Goal: Task Accomplishment & Management: Manage account settings

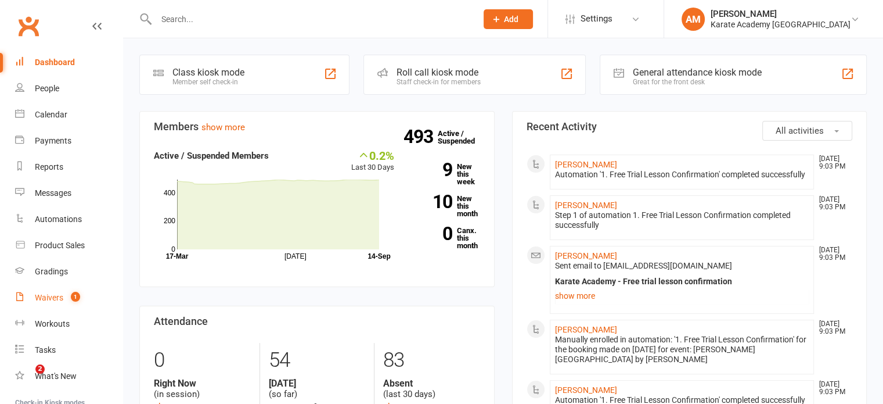
click at [52, 296] on div "Waivers" at bounding box center [49, 297] width 28 height 9
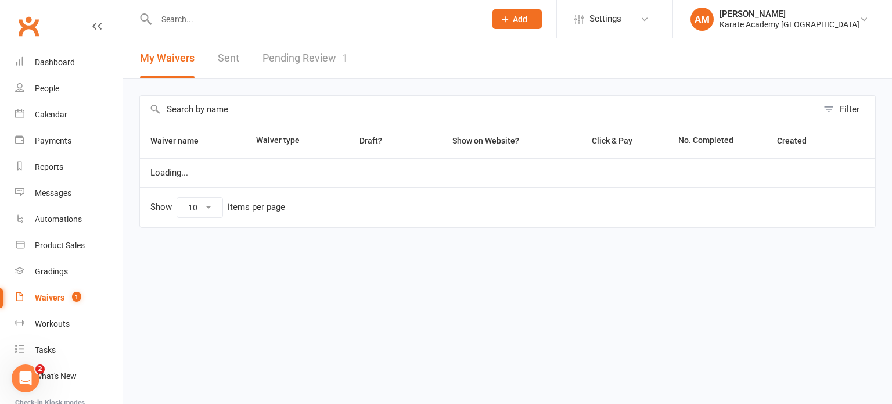
click at [303, 64] on link "Pending Review 1" at bounding box center [304, 58] width 85 height 40
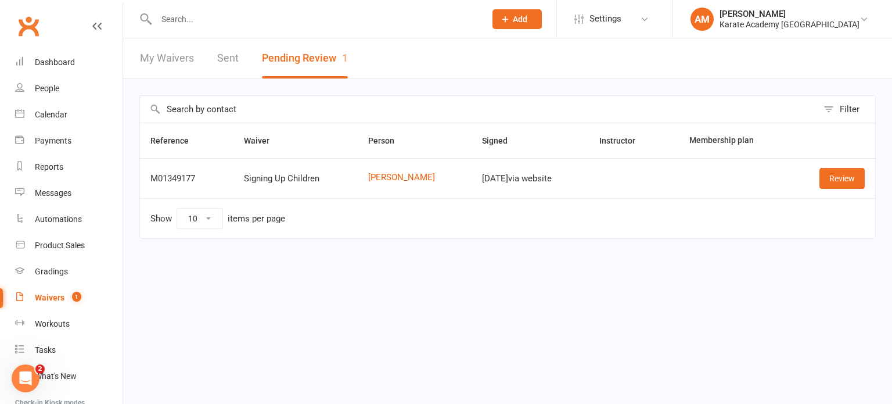
click at [210, 20] on input "text" at bounding box center [315, 19] width 325 height 16
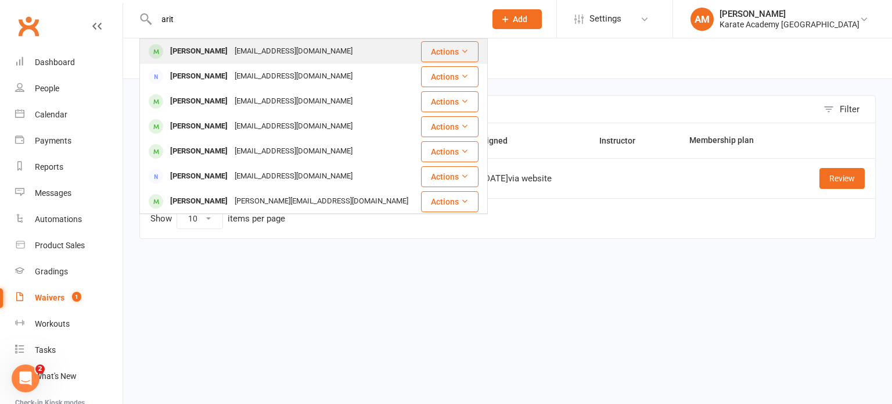
type input "arit"
click at [225, 50] on div "Arit Shrivastava" at bounding box center [199, 51] width 64 height 17
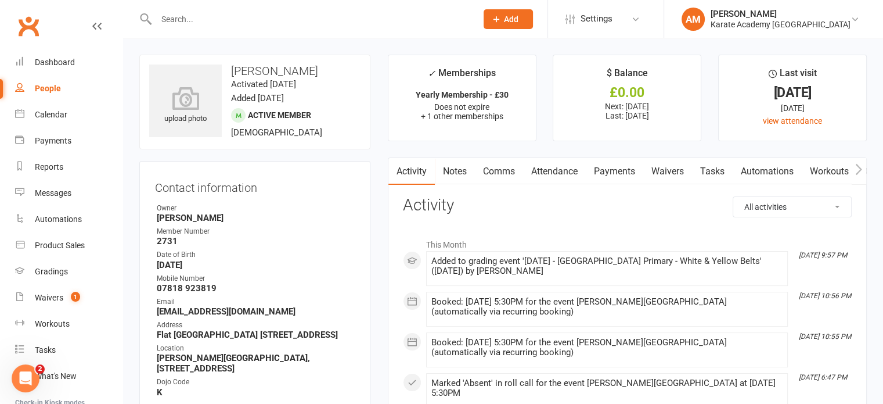
click at [565, 170] on link "Attendance" at bounding box center [554, 171] width 63 height 27
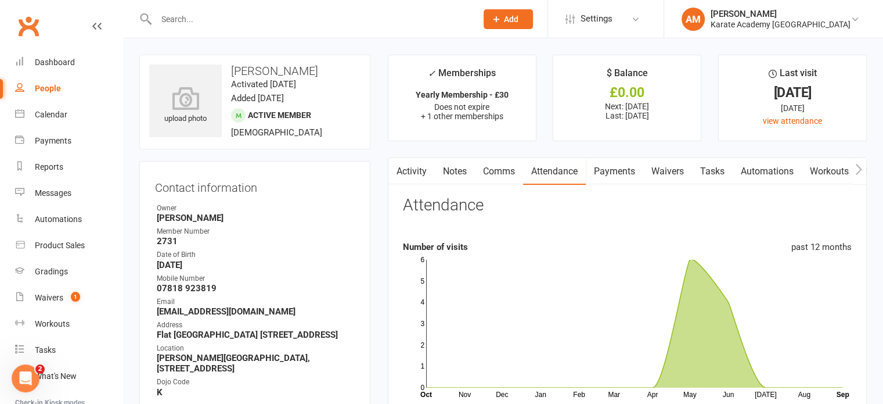
click at [171, 14] on input "text" at bounding box center [311, 19] width 316 height 16
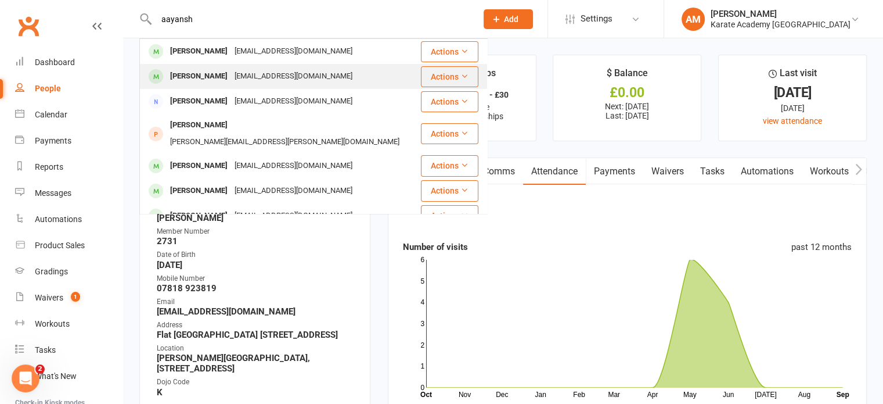
type input "aayansh"
click at [214, 77] on div "Aayansh Kumar" at bounding box center [199, 76] width 64 height 17
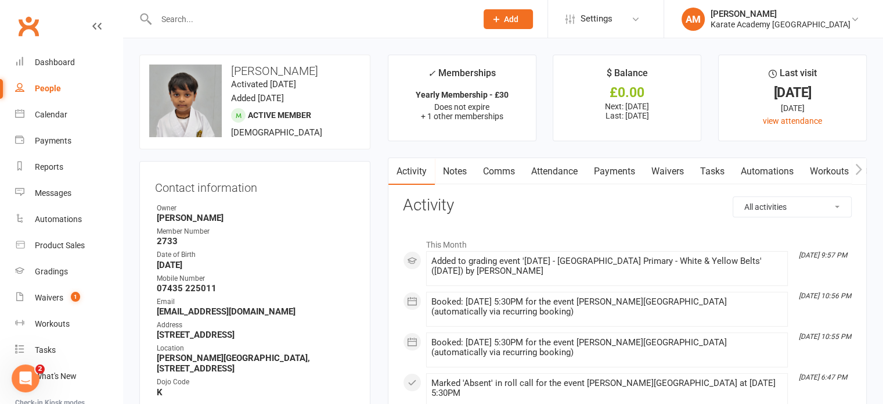
click at [549, 170] on link "Attendance" at bounding box center [554, 171] width 63 height 27
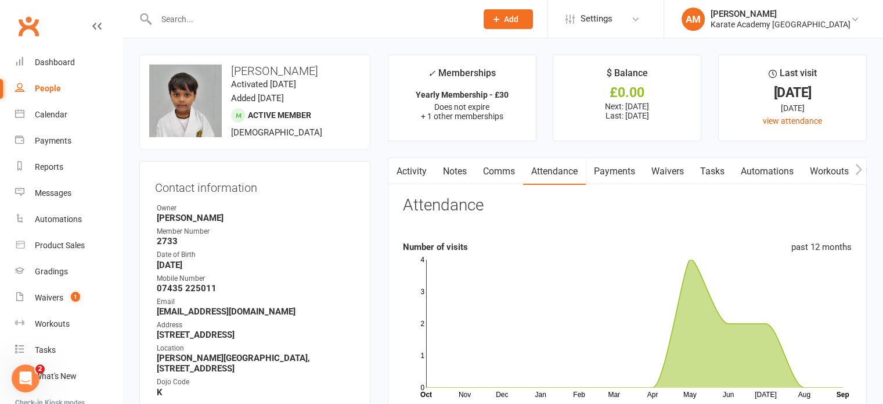
click at [226, 15] on input "text" at bounding box center [311, 19] width 316 height 16
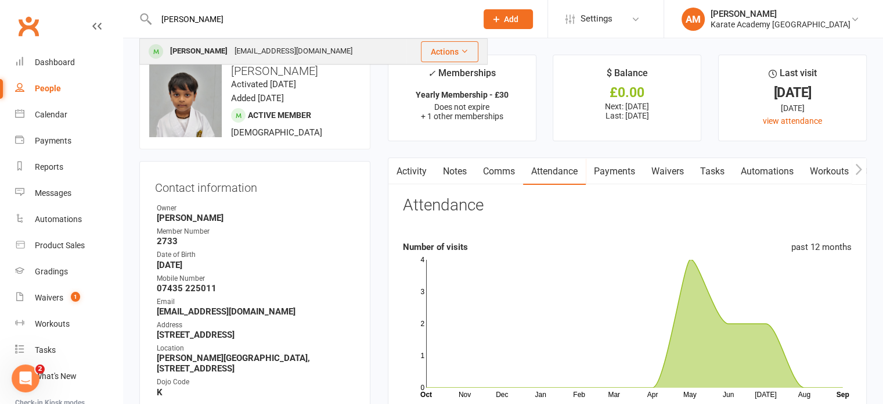
type input "abner"
click at [222, 48] on div "Abner Gabriel Monteiro" at bounding box center [199, 51] width 64 height 17
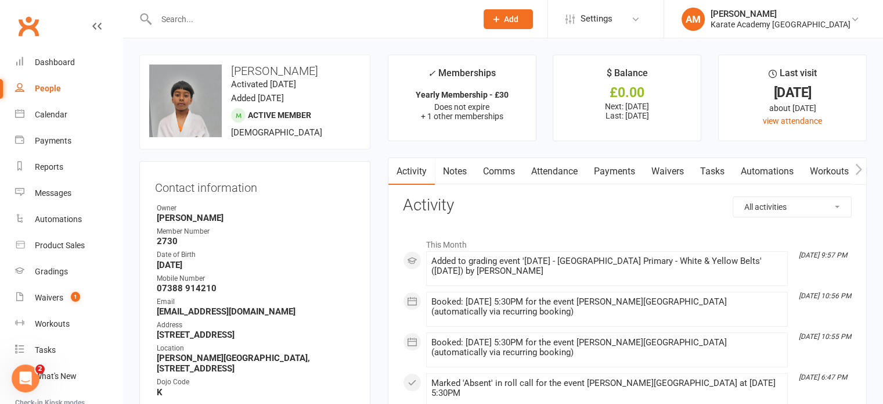
click at [620, 170] on link "Payments" at bounding box center [614, 171] width 57 height 27
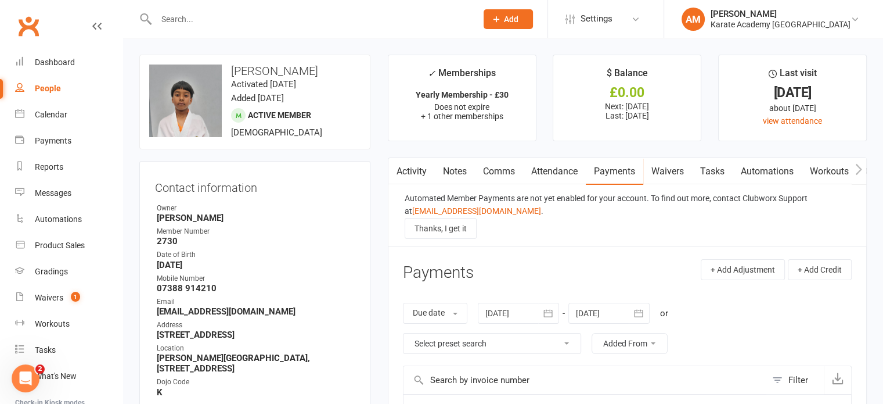
click at [555, 172] on link "Attendance" at bounding box center [554, 171] width 63 height 27
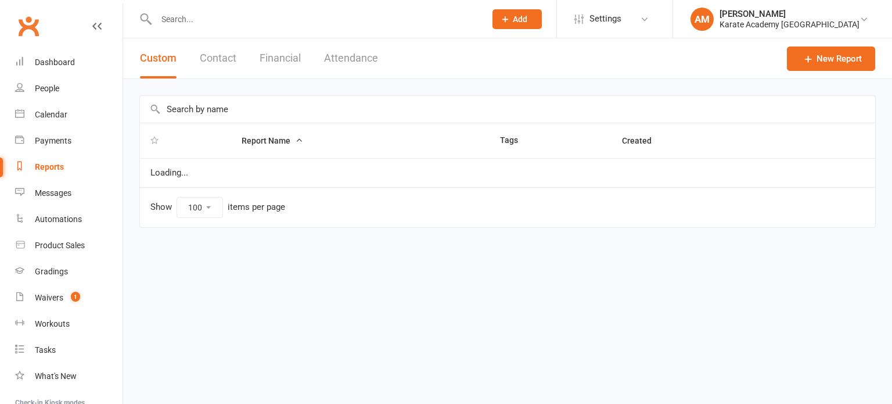
select select "100"
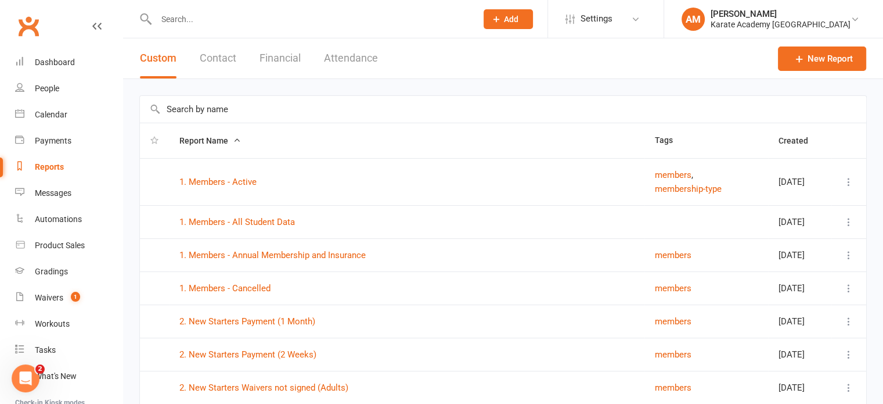
click at [448, 106] on input "text" at bounding box center [503, 109] width 726 height 27
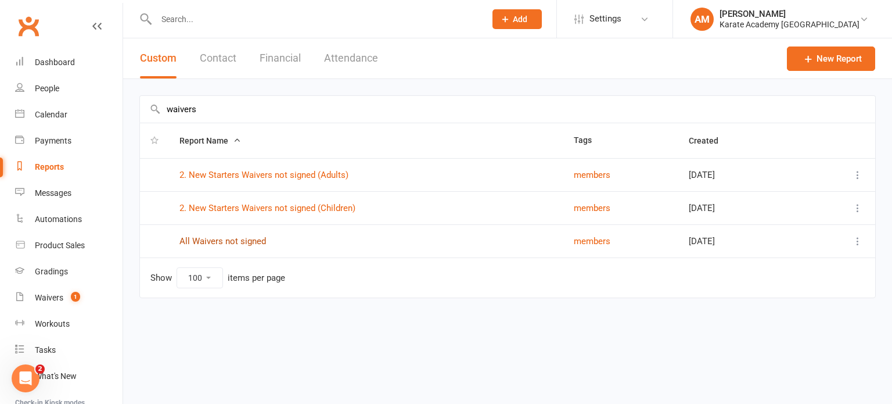
type input "waivers"
click at [227, 242] on link "All Waivers not signed" at bounding box center [222, 241] width 87 height 10
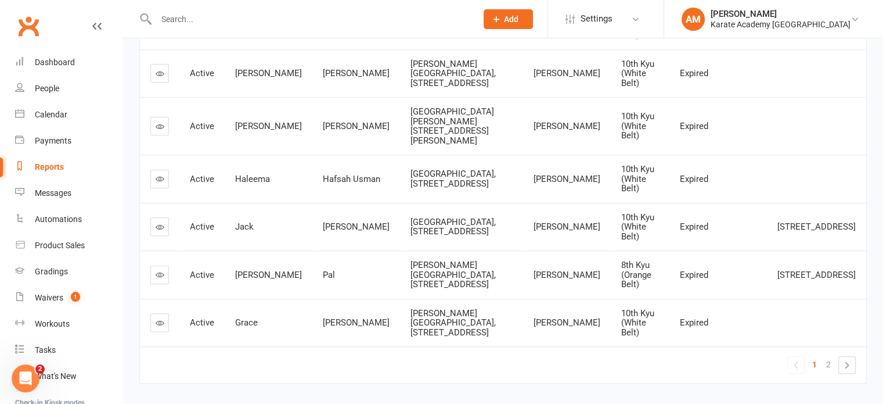
scroll to position [406, 0]
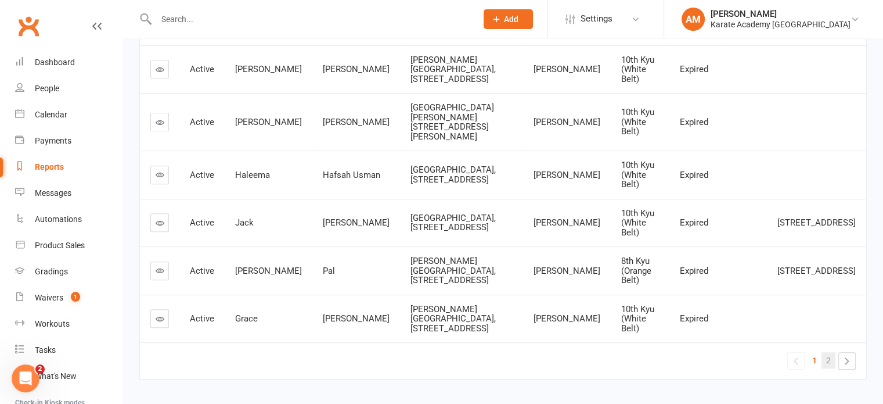
click at [833, 352] on link "2" at bounding box center [829, 360] width 14 height 16
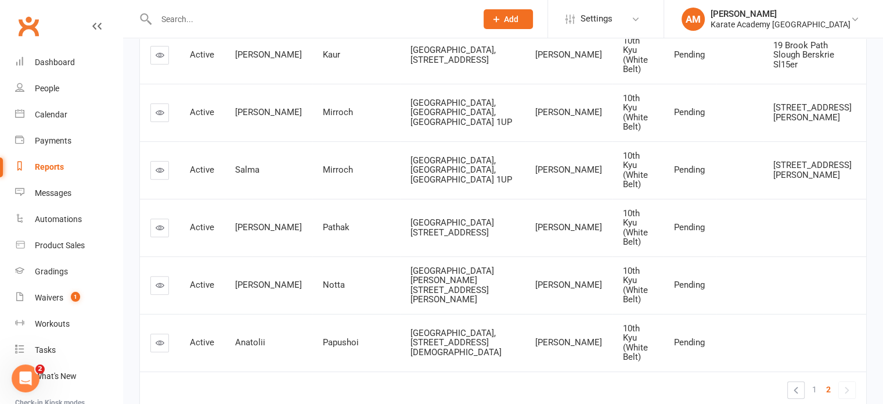
scroll to position [0, 0]
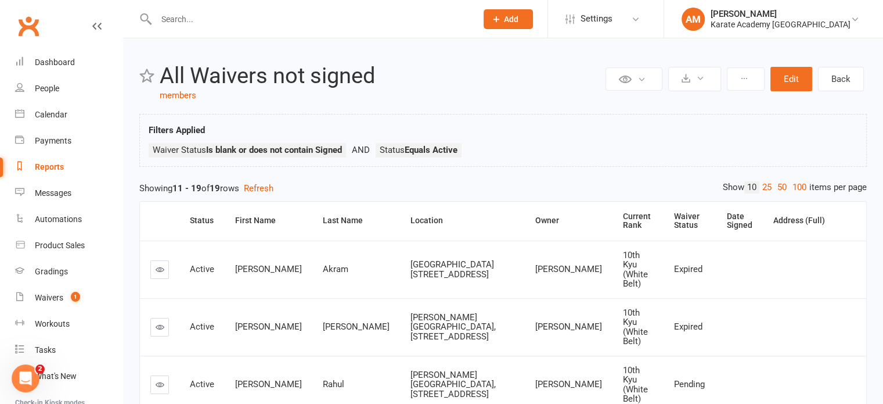
click at [39, 164] on div "Reports" at bounding box center [49, 166] width 29 height 9
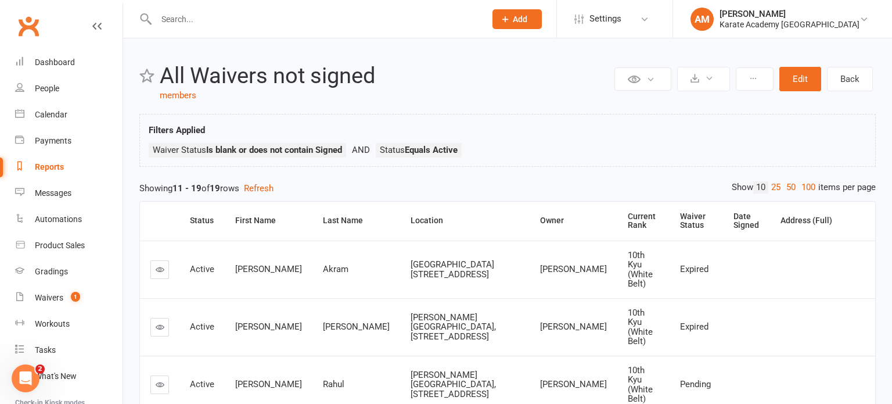
select select "100"
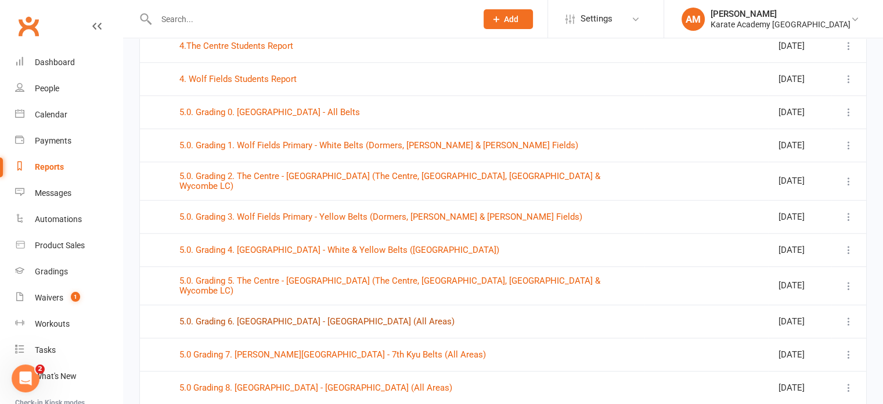
scroll to position [871, 0]
click at [386, 244] on link "5.0. Grading 4. Wycombe Leisure Centre - White & Yellow Belts (Wycombe Leisure …" at bounding box center [339, 249] width 320 height 10
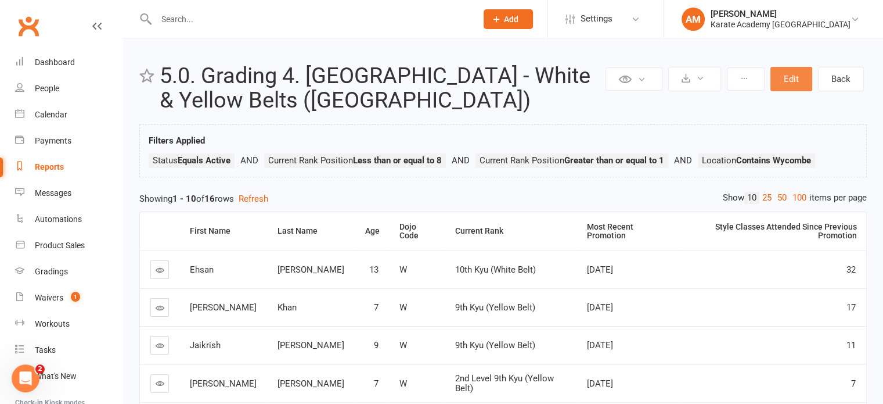
click at [794, 81] on button "Edit" at bounding box center [791, 79] width 42 height 24
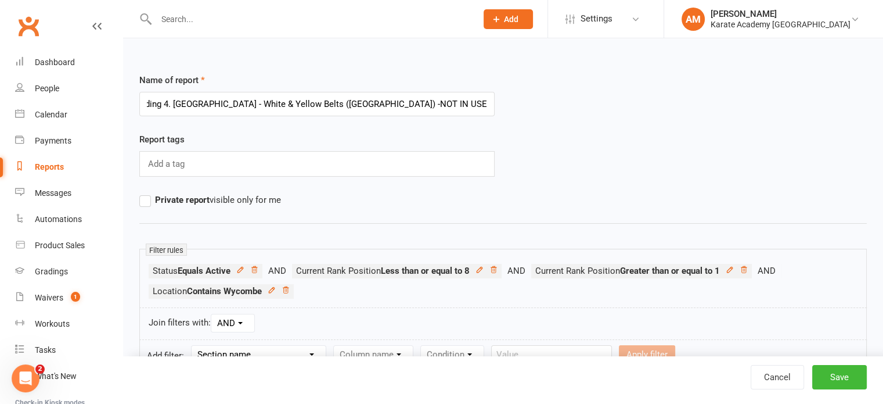
scroll to position [0, 55]
type input "5.0. Grading 4. Wycombe Leisure Centre - White & Yellow Belts (Wycombe Leisure …"
click at [847, 378] on button "Save" at bounding box center [839, 377] width 55 height 24
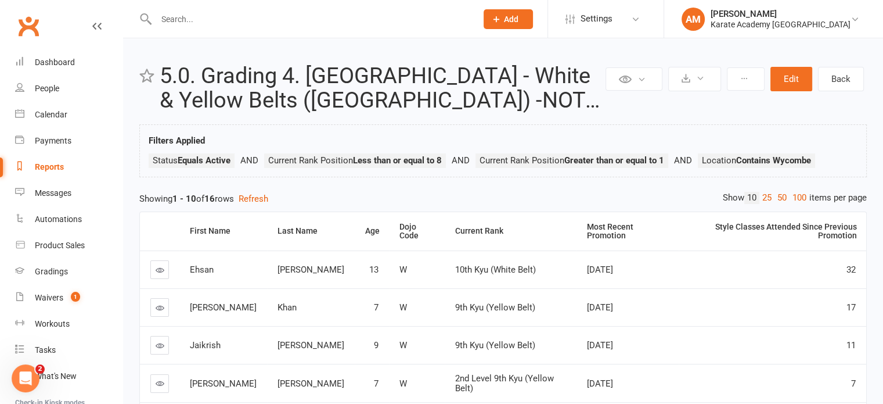
click at [51, 165] on div "Reports" at bounding box center [49, 166] width 29 height 9
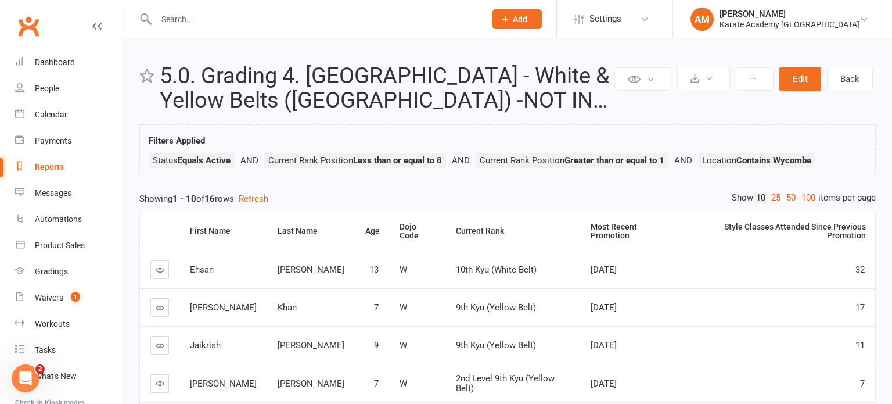
select select "100"
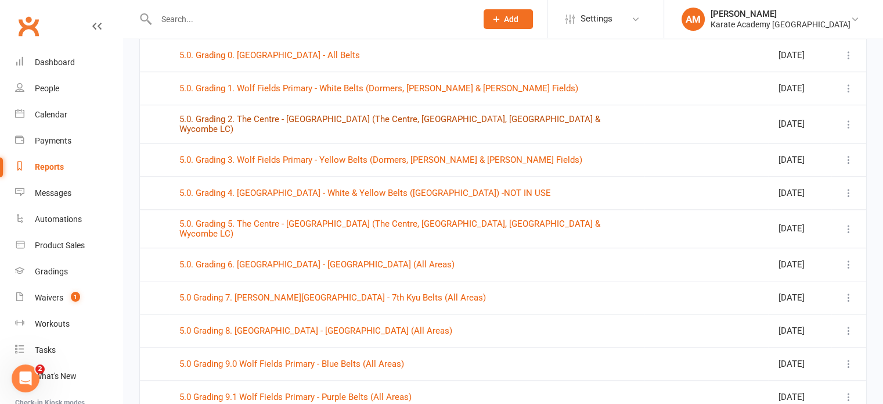
scroll to position [929, 0]
click at [373, 324] on link "5.0 Grading 8. Wolf Fields Primary - Green Belts (All Areas)" at bounding box center [315, 329] width 273 height 10
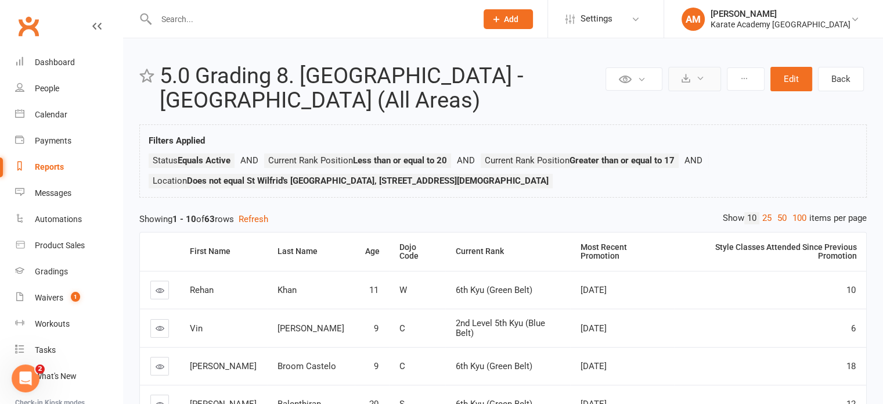
click at [694, 78] on button at bounding box center [694, 79] width 53 height 24
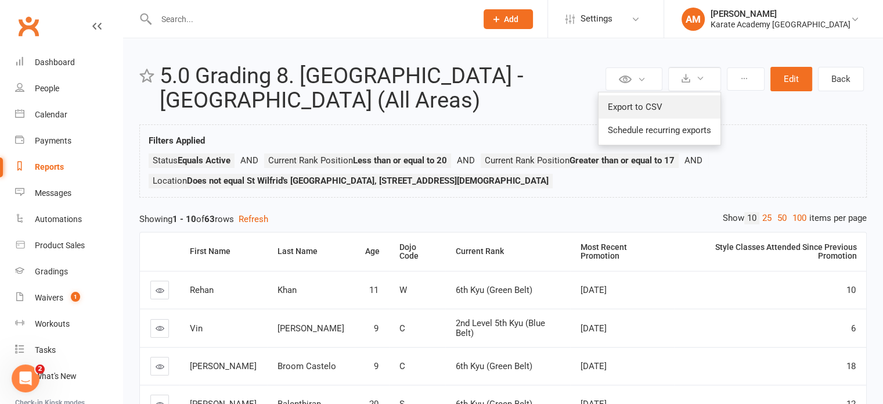
click at [664, 103] on link "Export to CSV" at bounding box center [660, 106] width 122 height 23
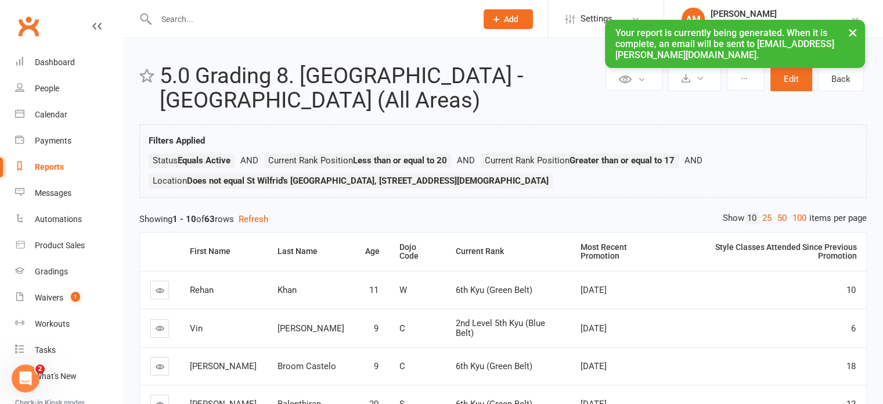
select select "100"
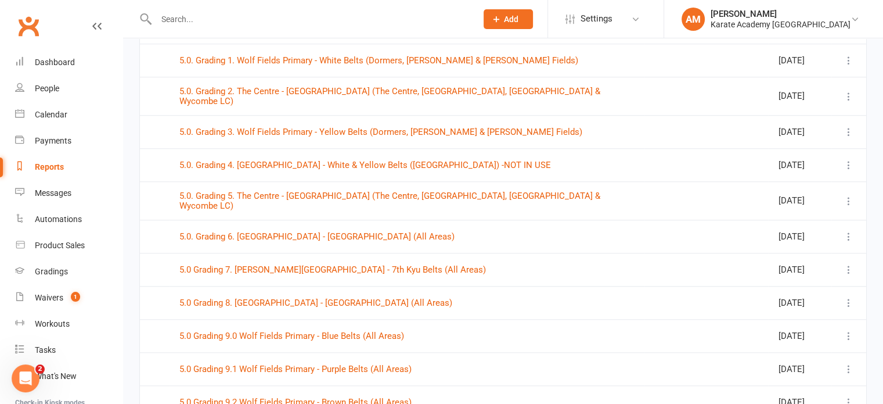
scroll to position [987, 0]
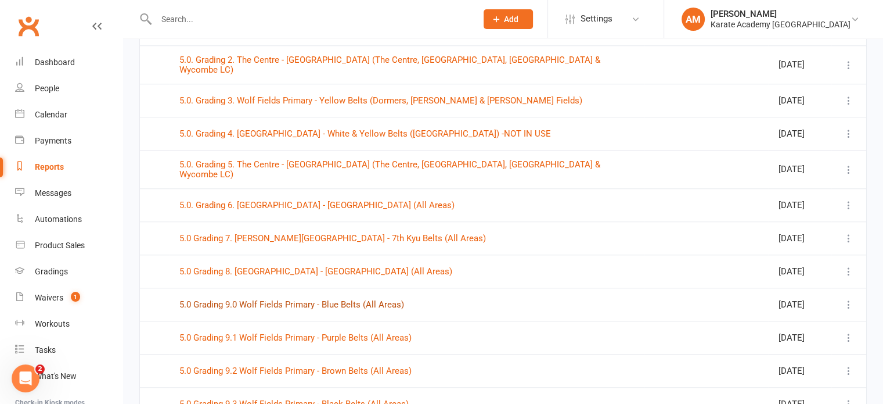
click at [365, 299] on link "5.0 Grading 9.0 Wolf Fields Primary - Blue Belts (All Areas)" at bounding box center [291, 304] width 225 height 10
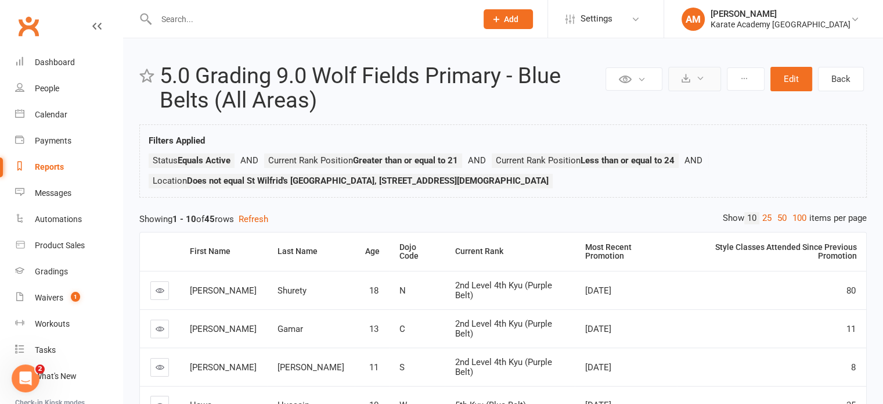
click at [701, 77] on icon at bounding box center [700, 78] width 9 height 9
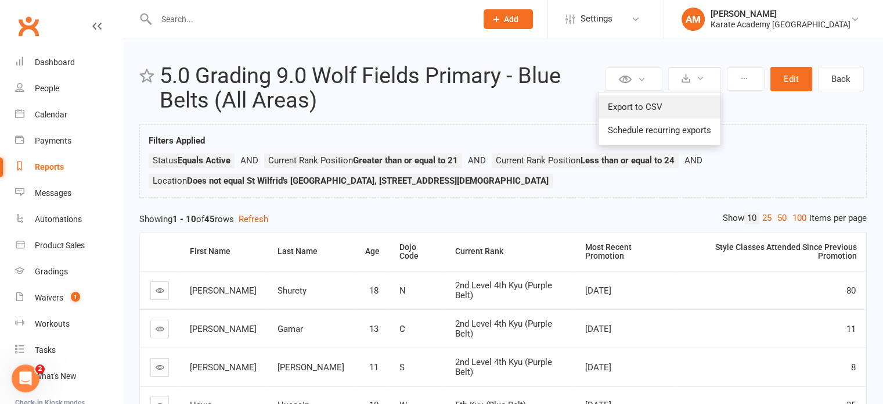
click at [644, 109] on link "Export to CSV" at bounding box center [660, 106] width 122 height 23
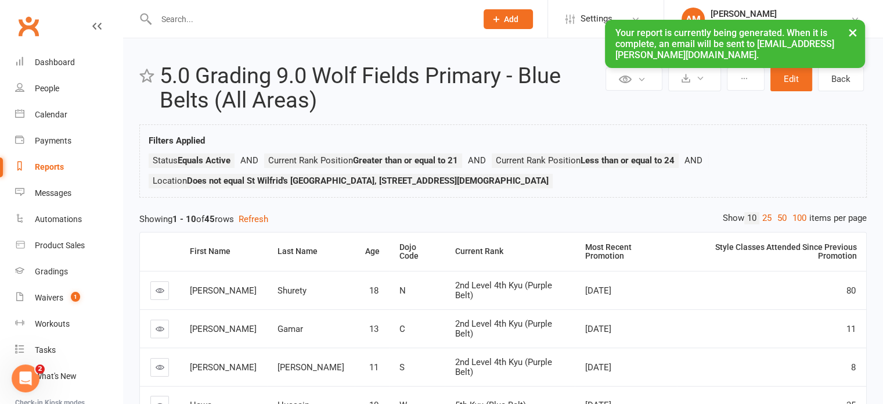
click at [54, 167] on div "Reports" at bounding box center [49, 166] width 29 height 9
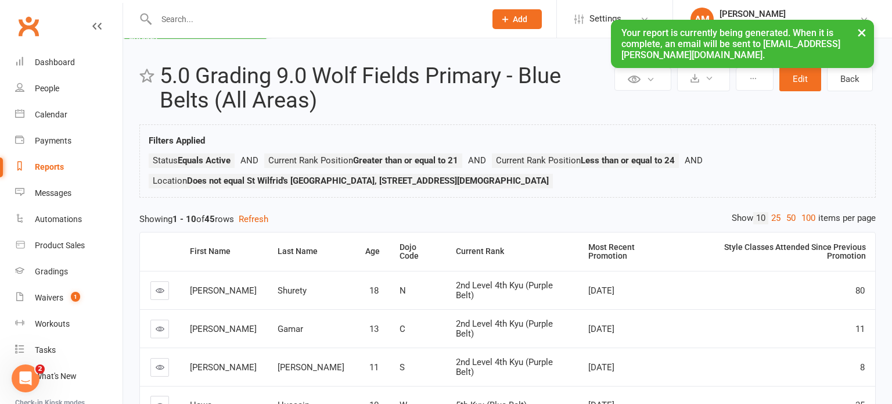
select select "100"
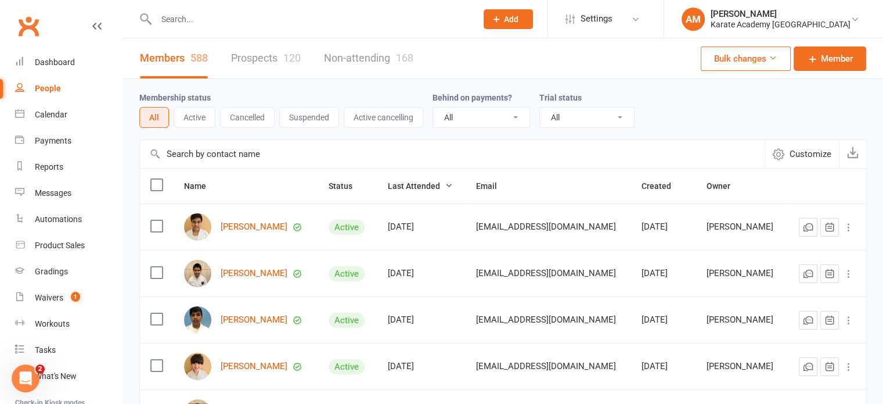
click at [238, 23] on input "text" at bounding box center [311, 19] width 316 height 16
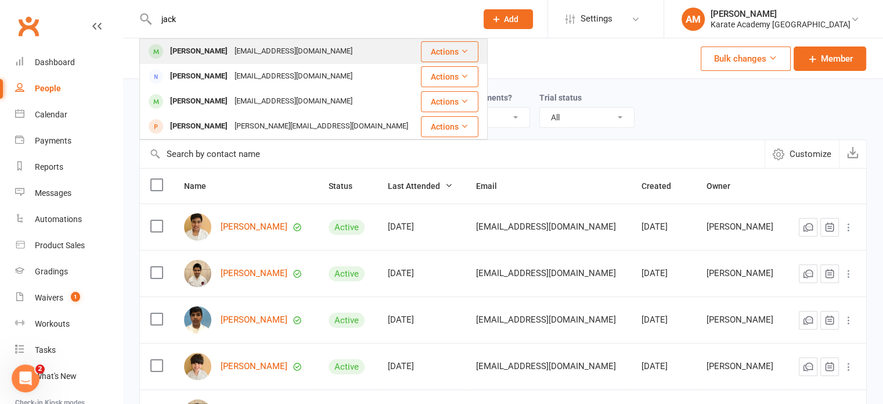
type input "jack"
click at [231, 54] on div "ricknx01@hotmail.com" at bounding box center [293, 51] width 125 height 17
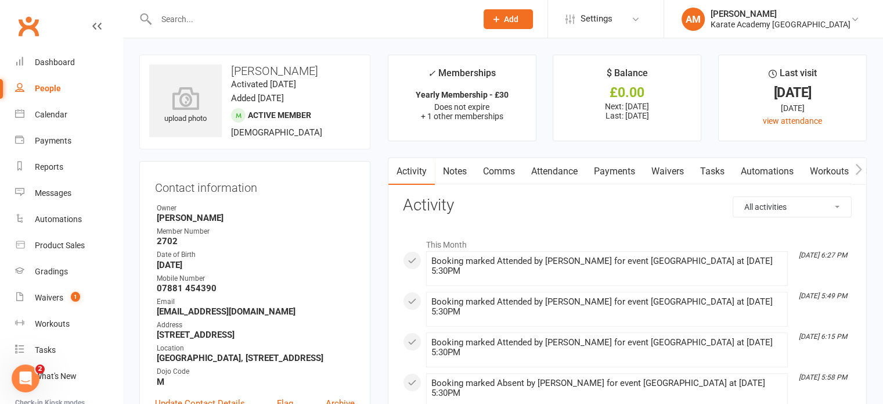
click at [662, 168] on link "Waivers" at bounding box center [667, 171] width 49 height 27
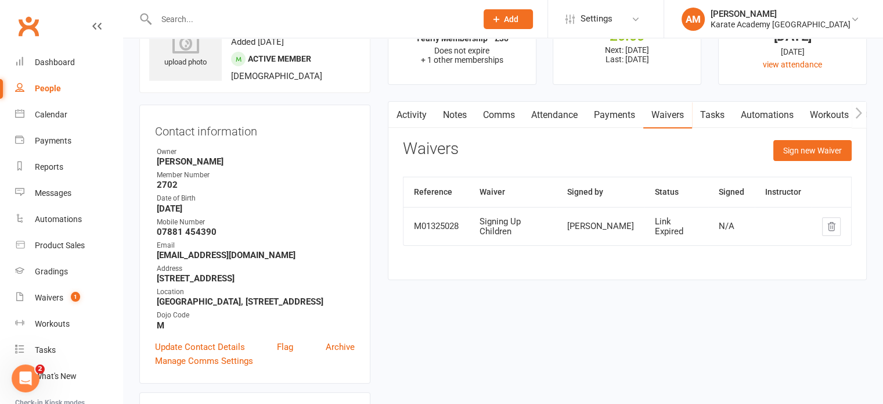
scroll to position [58, 0]
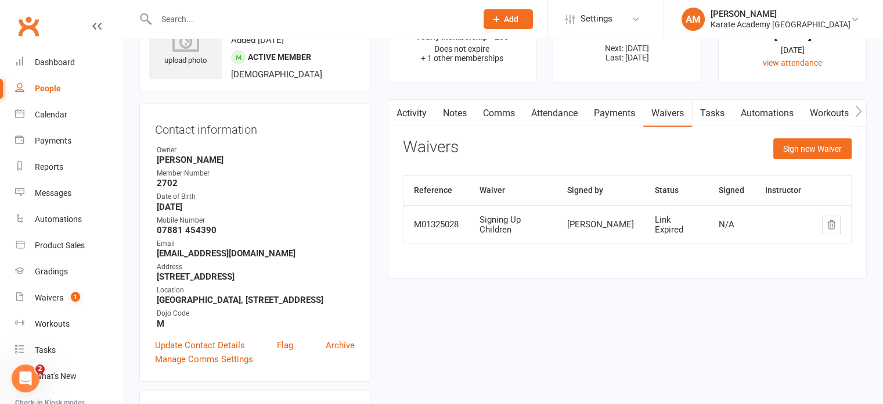
click at [269, 17] on input "text" at bounding box center [311, 19] width 316 height 16
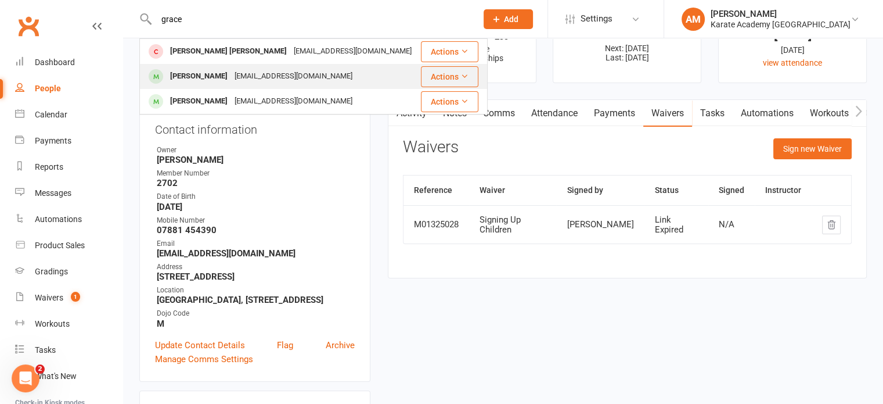
type input "grace"
click at [206, 73] on div "Grace Fernandes" at bounding box center [199, 76] width 64 height 17
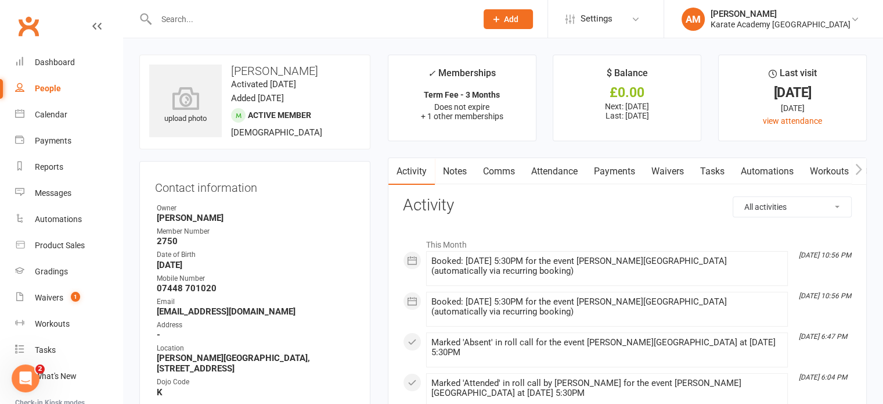
click at [674, 171] on link "Waivers" at bounding box center [667, 171] width 49 height 27
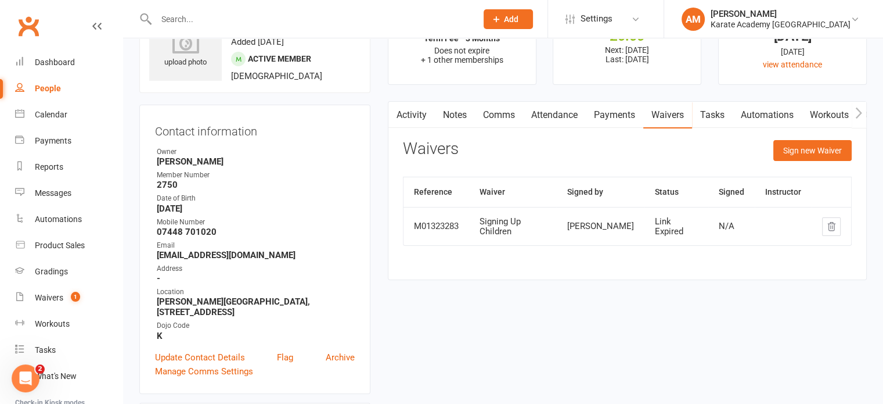
scroll to position [58, 0]
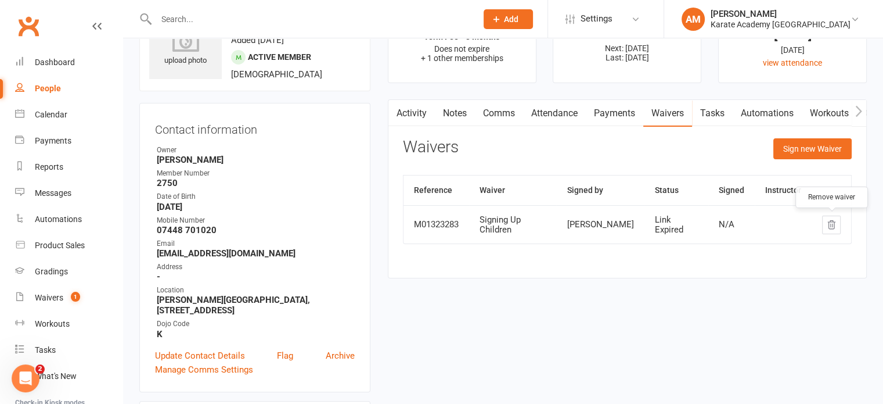
click at [827, 222] on icon "button" at bounding box center [831, 224] width 10 height 10
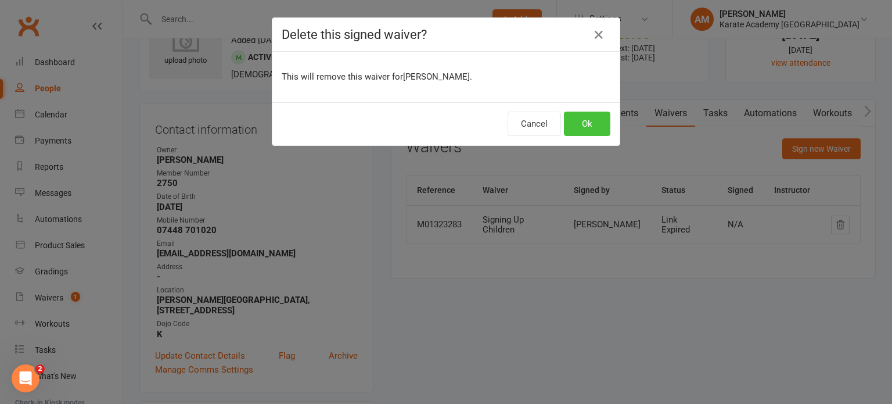
click at [583, 125] on button "Ok" at bounding box center [587, 123] width 46 height 24
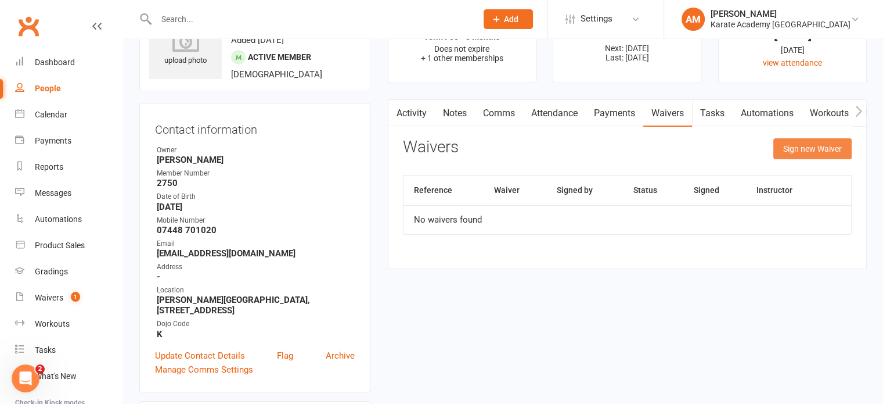
click at [801, 145] on button "Sign new Waiver" at bounding box center [812, 148] width 78 height 21
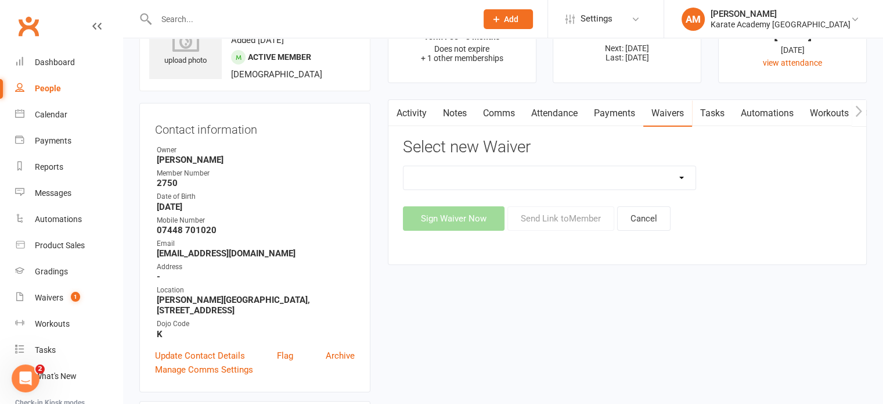
click at [523, 178] on select "Signing Up Adults Signing Up Adults (Lincoln) Signing Up Children Signing Up Ch…" at bounding box center [550, 177] width 293 height 23
select select "4271"
click at [404, 166] on select "Signing Up Adults Signing Up Adults (Lincoln) Signing Up Children Signing Up Ch…" at bounding box center [550, 177] width 293 height 23
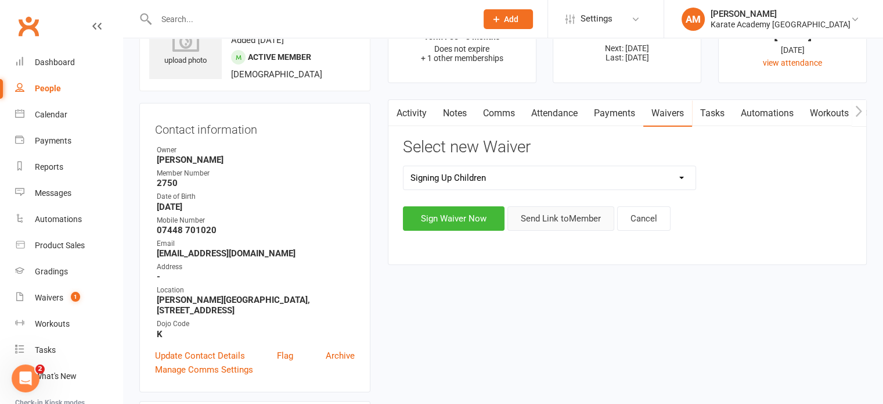
click at [546, 215] on button "Send Link to Member" at bounding box center [560, 218] width 107 height 24
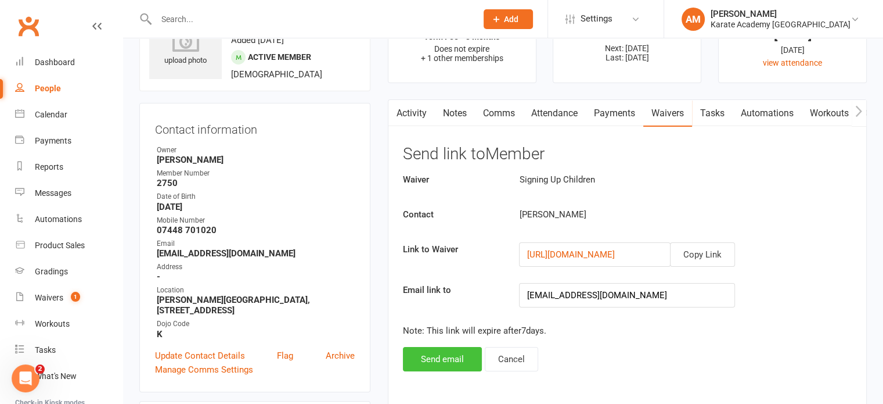
click at [449, 354] on button "Send email" at bounding box center [442, 359] width 79 height 24
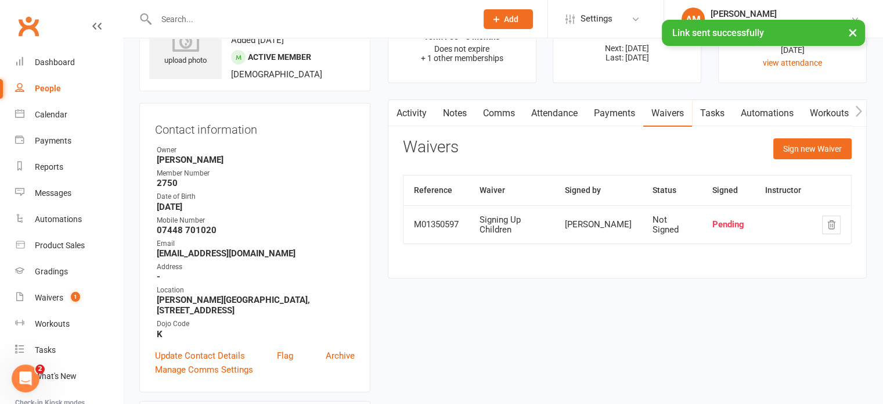
click at [247, 12] on input "text" at bounding box center [311, 19] width 316 height 16
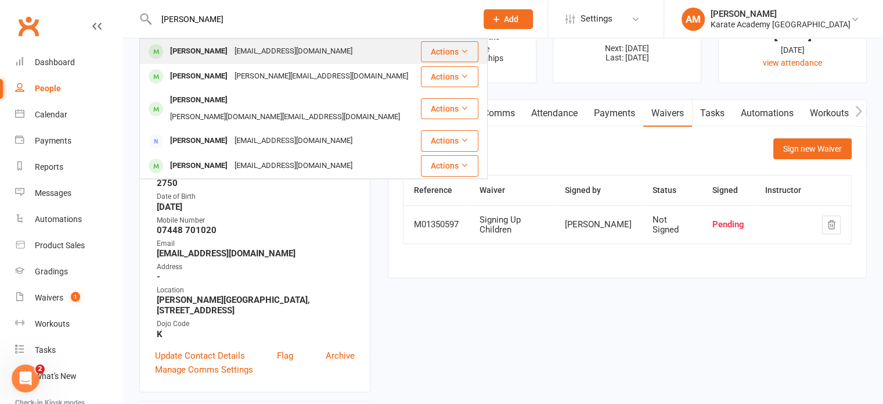
type input "bhadre"
click at [231, 49] on div "Adyansh Atul Bhadre" at bounding box center [199, 51] width 64 height 17
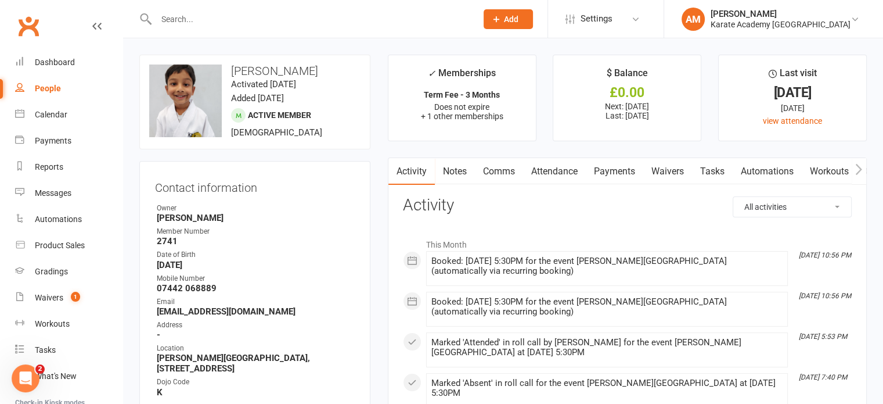
click at [672, 170] on link "Waivers" at bounding box center [667, 171] width 49 height 27
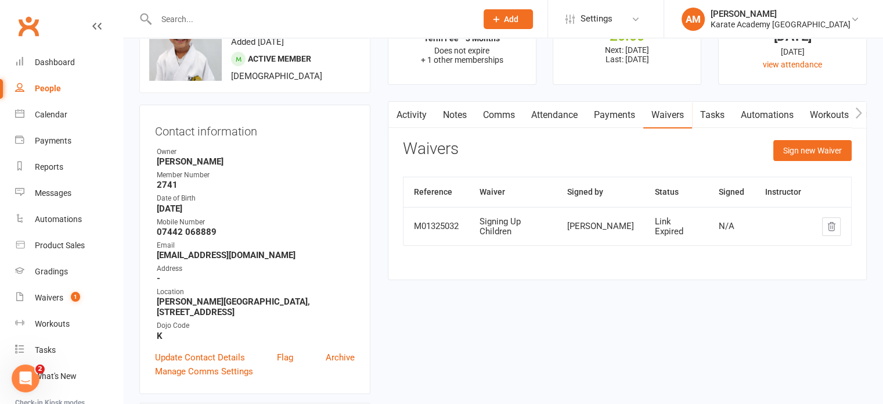
scroll to position [58, 0]
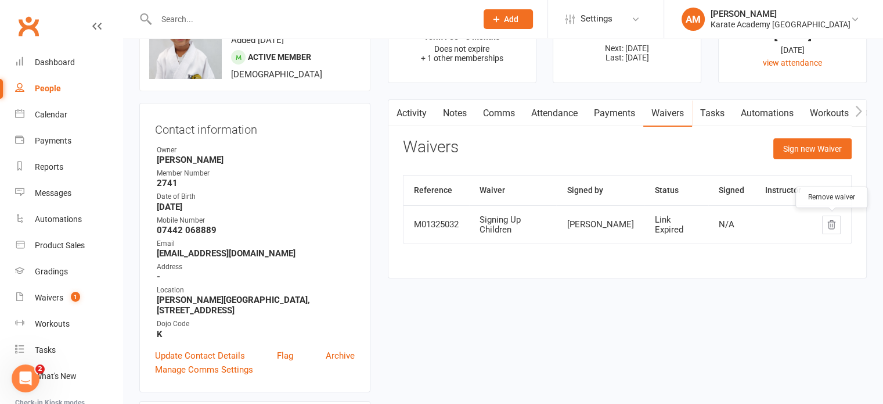
click at [836, 222] on icon "button" at bounding box center [831, 224] width 10 height 10
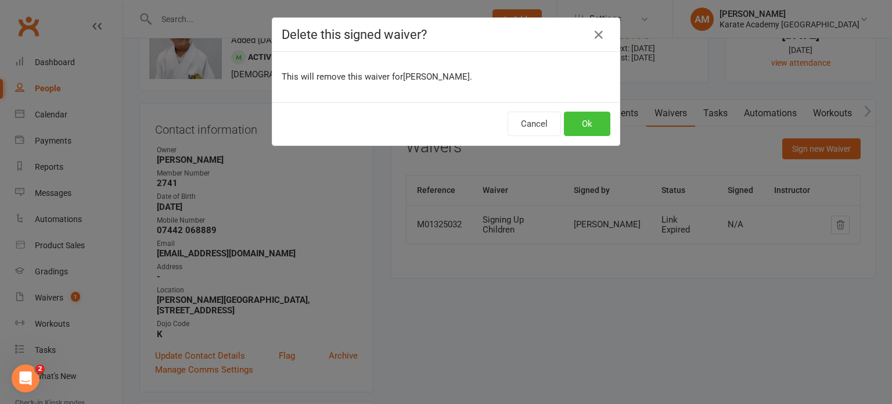
click at [571, 123] on button "Ok" at bounding box center [587, 123] width 46 height 24
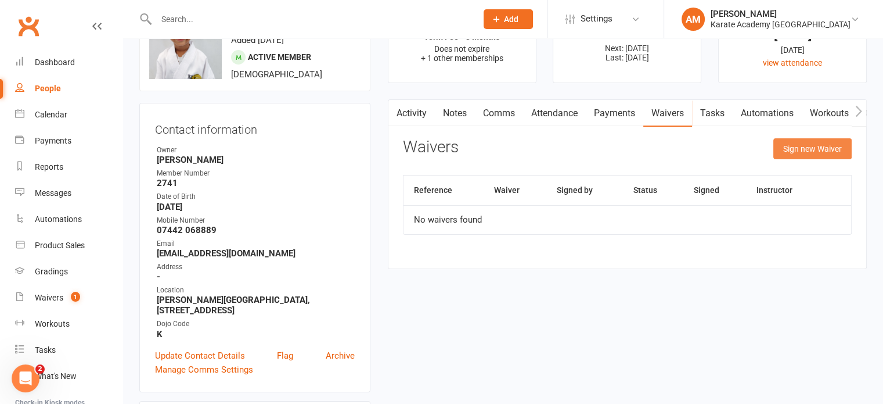
click at [813, 148] on button "Sign new Waiver" at bounding box center [812, 148] width 78 height 21
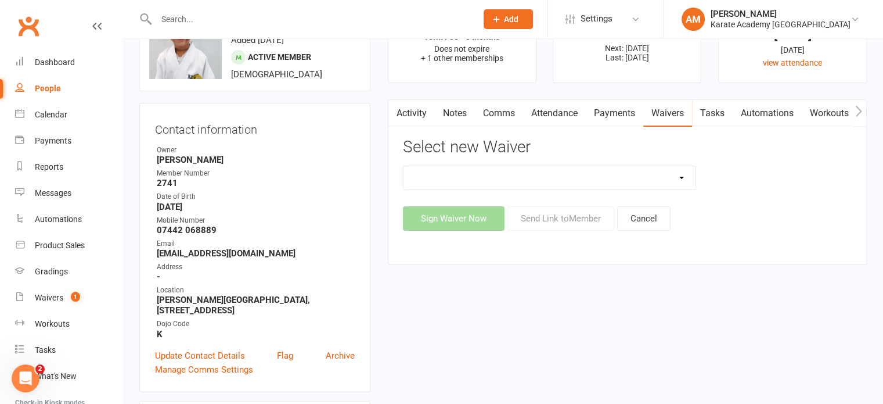
click at [492, 178] on select "Signing Up Adults Signing Up Adults (Lincoln) Signing Up Children Signing Up Ch…" at bounding box center [550, 177] width 293 height 23
select select "4271"
click at [404, 166] on select "Signing Up Adults Signing Up Adults (Lincoln) Signing Up Children Signing Up Ch…" at bounding box center [550, 177] width 293 height 23
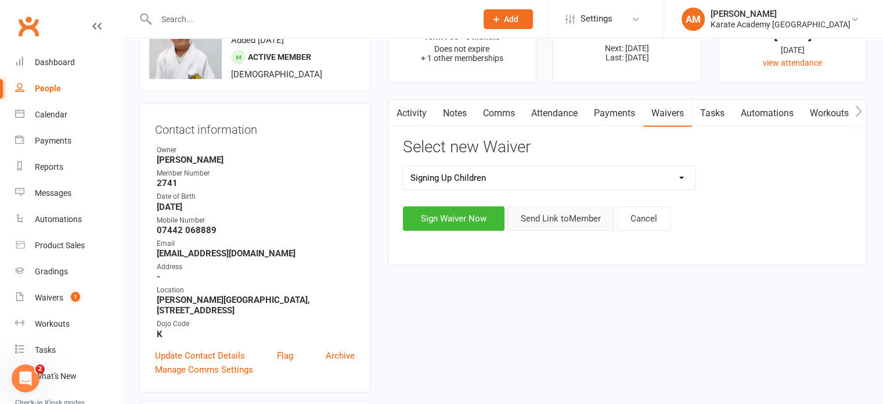
click at [573, 215] on button "Send Link to Member" at bounding box center [560, 218] width 107 height 24
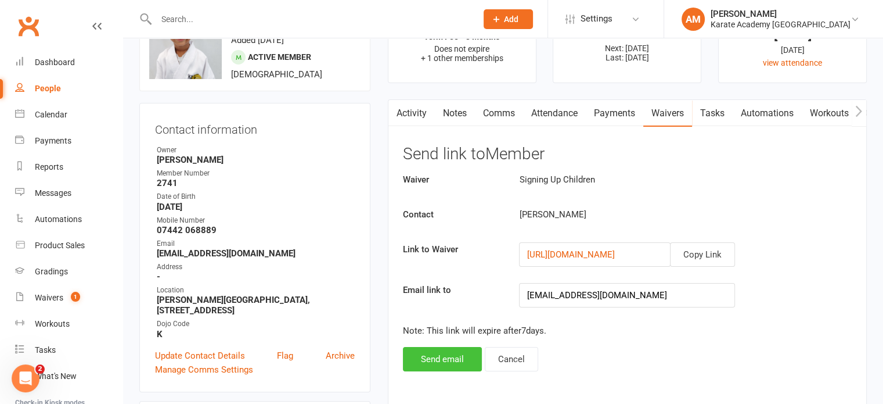
click at [442, 351] on button "Send email" at bounding box center [442, 359] width 79 height 24
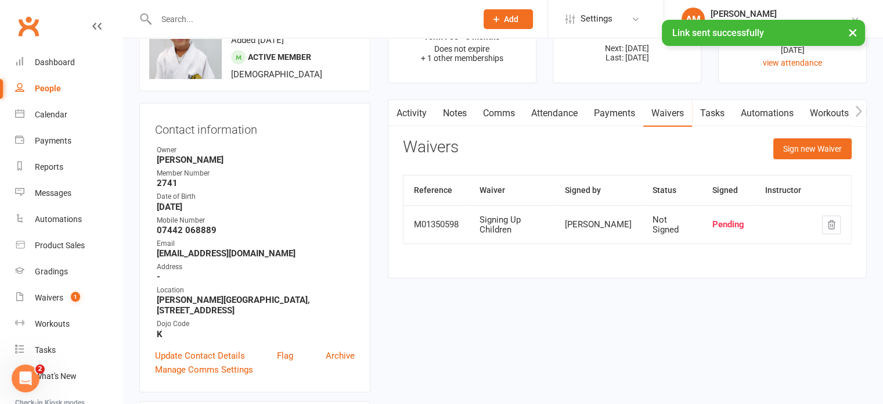
click at [255, 16] on input "text" at bounding box center [311, 19] width 316 height 16
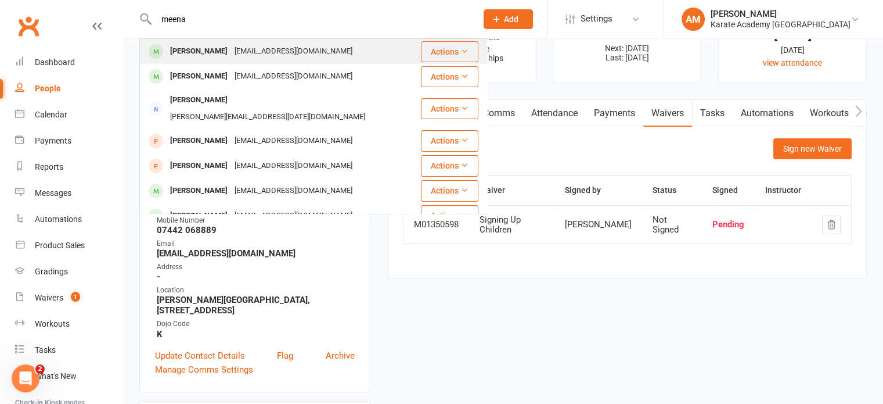
type input "meena"
click at [253, 48] on div "mmsinghmeena18@gmail.com" at bounding box center [293, 51] width 125 height 17
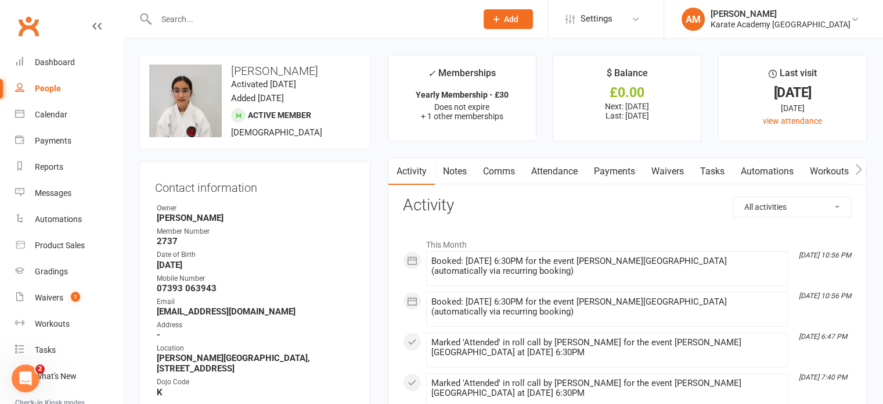
click at [667, 173] on link "Waivers" at bounding box center [667, 171] width 49 height 27
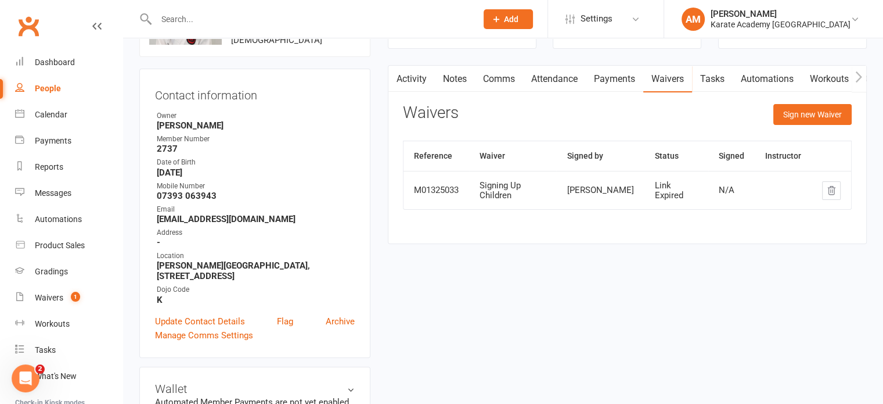
scroll to position [116, 0]
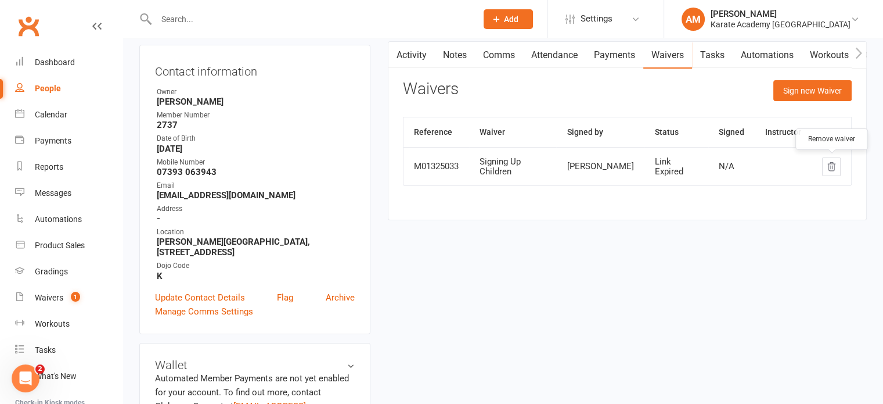
click at [834, 165] on icon "button" at bounding box center [832, 166] width 8 height 8
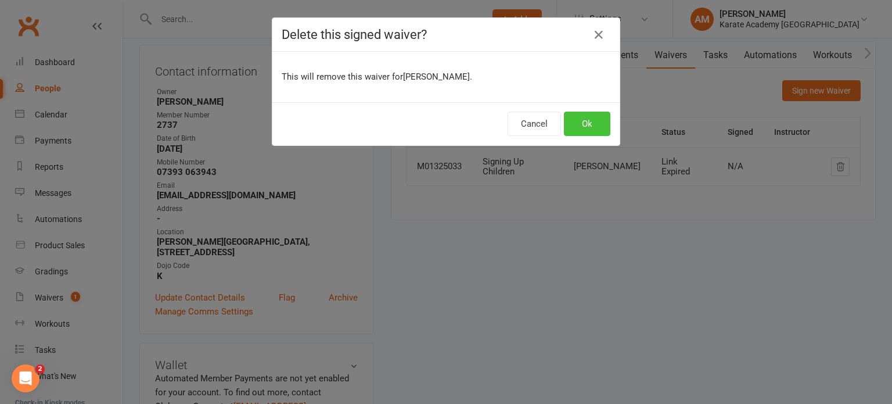
click at [590, 121] on button "Ok" at bounding box center [587, 123] width 46 height 24
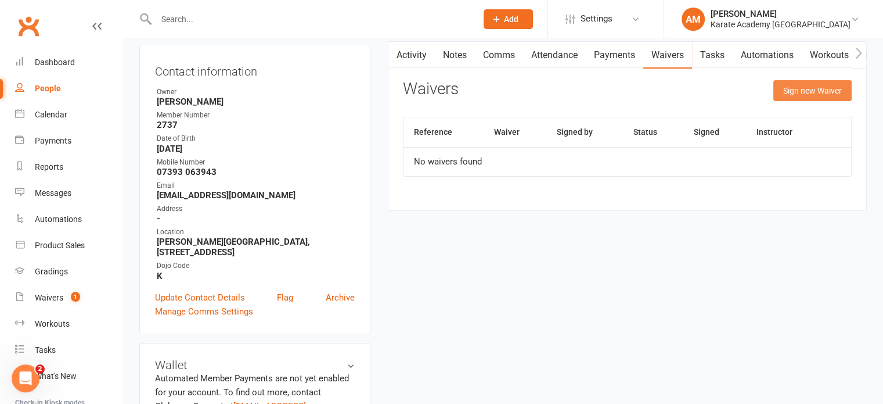
click at [818, 91] on button "Sign new Waiver" at bounding box center [812, 90] width 78 height 21
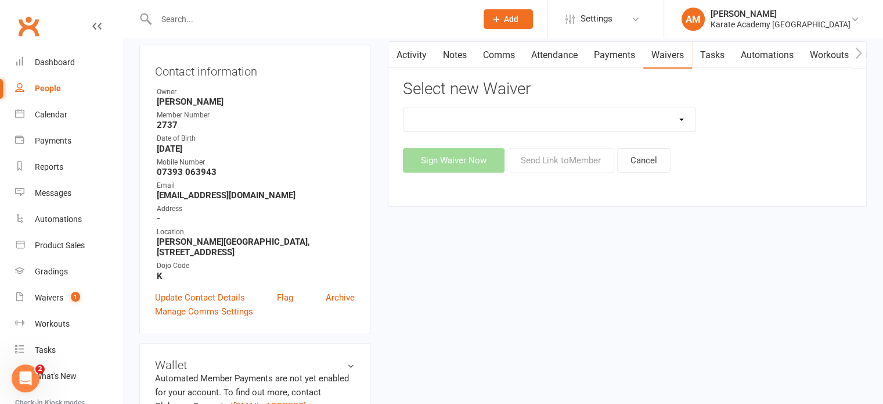
click at [509, 111] on select "Signing Up Adults Signing Up Adults (Lincoln) Signing Up Children Signing Up Ch…" at bounding box center [550, 119] width 293 height 23
select select "4271"
click at [404, 108] on select "Signing Up Adults Signing Up Adults (Lincoln) Signing Up Children Signing Up Ch…" at bounding box center [550, 119] width 293 height 23
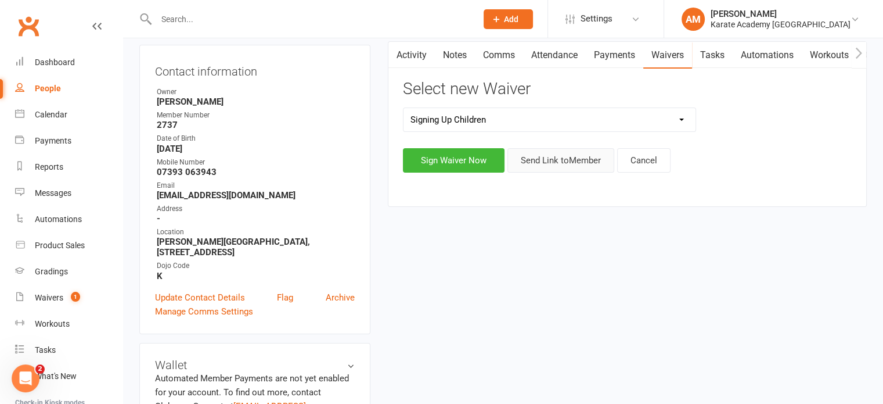
click at [567, 162] on button "Send Link to Member" at bounding box center [560, 160] width 107 height 24
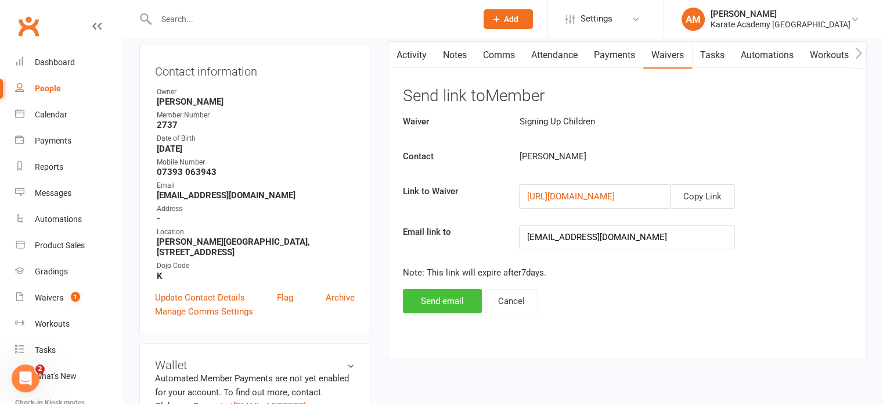
click at [438, 297] on button "Send email" at bounding box center [442, 301] width 79 height 24
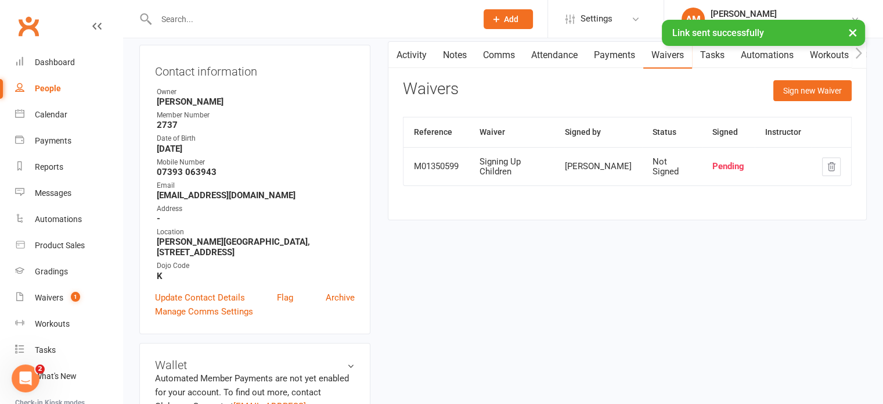
click at [263, 20] on div "× Link sent successfully" at bounding box center [434, 20] width 868 height 0
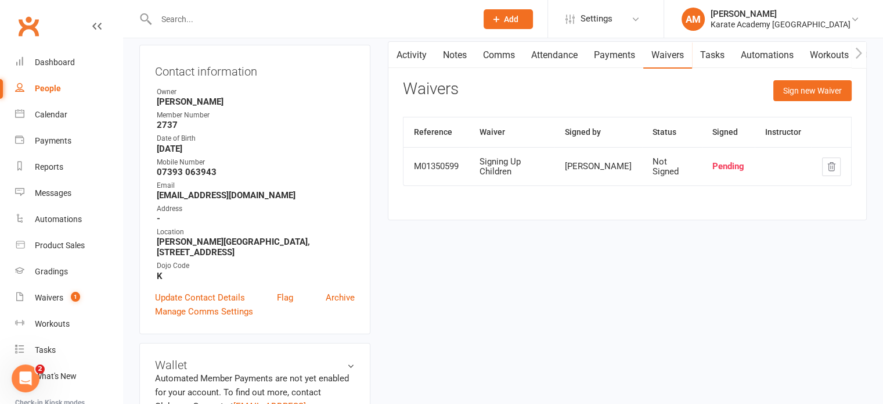
click at [262, 15] on input "text" at bounding box center [311, 19] width 316 height 16
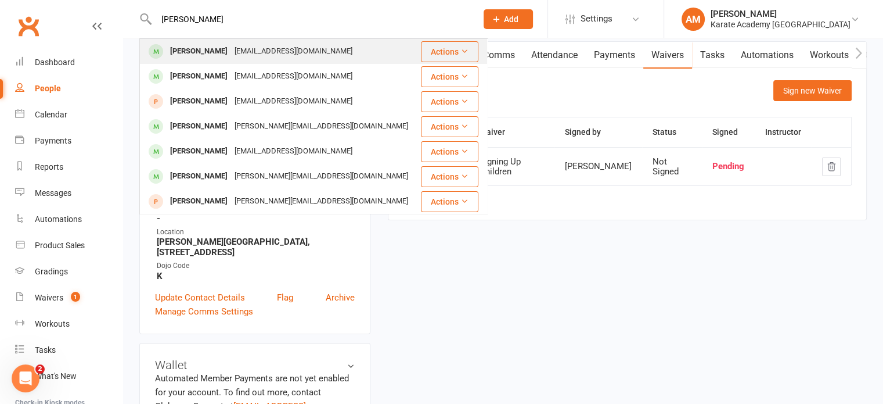
type input "mann"
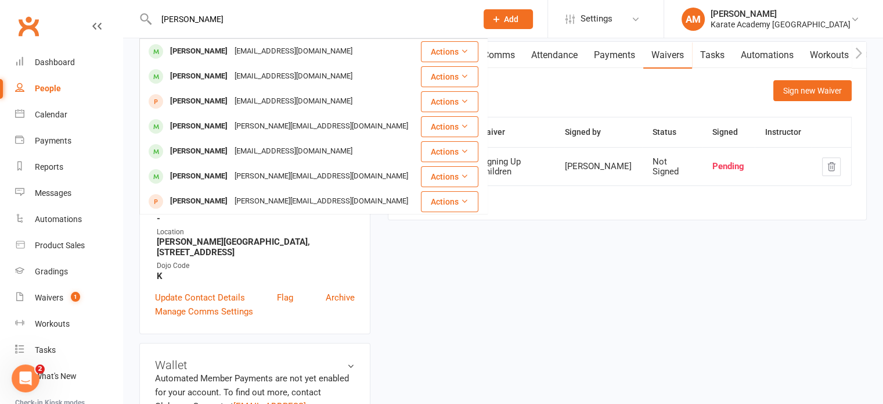
click at [258, 51] on div "Ssingh99902@hotmail.co.uk" at bounding box center [293, 51] width 125 height 17
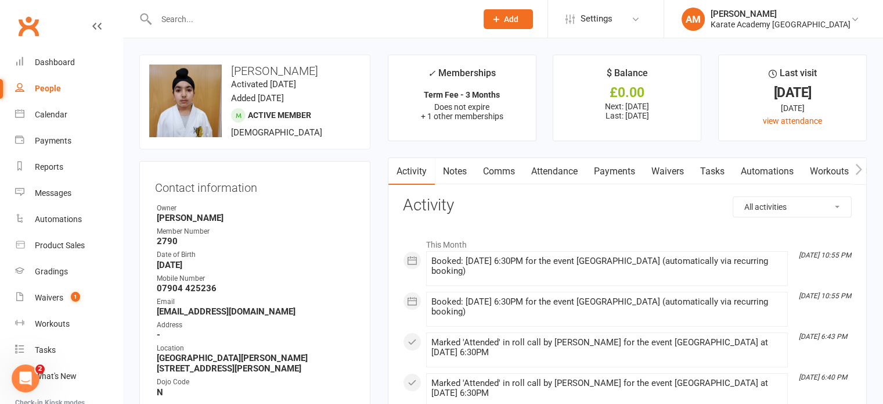
click at [668, 177] on link "Waivers" at bounding box center [667, 171] width 49 height 27
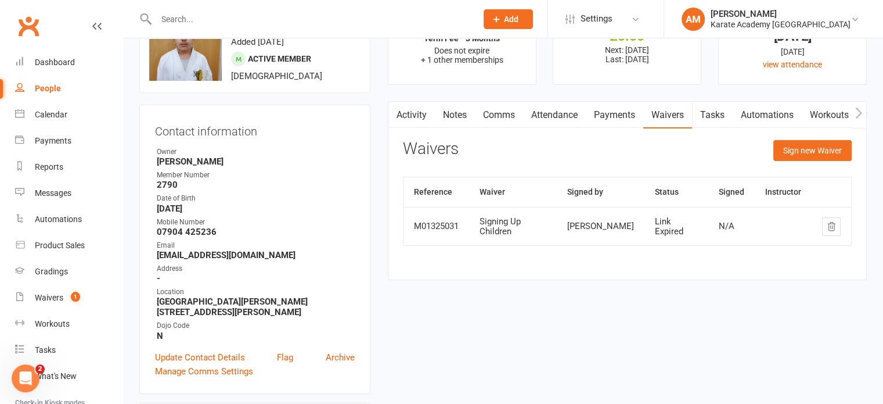
scroll to position [58, 0]
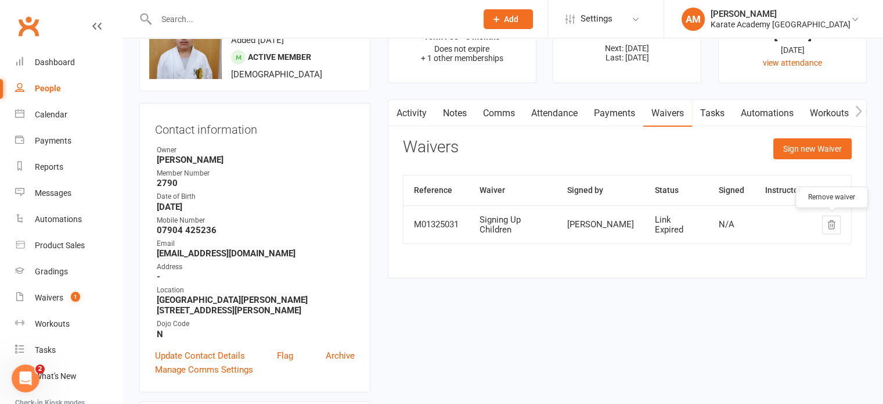
click at [834, 225] on icon "button" at bounding box center [832, 224] width 8 height 8
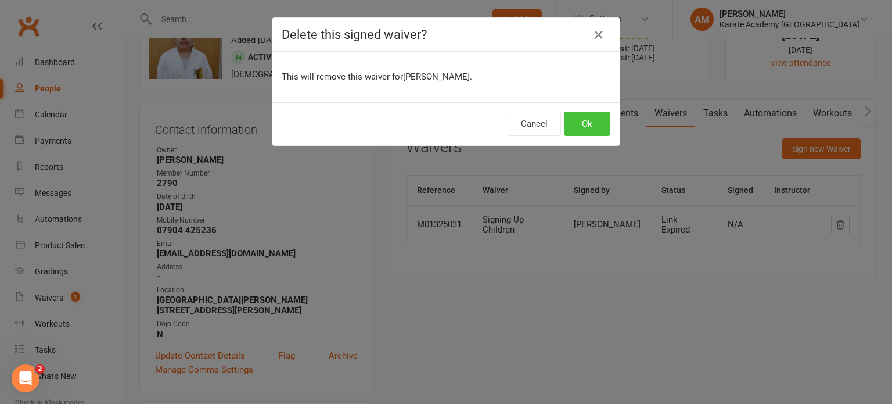
click at [582, 120] on button "Ok" at bounding box center [587, 123] width 46 height 24
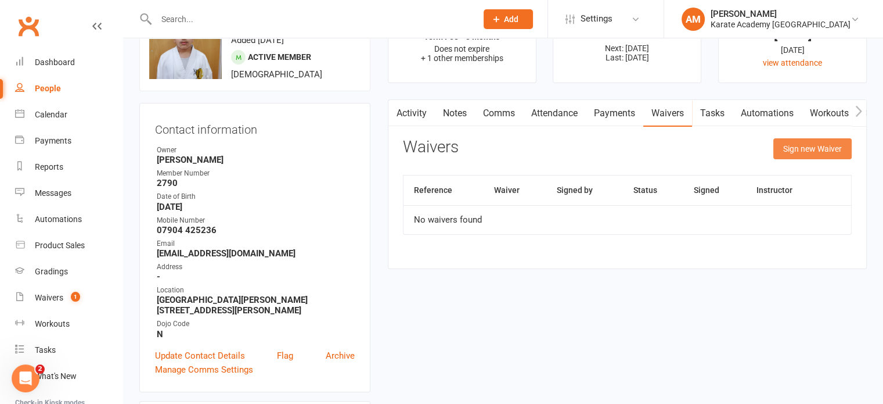
click at [801, 154] on button "Sign new Waiver" at bounding box center [812, 148] width 78 height 21
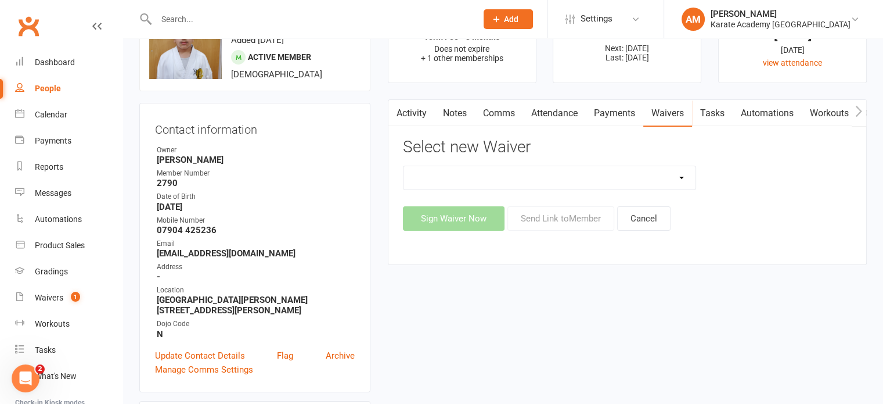
click at [523, 177] on select "Signing Up Adults Signing Up Adults (Lincoln) Signing Up Children Signing Up Ch…" at bounding box center [550, 177] width 293 height 23
select select "4271"
click at [404, 166] on select "Signing Up Adults Signing Up Adults (Lincoln) Signing Up Children Signing Up Ch…" at bounding box center [550, 177] width 293 height 23
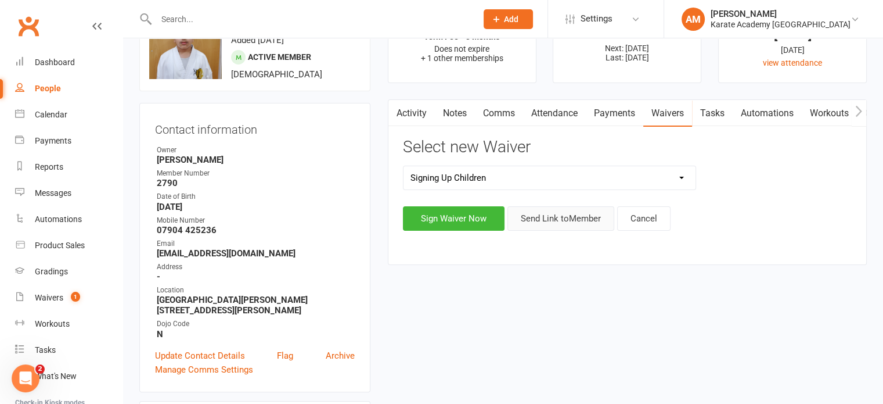
click at [564, 215] on button "Send Link to Member" at bounding box center [560, 218] width 107 height 24
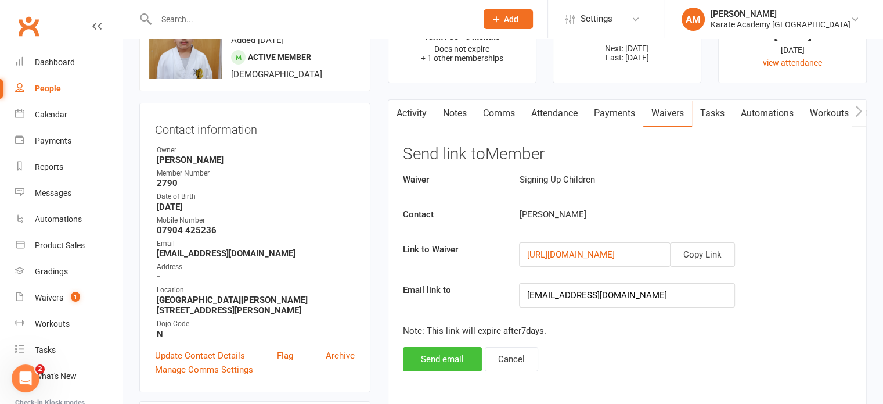
click at [464, 358] on button "Send email" at bounding box center [442, 359] width 79 height 24
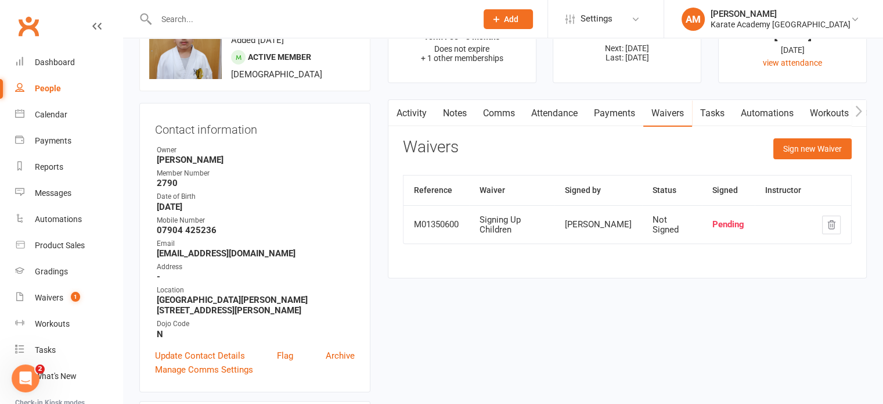
click at [236, 18] on input "text" at bounding box center [311, 19] width 316 height 16
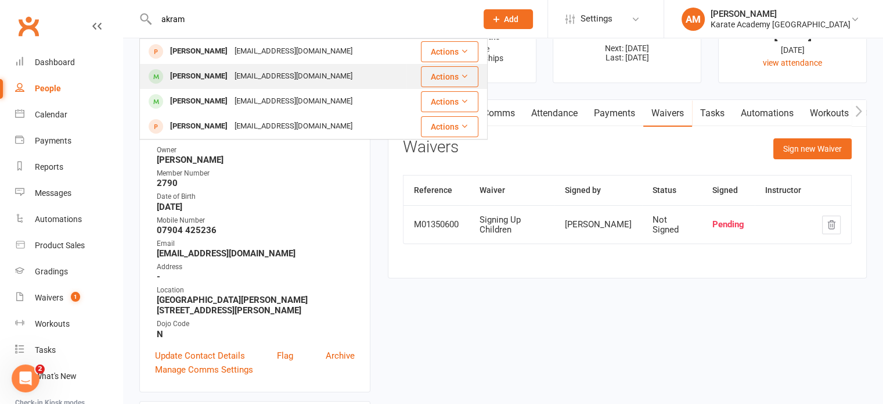
type input "akram"
click at [264, 74] on div "asmanakram@gmail.com" at bounding box center [293, 76] width 125 height 17
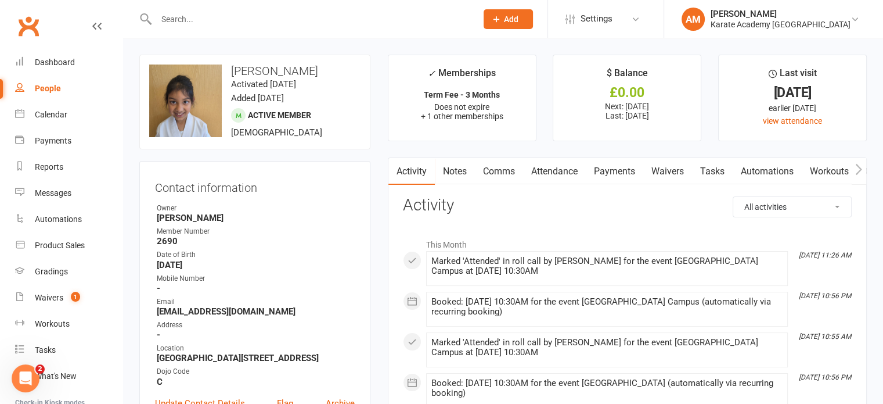
click at [673, 171] on link "Waivers" at bounding box center [667, 171] width 49 height 27
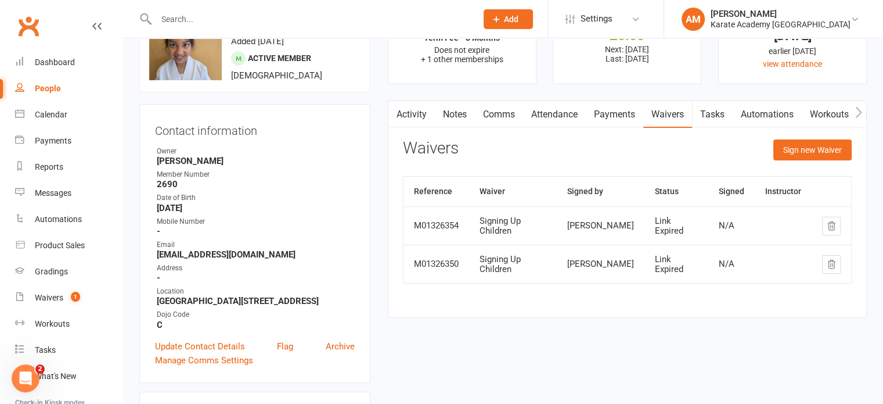
scroll to position [58, 0]
click at [829, 220] on icon "button" at bounding box center [831, 224] width 10 height 10
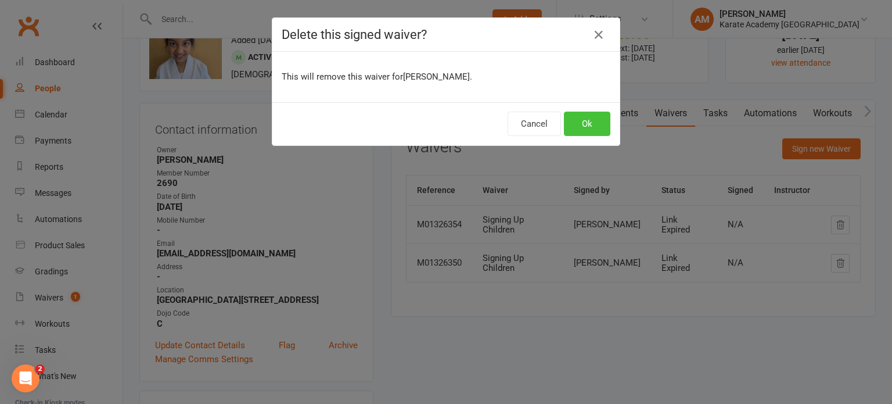
click at [592, 124] on button "Ok" at bounding box center [587, 123] width 46 height 24
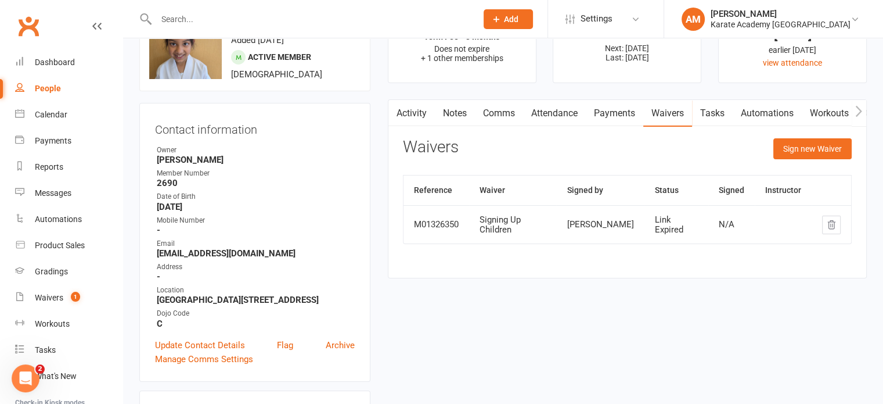
click at [838, 221] on button "button" at bounding box center [831, 224] width 19 height 19
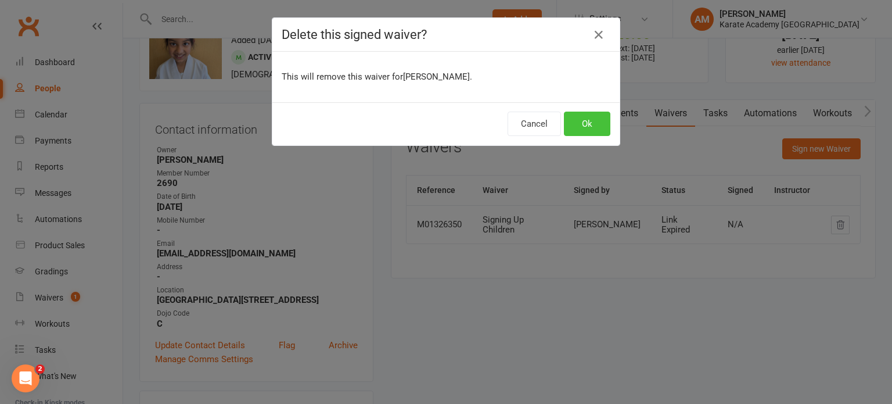
click at [566, 121] on button "Ok" at bounding box center [587, 123] width 46 height 24
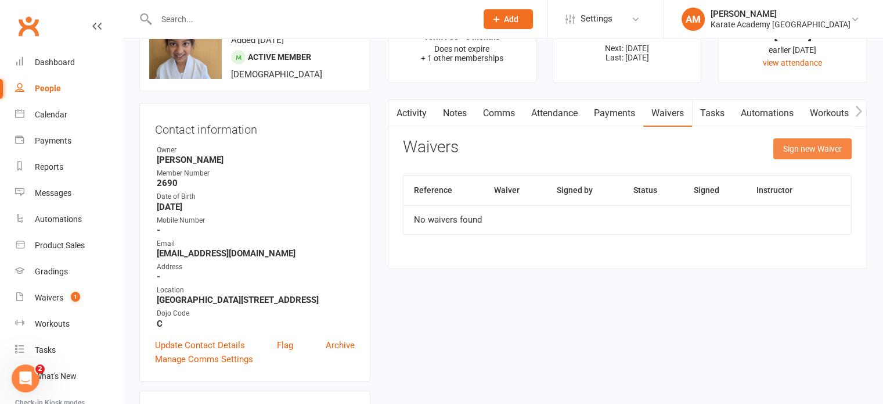
drag, startPoint x: 806, startPoint y: 146, endPoint x: 795, endPoint y: 148, distance: 11.8
click at [806, 146] on button "Sign new Waiver" at bounding box center [812, 148] width 78 height 21
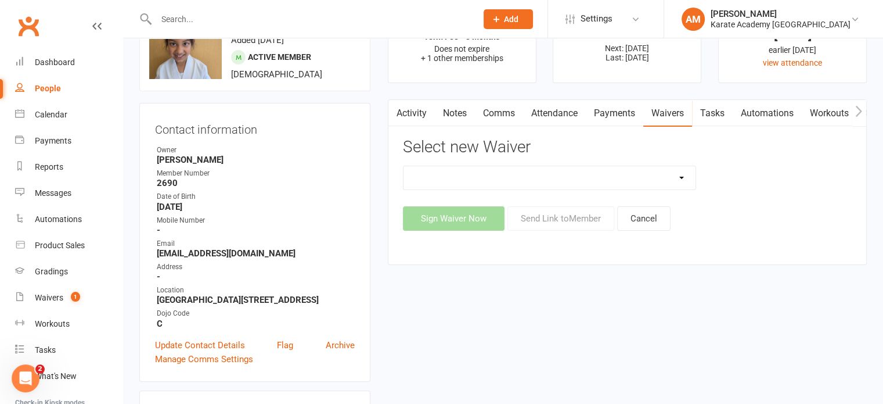
click at [544, 178] on select "Signing Up Adults Signing Up Adults (Lincoln) Signing Up Children Signing Up Ch…" at bounding box center [550, 177] width 293 height 23
select select "4271"
click at [404, 166] on select "Signing Up Adults Signing Up Adults (Lincoln) Signing Up Children Signing Up Ch…" at bounding box center [550, 177] width 293 height 23
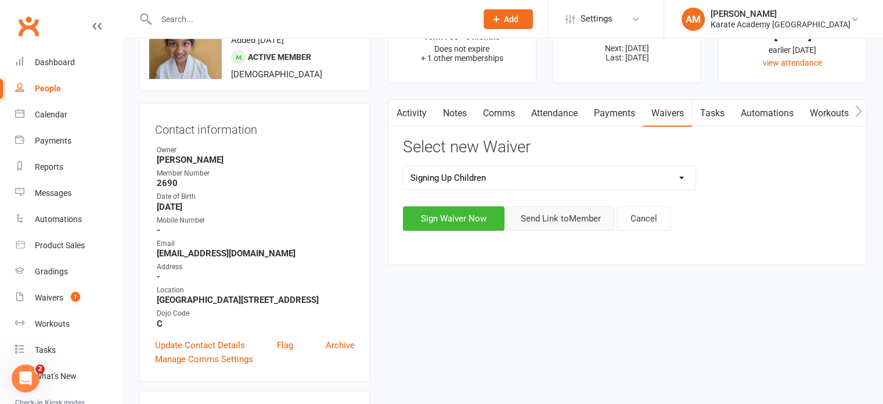
click at [581, 218] on button "Send Link to Member" at bounding box center [560, 218] width 107 height 24
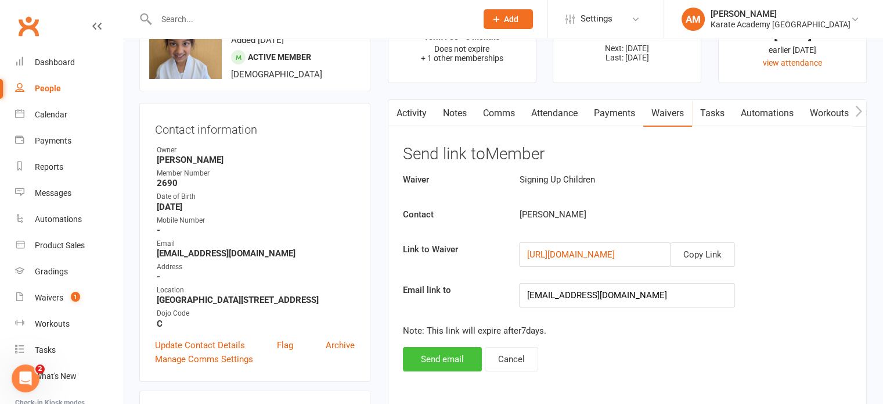
click at [441, 356] on button "Send email" at bounding box center [442, 359] width 79 height 24
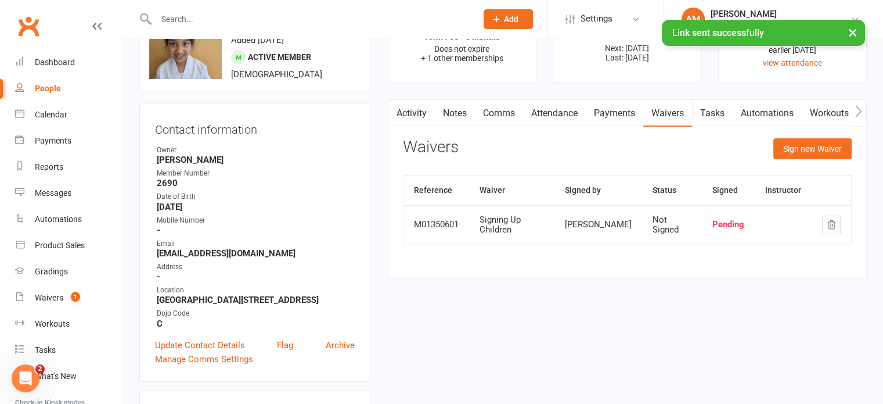
click at [333, 20] on div "× Link sent successfully" at bounding box center [434, 20] width 868 height 0
click at [331, 19] on input "text" at bounding box center [311, 19] width 316 height 16
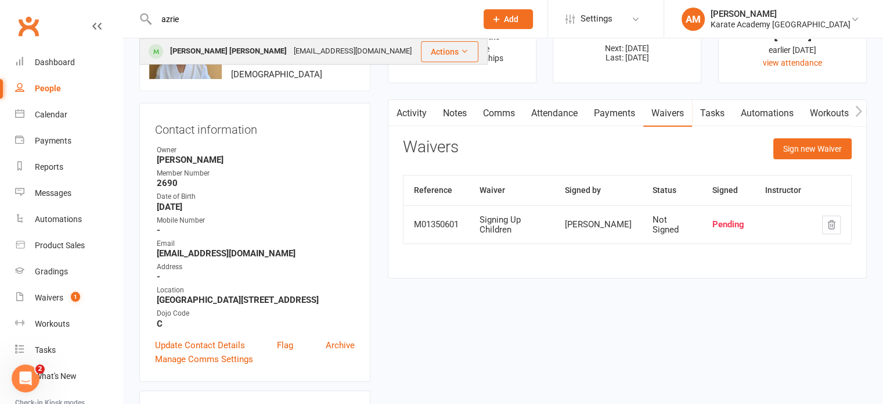
type input "azrie"
click at [318, 43] on div "p2mendonca@hotmail.com" at bounding box center [352, 51] width 125 height 17
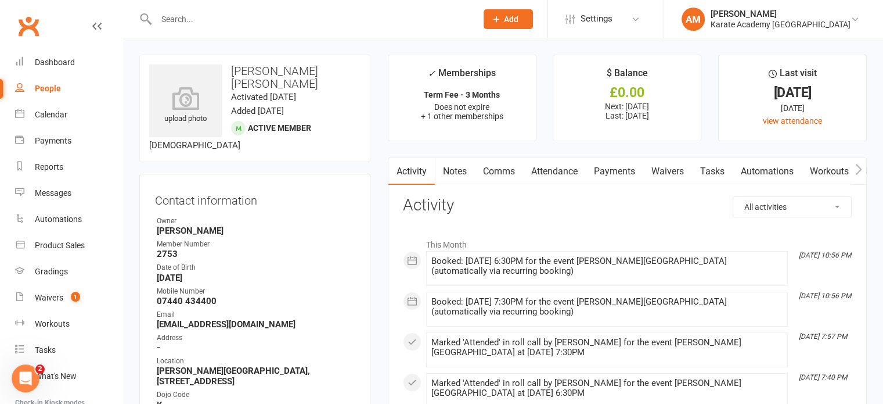
click at [678, 168] on link "Waivers" at bounding box center [667, 171] width 49 height 27
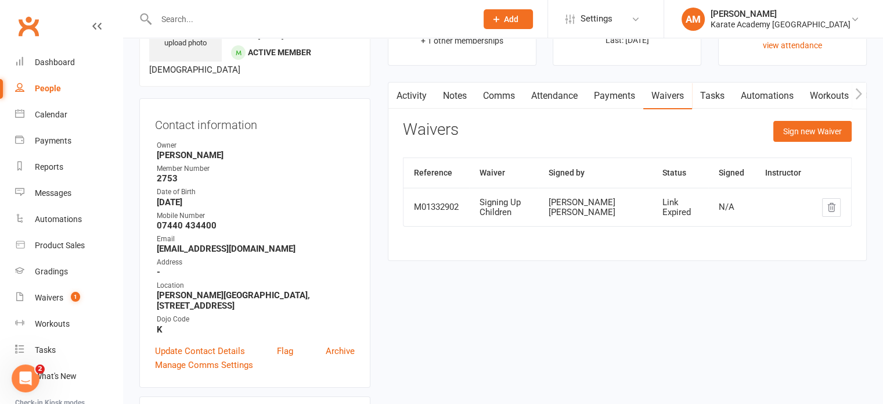
scroll to position [116, 0]
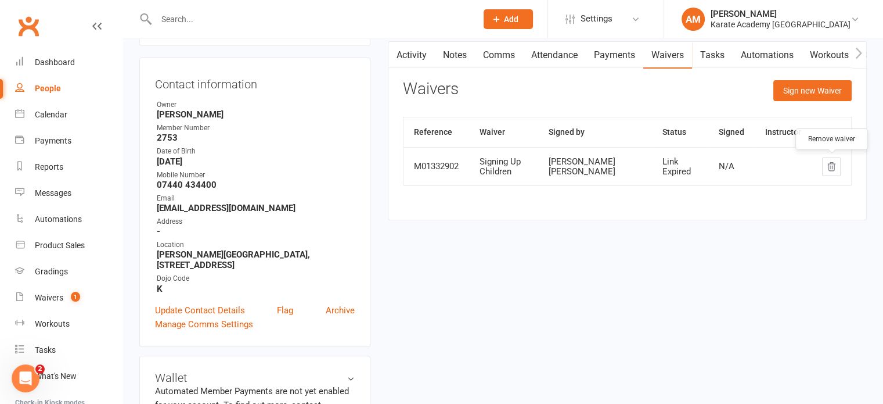
click at [827, 165] on icon "button" at bounding box center [831, 166] width 10 height 10
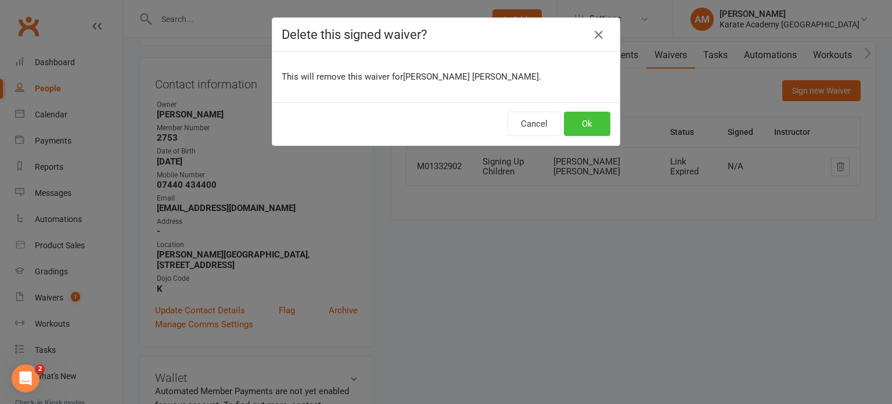
click at [572, 122] on button "Ok" at bounding box center [587, 123] width 46 height 24
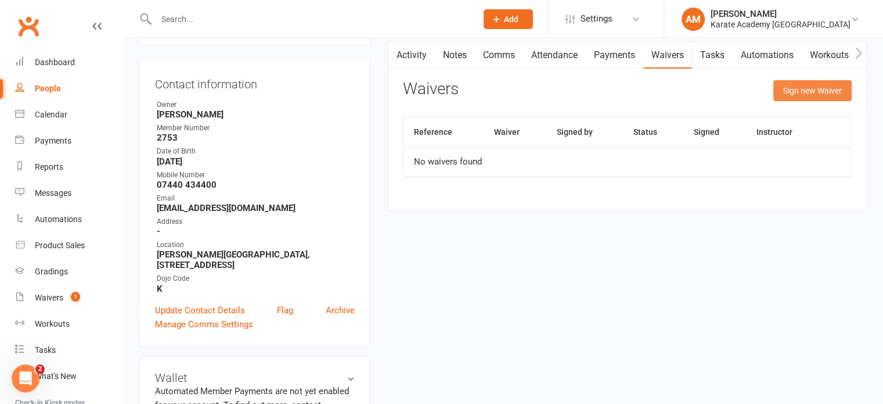
click at [812, 93] on button "Sign new Waiver" at bounding box center [812, 90] width 78 height 21
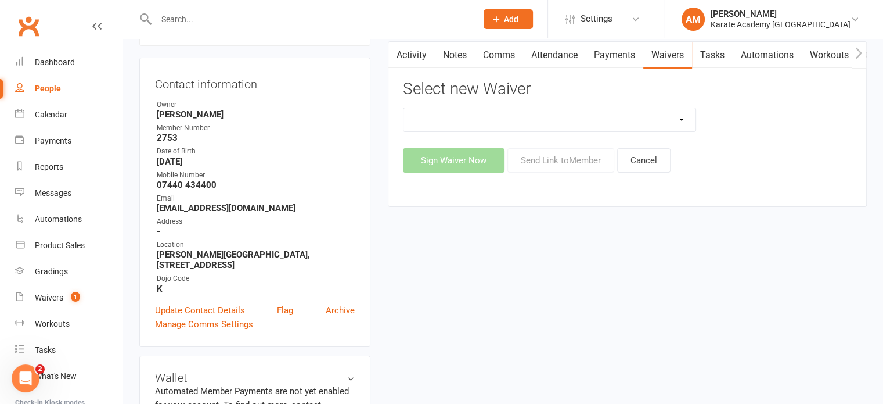
click at [521, 121] on select "Signing Up Adults Signing Up Adults (Lincoln) Signing Up Children Signing Up Ch…" at bounding box center [550, 119] width 293 height 23
select select "4271"
click at [404, 108] on select "Signing Up Adults Signing Up Adults (Lincoln) Signing Up Children Signing Up Ch…" at bounding box center [550, 119] width 293 height 23
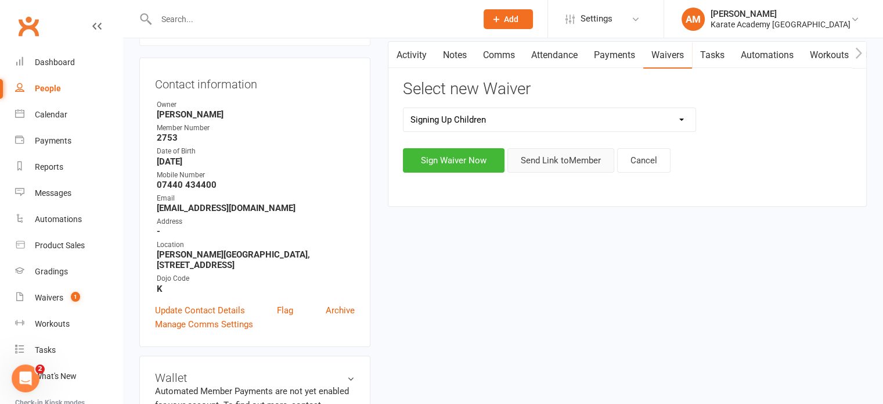
click at [564, 160] on button "Send Link to Member" at bounding box center [560, 160] width 107 height 24
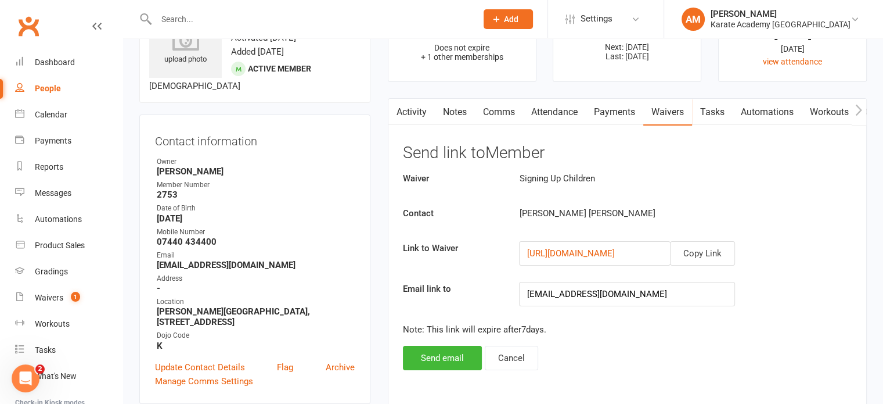
scroll to position [58, 0]
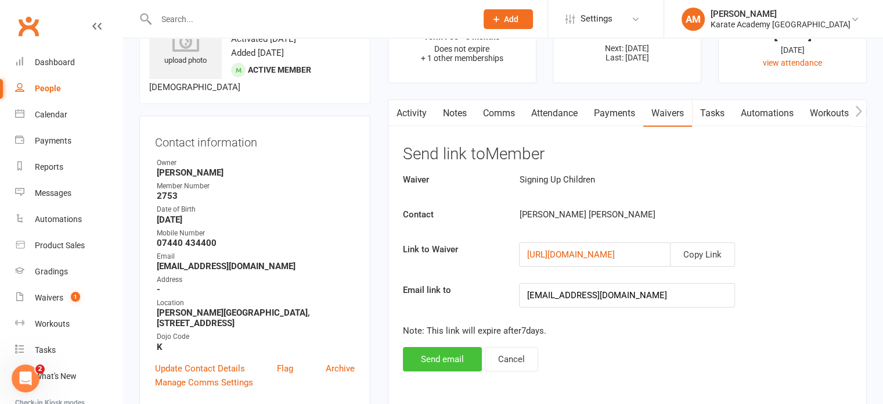
click at [446, 357] on button "Send email" at bounding box center [442, 359] width 79 height 24
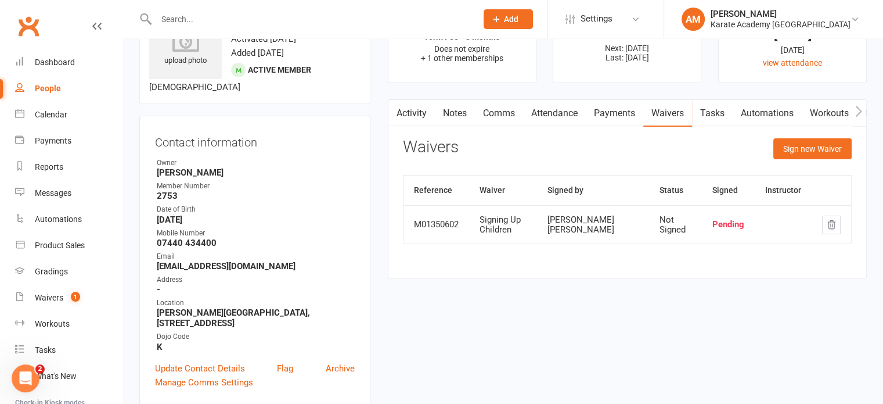
click at [291, 14] on input "text" at bounding box center [311, 19] width 316 height 16
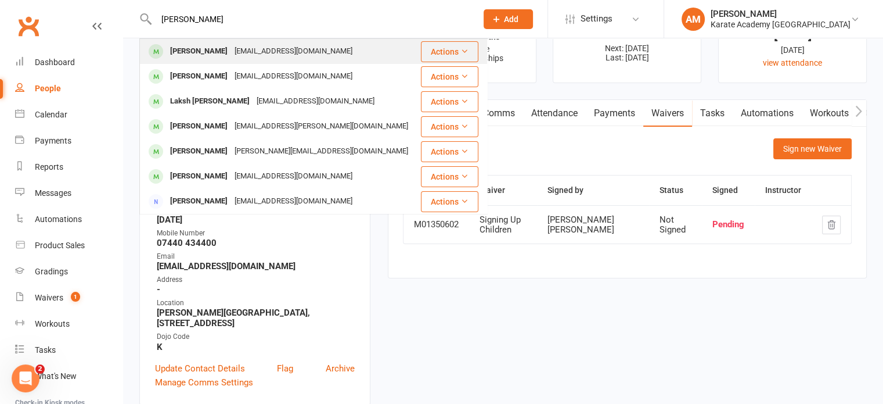
type input "pratish"
click at [280, 46] on div "pr3surana@gmail.com" at bounding box center [293, 51] width 125 height 17
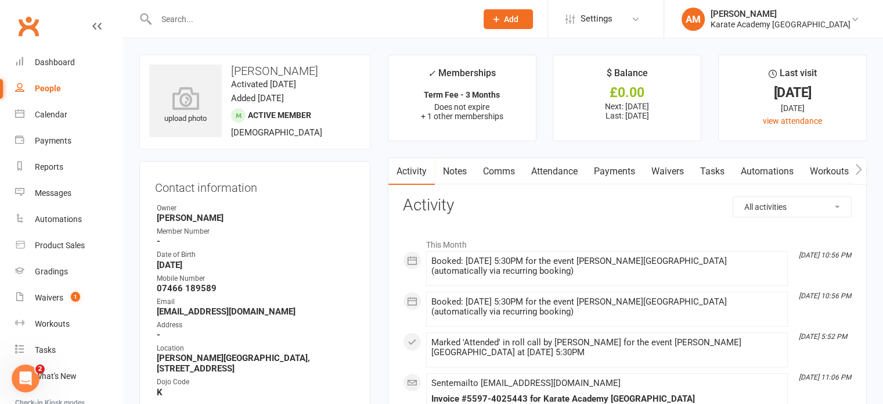
click at [667, 167] on link "Waivers" at bounding box center [667, 171] width 49 height 27
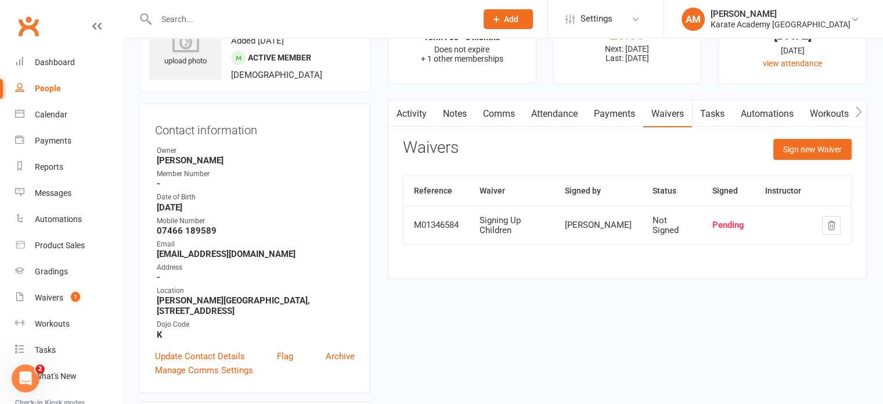
scroll to position [58, 0]
click at [248, 20] on input "text" at bounding box center [311, 19] width 316 height 16
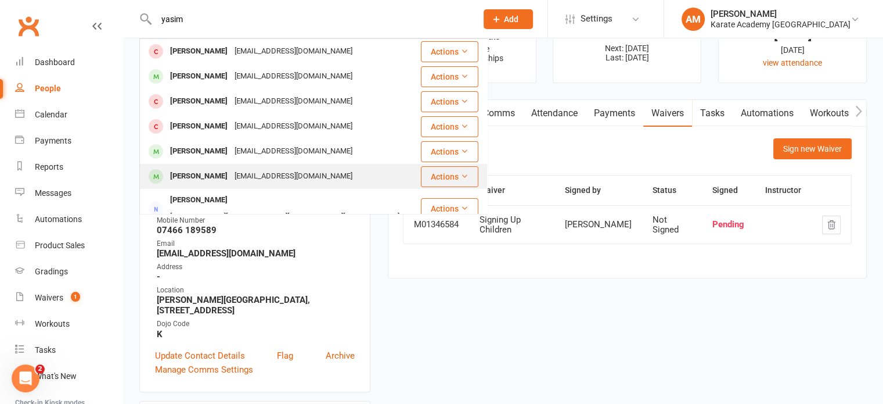
type input "yasim"
click at [248, 178] on div "wahbi.mirroch@gmail.com" at bounding box center [293, 176] width 125 height 17
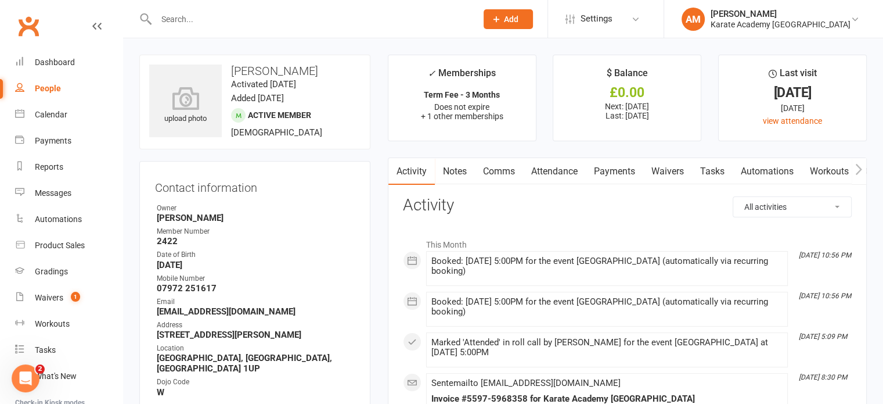
click at [669, 176] on link "Waivers" at bounding box center [667, 171] width 49 height 27
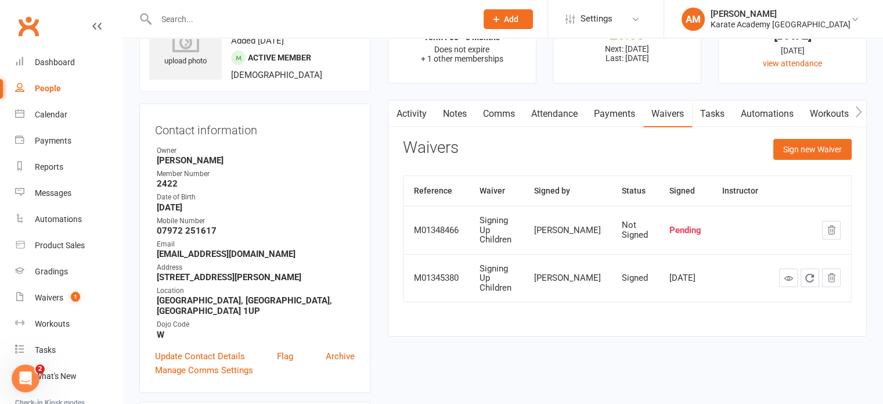
scroll to position [58, 0]
click at [829, 224] on icon "button" at bounding box center [831, 229] width 10 height 10
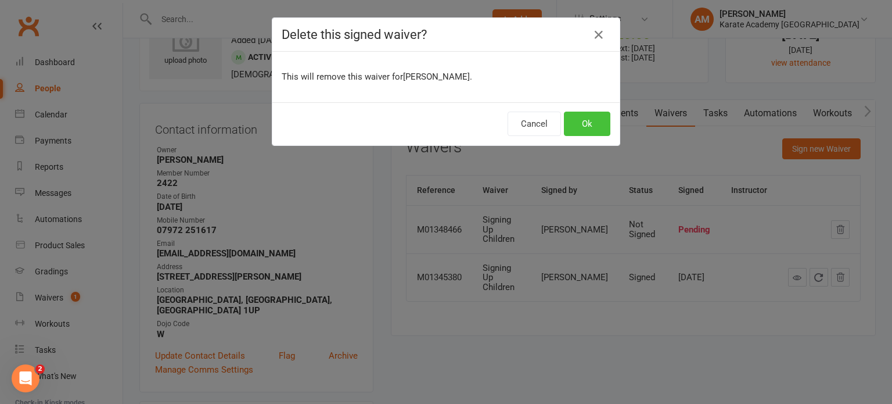
click at [583, 123] on button "Ok" at bounding box center [587, 123] width 46 height 24
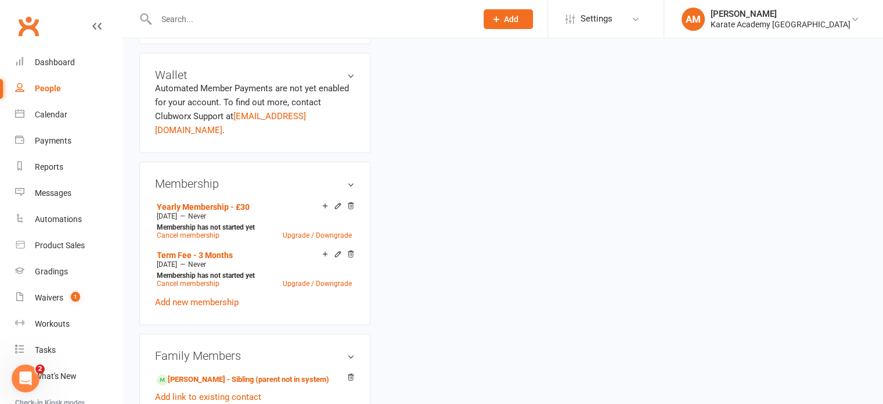
scroll to position [406, 0]
click at [257, 384] on link "Salma Mirroch - Sibling (parent not in system)" at bounding box center [243, 379] width 172 height 12
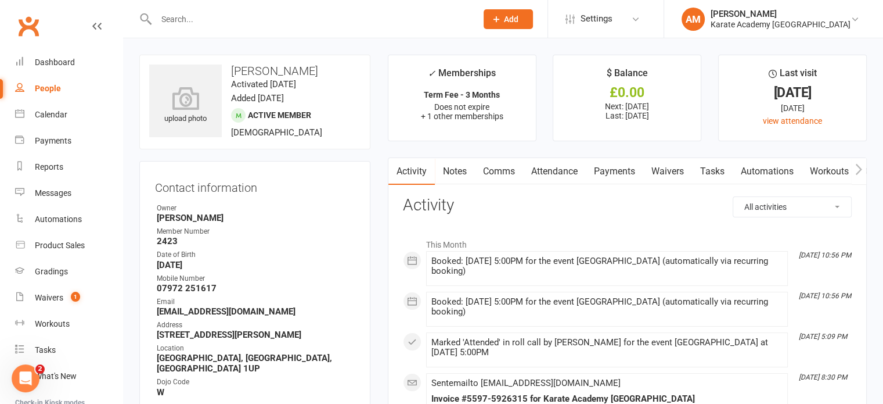
drag, startPoint x: 661, startPoint y: 172, endPoint x: 665, endPoint y: 191, distance: 19.5
click at [661, 172] on link "Waivers" at bounding box center [667, 171] width 49 height 27
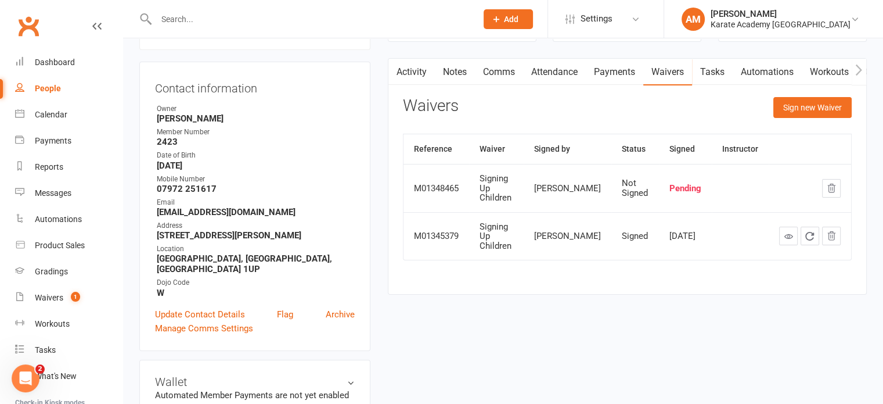
scroll to position [116, 0]
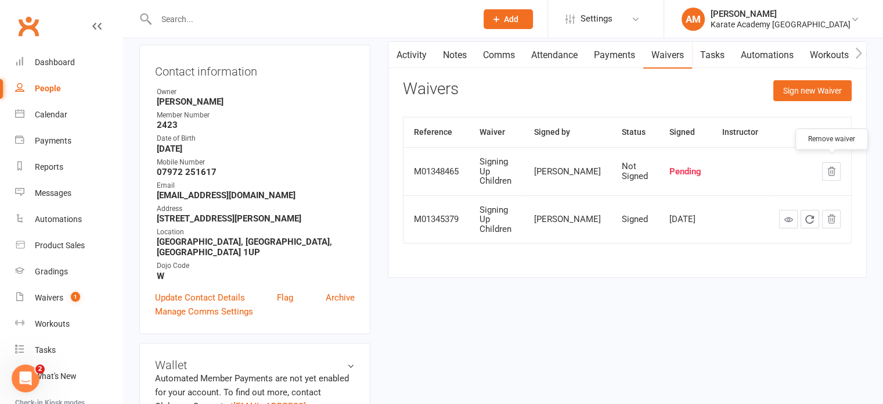
click at [835, 166] on icon "button" at bounding box center [831, 171] width 10 height 10
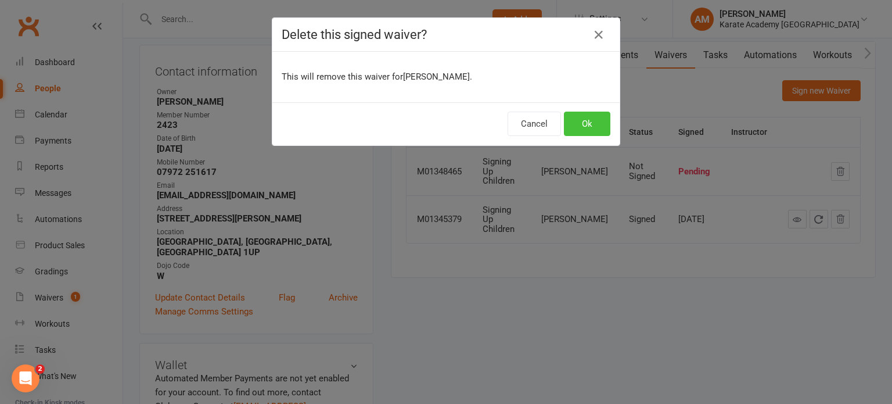
click at [591, 122] on button "Ok" at bounding box center [587, 123] width 46 height 24
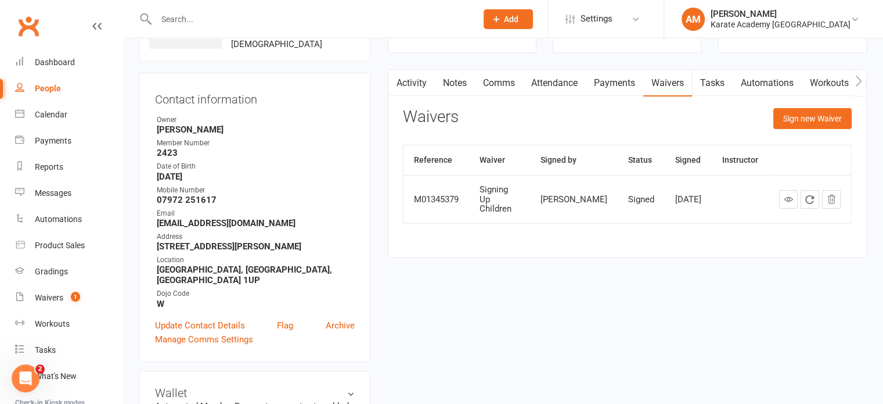
scroll to position [0, 0]
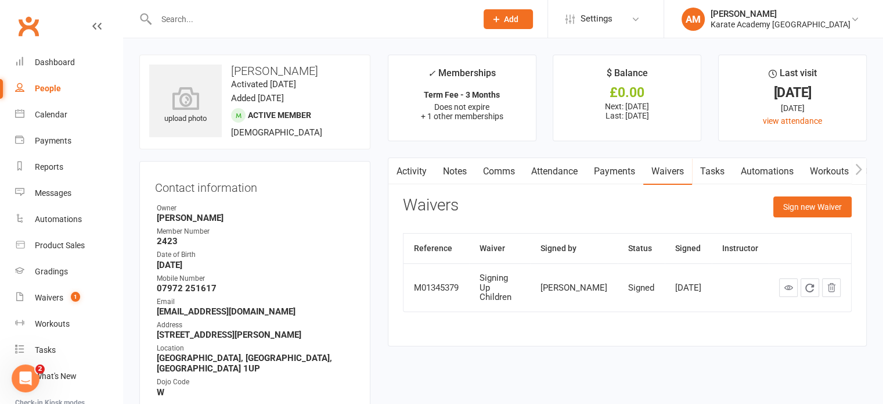
click at [205, 20] on input "text" at bounding box center [311, 19] width 316 height 16
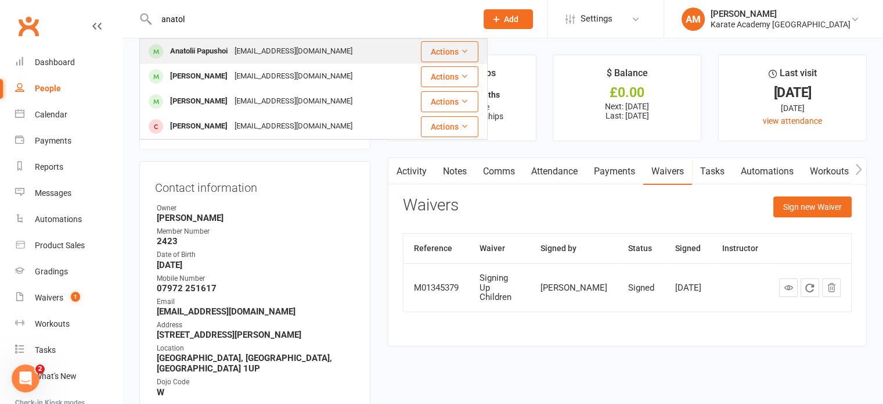
type input "anatol"
click at [218, 51] on div "Anatolii Papushoi" at bounding box center [199, 51] width 64 height 17
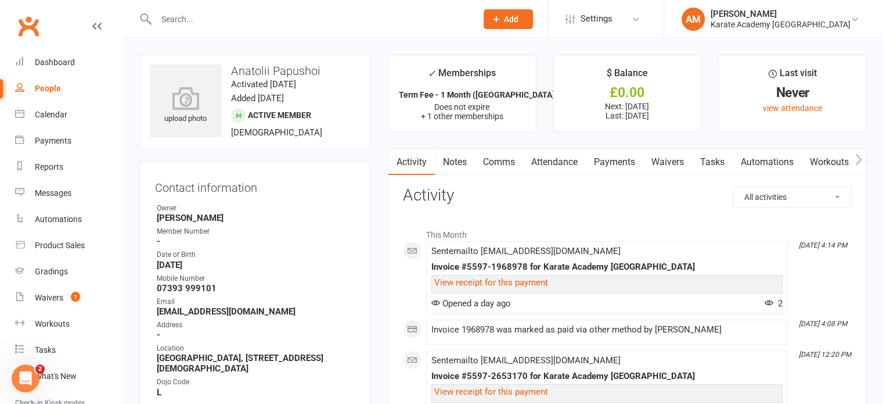
click at [672, 161] on link "Waivers" at bounding box center [667, 162] width 49 height 27
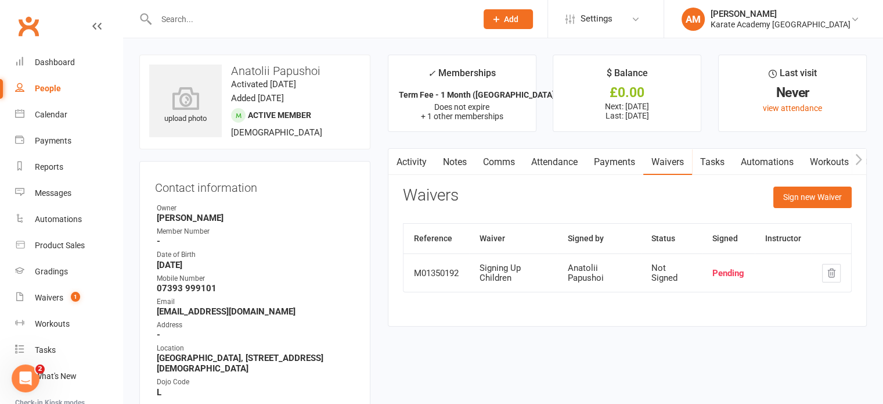
click at [822, 194] on button "Sign new Waiver" at bounding box center [812, 196] width 78 height 21
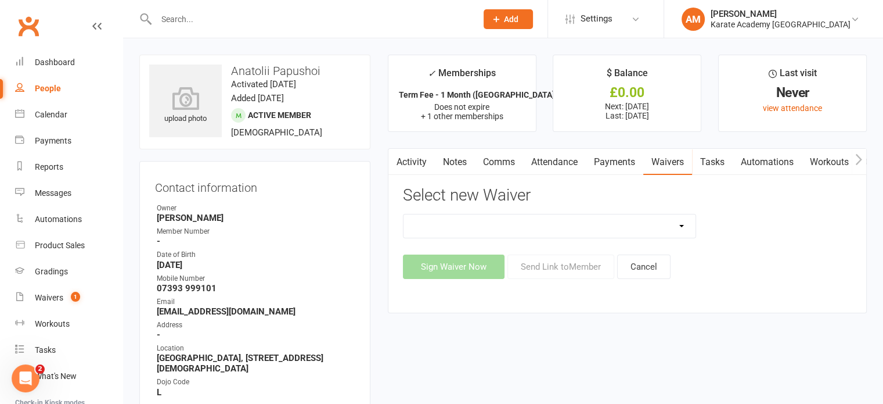
click at [566, 228] on select "Signing Up Adults Signing Up Adults (Lincoln) Signing Up Children Signing Up Ch…" at bounding box center [550, 225] width 293 height 23
click at [610, 228] on select "Signing Up Adults Signing Up Adults (Lincoln) Signing Up Children Signing Up Ch…" at bounding box center [550, 225] width 293 height 23
select select "13337"
click at [404, 214] on select "Signing Up Adults Signing Up Adults (Lincoln) Signing Up Children Signing Up Ch…" at bounding box center [550, 225] width 293 height 23
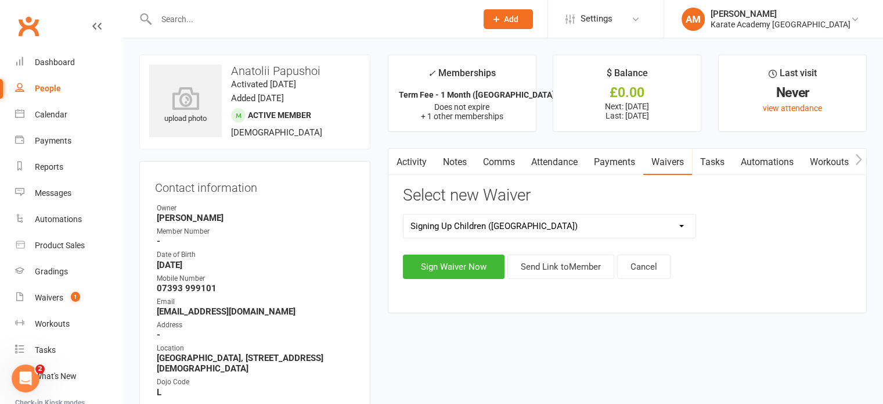
click at [563, 222] on select "Signing Up Adults Signing Up Adults (Lincoln) Signing Up Children Signing Up Ch…" at bounding box center [550, 225] width 293 height 23
click at [643, 269] on button "Cancel" at bounding box center [643, 266] width 53 height 24
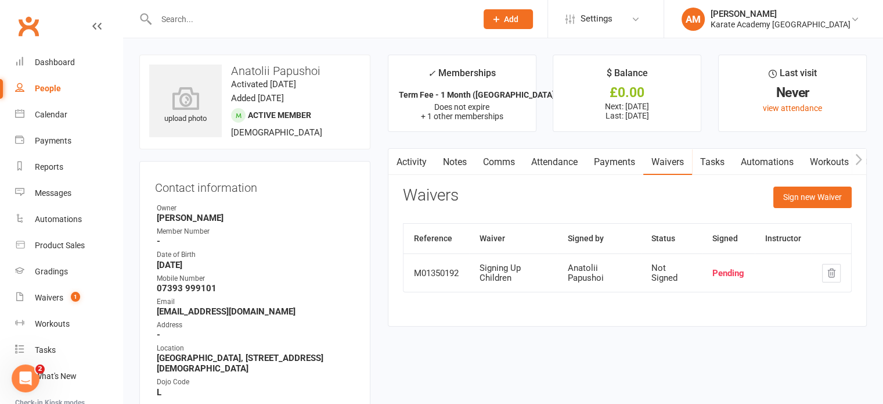
click at [51, 274] on div "Gradings" at bounding box center [51, 270] width 33 height 9
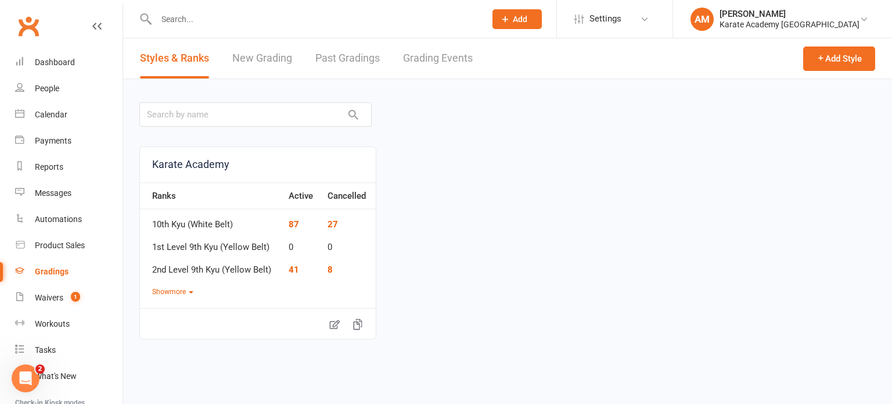
click at [425, 60] on link "Grading Events" at bounding box center [438, 58] width 70 height 40
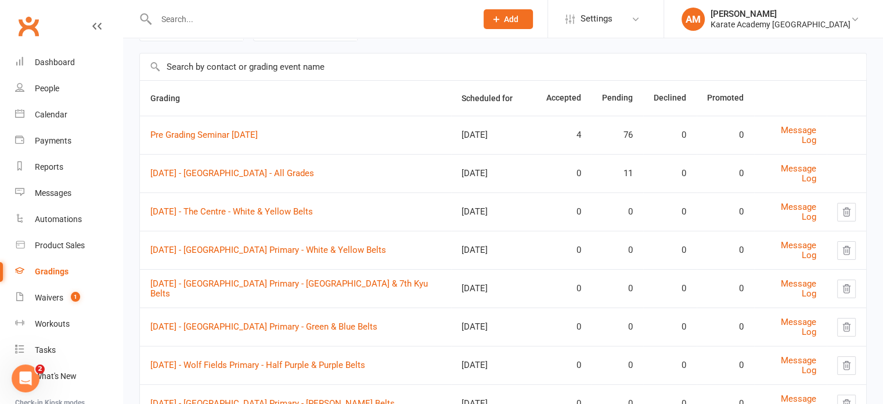
scroll to position [116, 0]
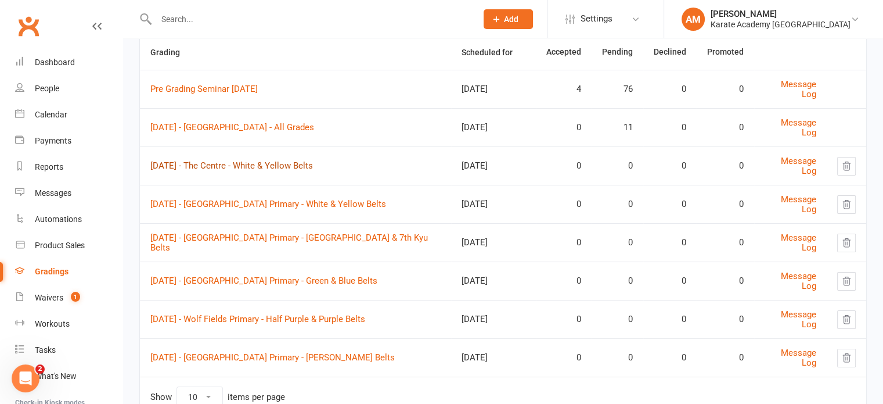
click at [284, 166] on link "Tuesday 30th September 2025 - The Centre - White & Yellow Belts" at bounding box center [231, 165] width 163 height 10
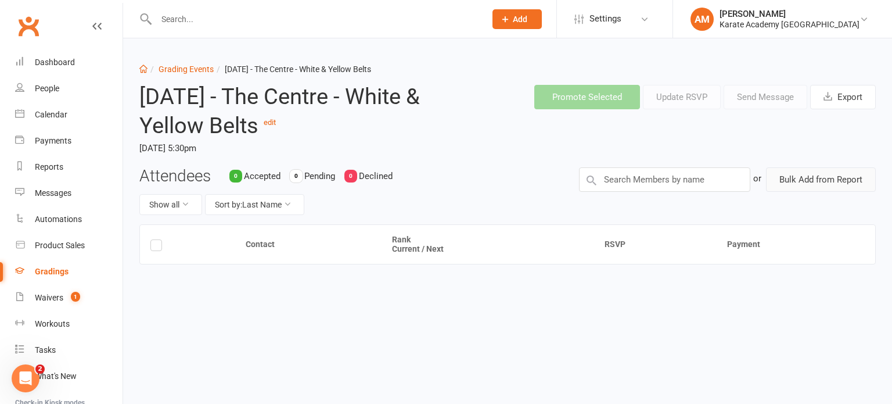
click at [816, 192] on button "Bulk Add from Report" at bounding box center [821, 179] width 110 height 24
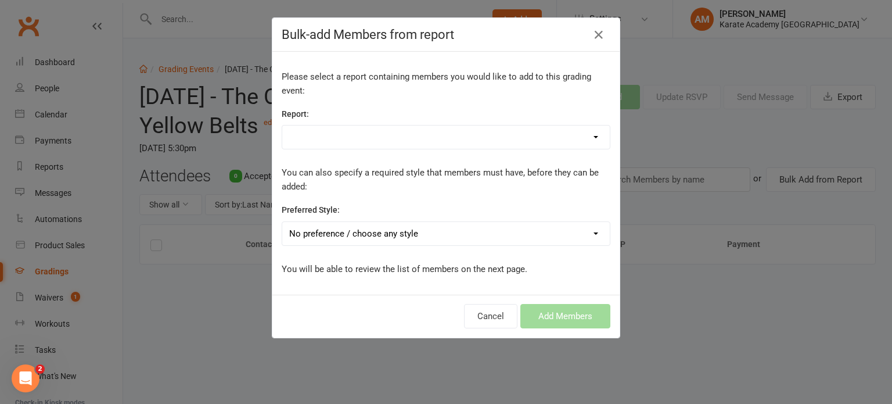
click at [360, 132] on select "1. Members - Active 1. Members - All Student Data 1. Members - Annual Membershi…" at bounding box center [445, 136] width 327 height 23
select select "99355"
click at [282, 125] on select "1. Members - Active 1. Members - All Student Data 1. Members - Annual Membershi…" at bounding box center [445, 136] width 327 height 23
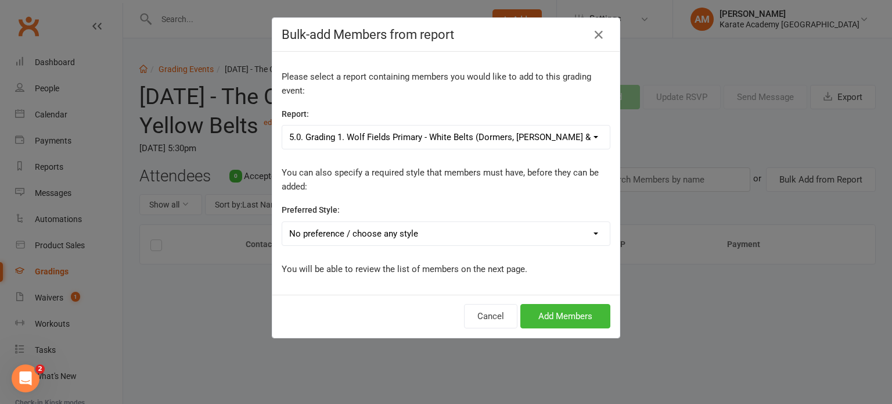
click at [416, 234] on select "No preference / choose any style Karate Academy" at bounding box center [445, 233] width 327 height 23
select select "1443"
click at [282, 222] on select "No preference / choose any style Karate Academy" at bounding box center [445, 233] width 327 height 23
click at [561, 315] on button "Add Members" at bounding box center [565, 316] width 90 height 24
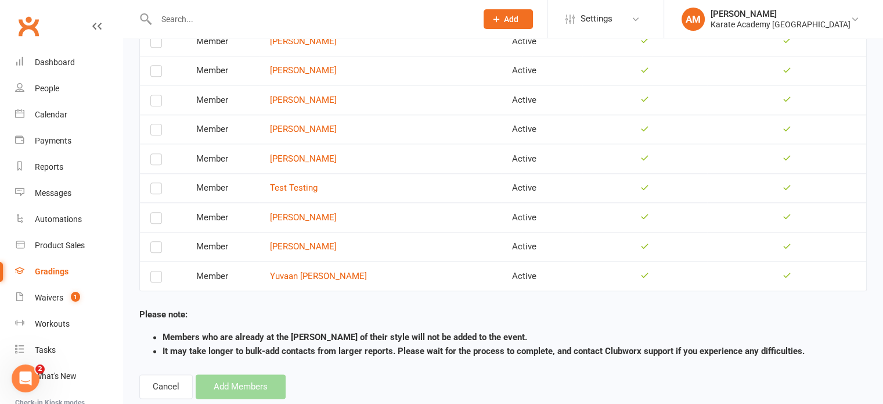
scroll to position [1335, 0]
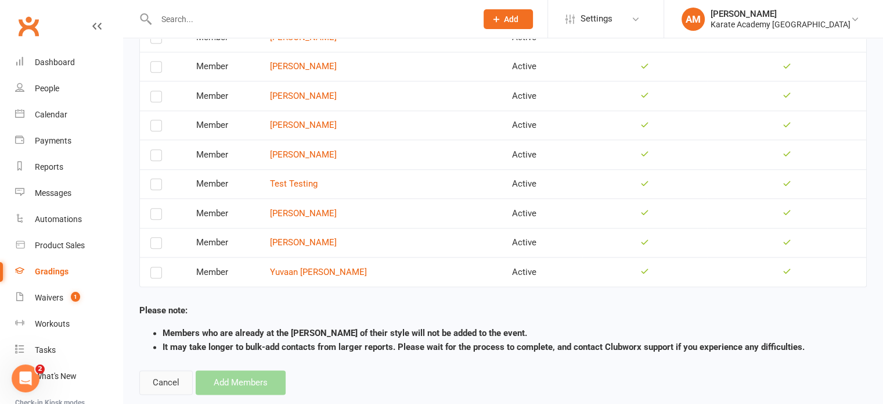
click at [165, 371] on button "Cancel" at bounding box center [165, 382] width 53 height 24
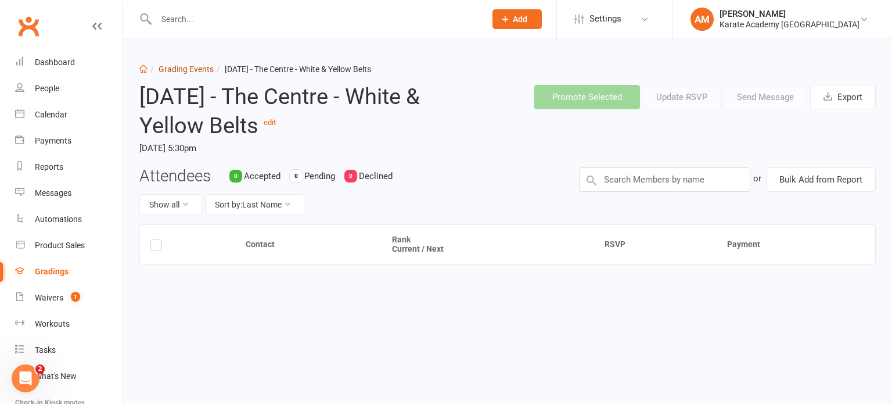
click at [190, 69] on link "Grading Events" at bounding box center [186, 68] width 55 height 9
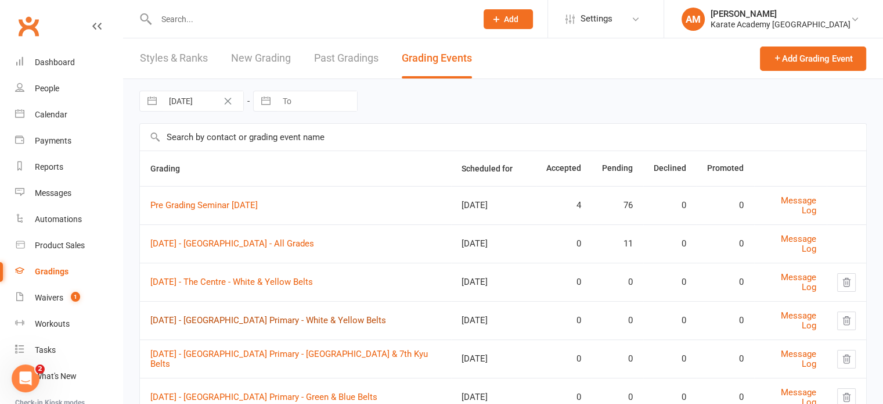
click at [263, 319] on link "Wednesday 1st October 2025 - Wolf Fields Primary - White & Yellow Belts" at bounding box center [268, 320] width 236 height 10
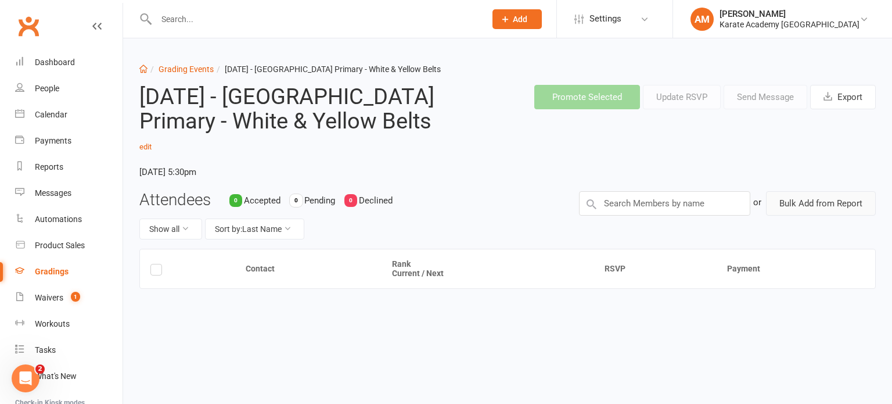
click at [848, 205] on button "Bulk Add from Report" at bounding box center [821, 203] width 110 height 24
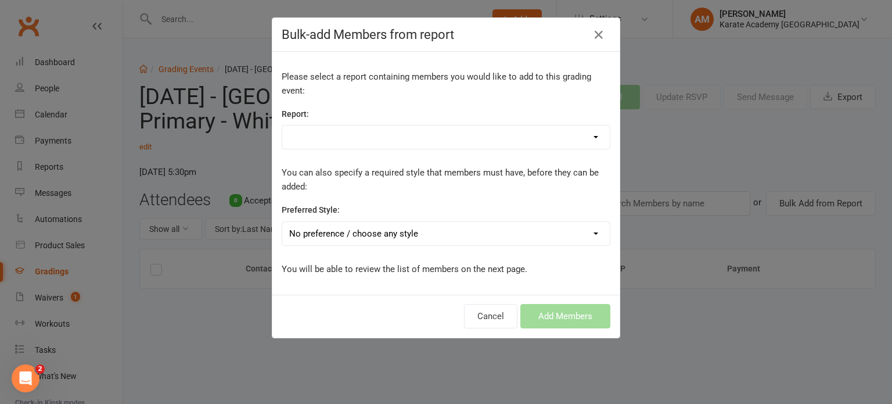
click at [400, 141] on select "1. Members - Active 1. Members - All Student Data 1. Members - Annual Membershi…" at bounding box center [445, 136] width 327 height 23
select select "99355"
click at [282, 125] on select "1. Members - Active 1. Members - All Student Data 1. Members - Annual Membershi…" at bounding box center [445, 136] width 327 height 23
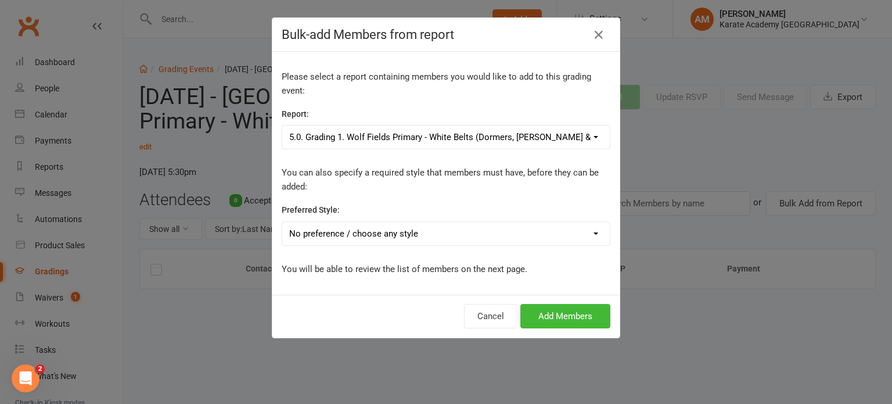
click at [395, 232] on select "No preference / choose any style Karate Academy" at bounding box center [445, 233] width 327 height 23
select select "1443"
click at [282, 222] on select "No preference / choose any style Karate Academy" at bounding box center [445, 233] width 327 height 23
click at [561, 315] on button "Add Members" at bounding box center [565, 316] width 90 height 24
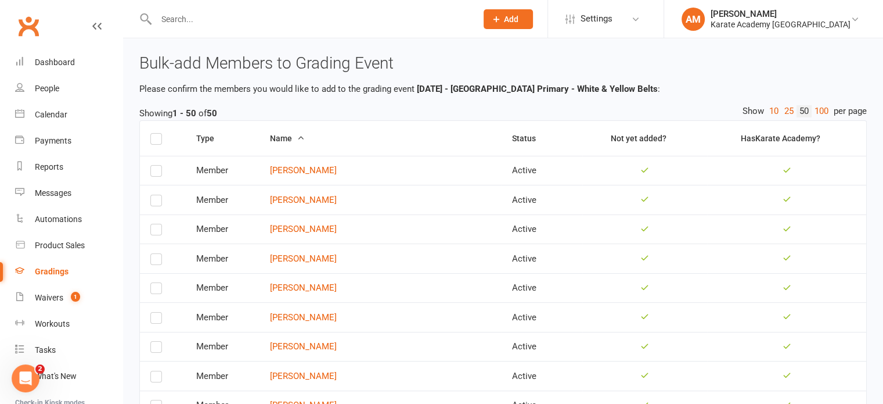
click at [153, 141] on label at bounding box center [156, 141] width 12 height 0
click at [153, 134] on input "checkbox" at bounding box center [156, 134] width 12 height 0
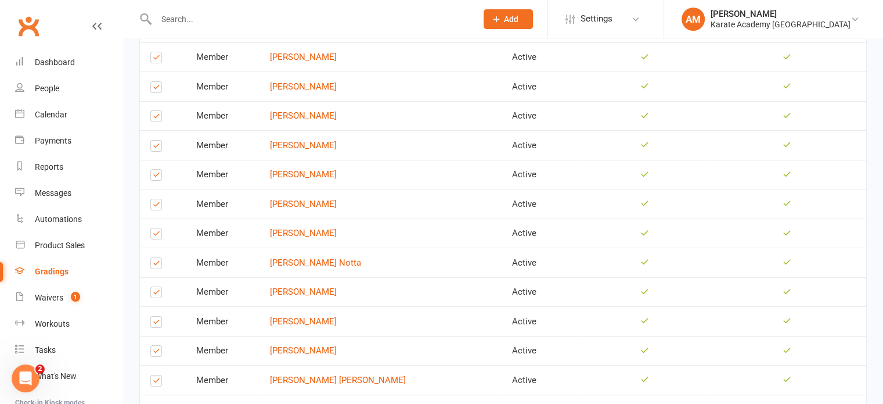
scroll to position [174, 0]
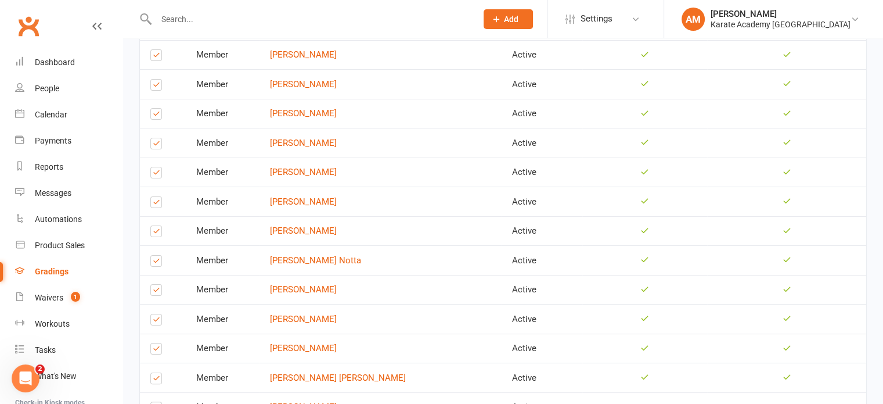
click at [160, 204] on label at bounding box center [156, 204] width 12 height 0
click at [160, 197] on input "checkbox" at bounding box center [156, 197] width 12 height 0
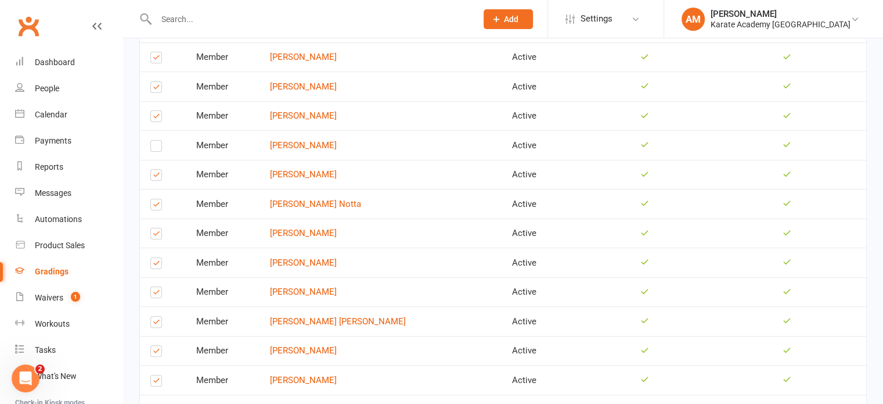
scroll to position [232, 0]
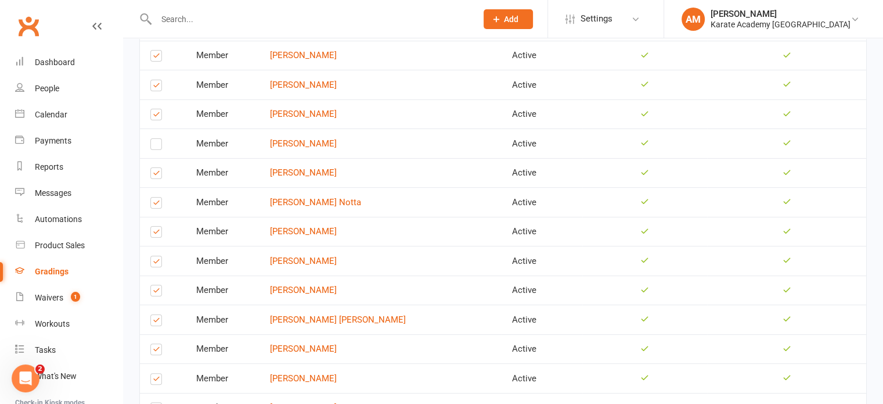
click at [155, 146] on label at bounding box center [156, 146] width 12 height 0
click at [155, 139] on input "checkbox" at bounding box center [156, 139] width 12 height 0
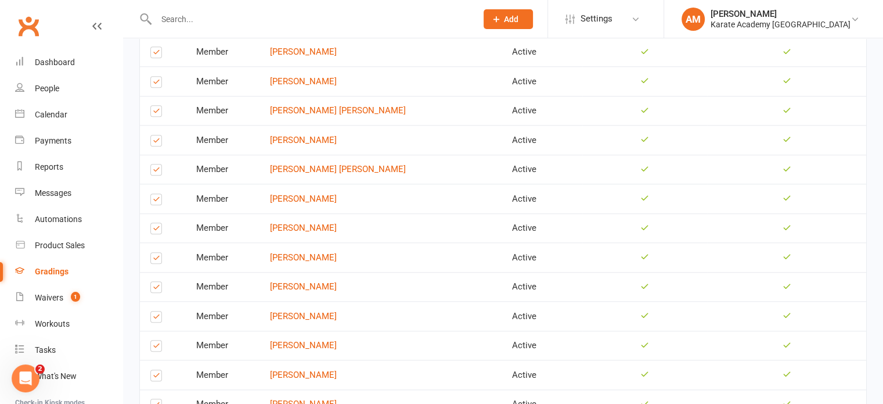
scroll to position [1057, 0]
click at [157, 201] on label at bounding box center [156, 201] width 12 height 0
click at [157, 194] on input "checkbox" at bounding box center [156, 194] width 12 height 0
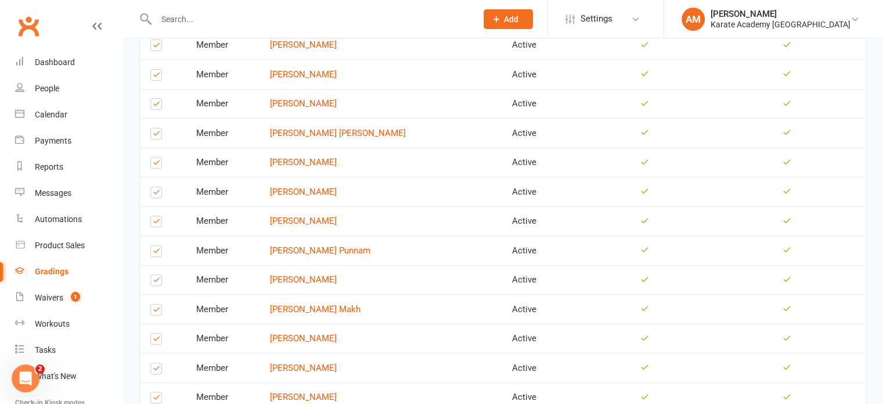
scroll to position [418, 0]
click at [152, 224] on label at bounding box center [156, 224] width 12 height 0
click at [152, 217] on input "checkbox" at bounding box center [156, 217] width 12 height 0
click at [154, 282] on label at bounding box center [156, 282] width 12 height 0
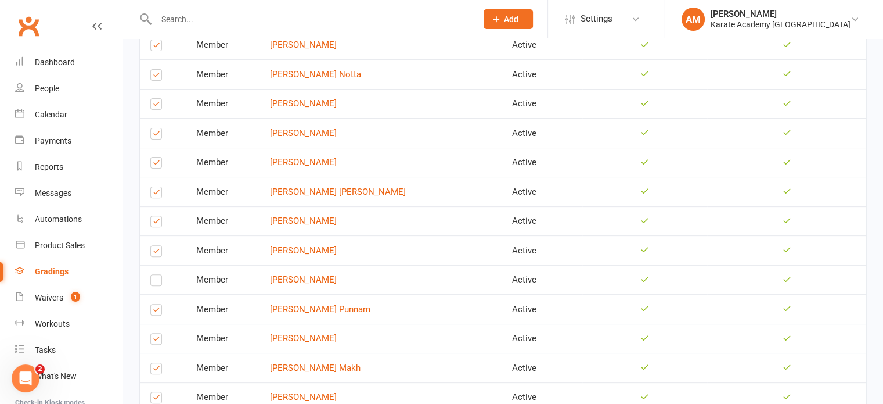
click at [154, 275] on input "checkbox" at bounding box center [156, 275] width 12 height 0
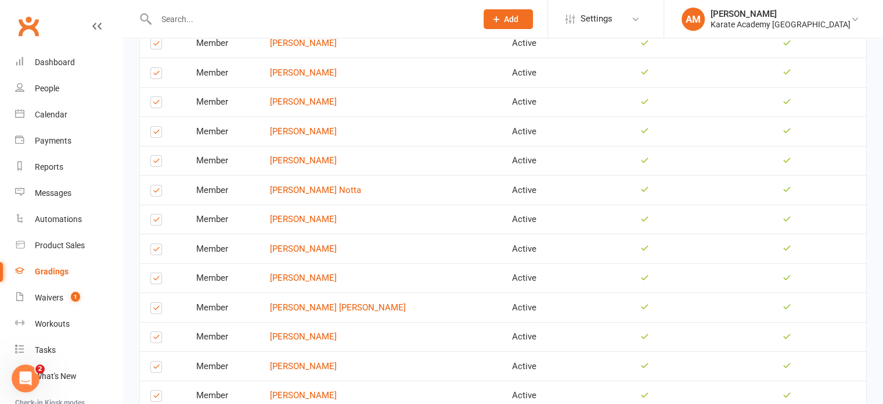
scroll to position [244, 0]
click at [154, 193] on label at bounding box center [156, 193] width 12 height 0
click at [154, 186] on input "checkbox" at bounding box center [156, 186] width 12 height 0
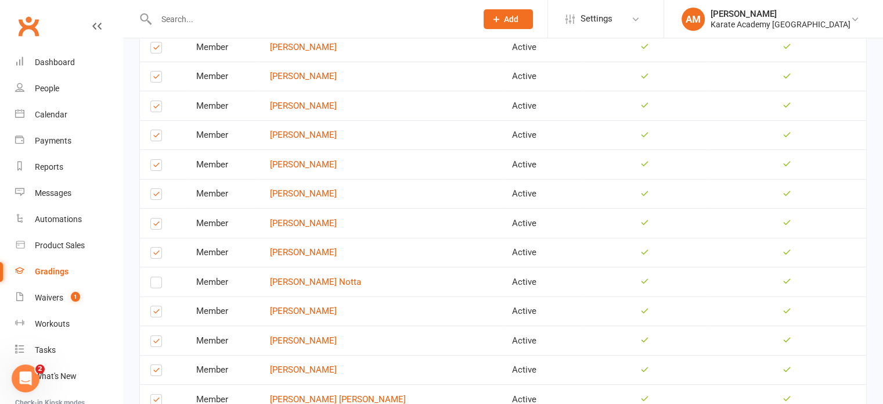
scroll to position [128, 0]
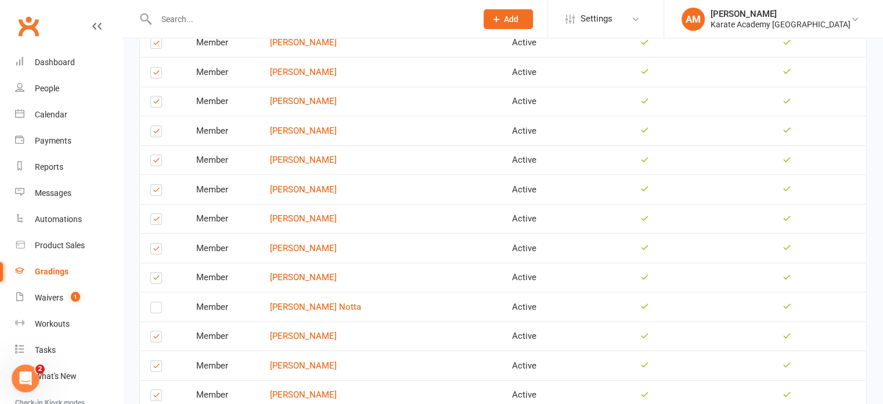
click at [154, 251] on label at bounding box center [156, 251] width 12 height 0
click at [154, 243] on input "checkbox" at bounding box center [156, 243] width 12 height 0
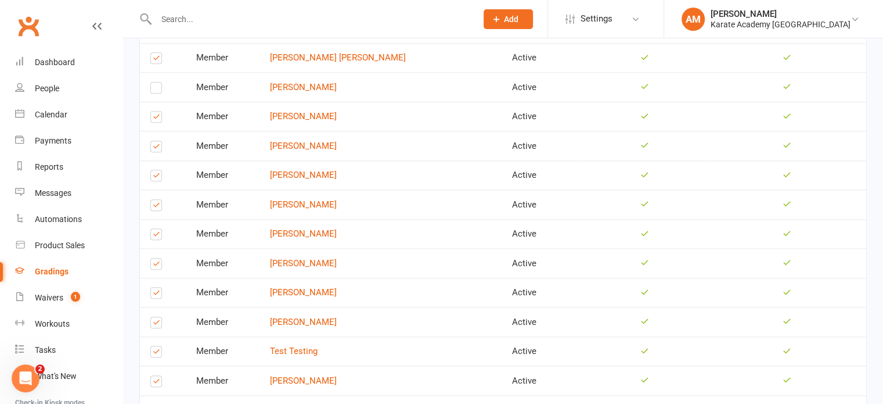
scroll to position [1347, 0]
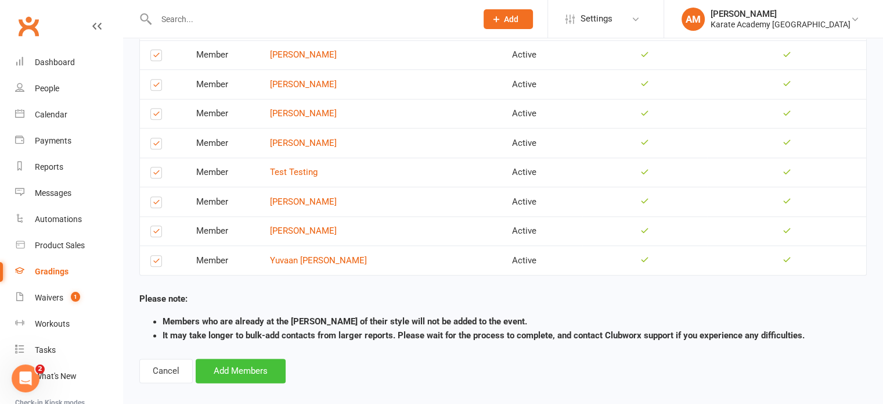
click at [226, 358] on button "Add Members" at bounding box center [241, 370] width 90 height 24
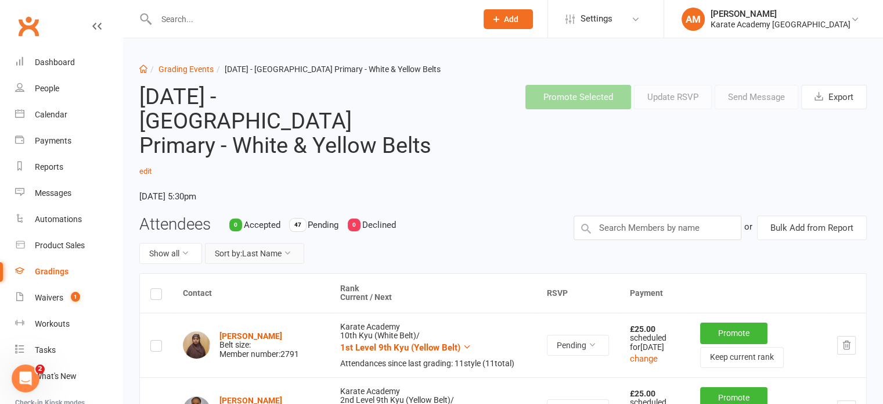
click at [290, 248] on icon at bounding box center [287, 252] width 8 height 8
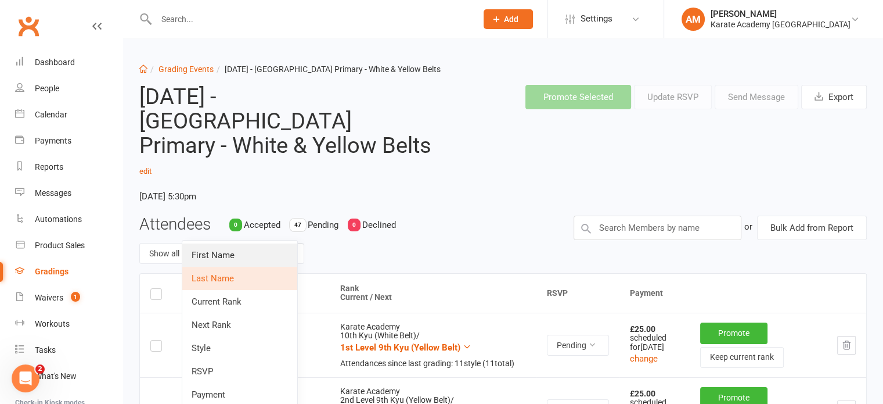
click at [286, 254] on link "First Name" at bounding box center [239, 254] width 115 height 23
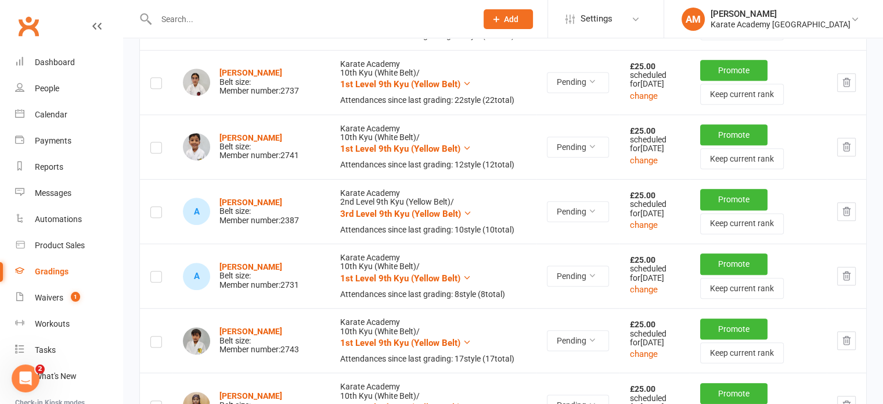
scroll to position [523, 0]
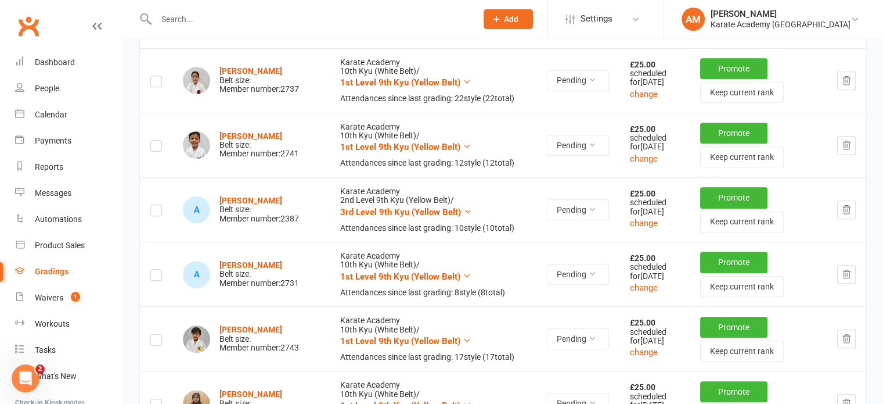
click at [845, 279] on icon "button" at bounding box center [846, 274] width 10 height 10
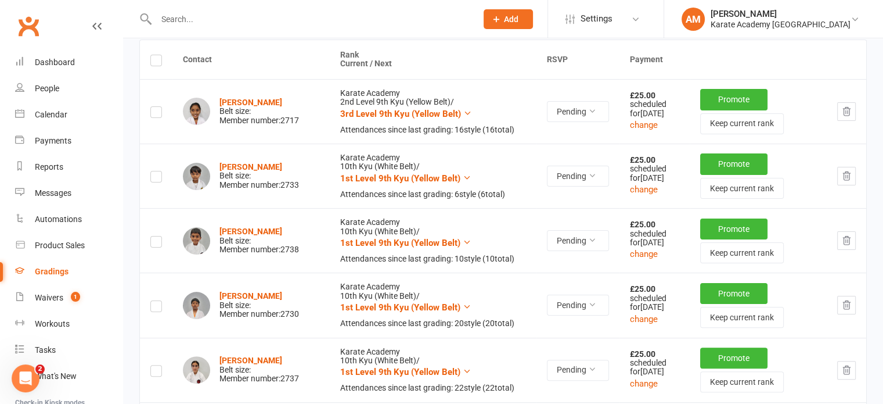
scroll to position [232, 0]
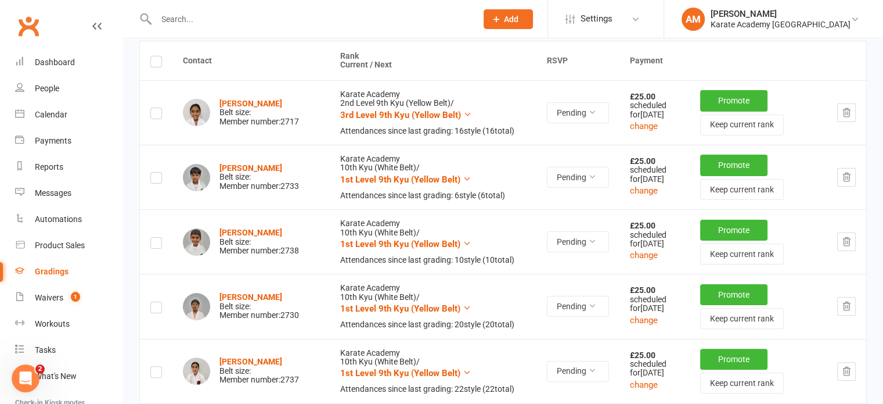
click at [843, 172] on icon "button" at bounding box center [846, 177] width 10 height 10
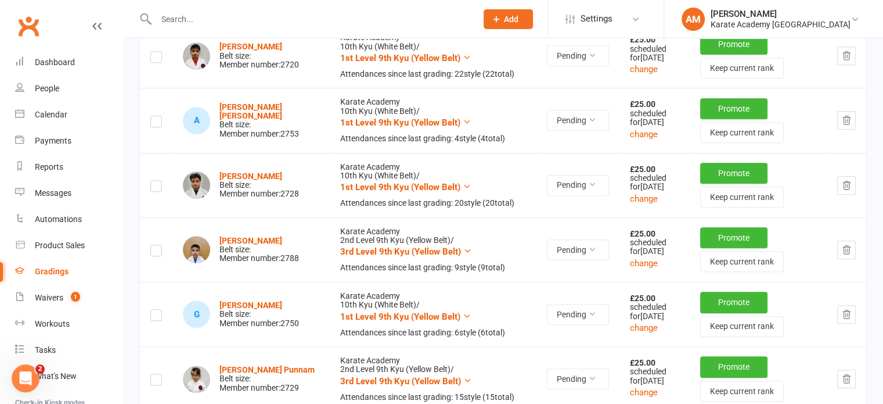
scroll to position [813, 0]
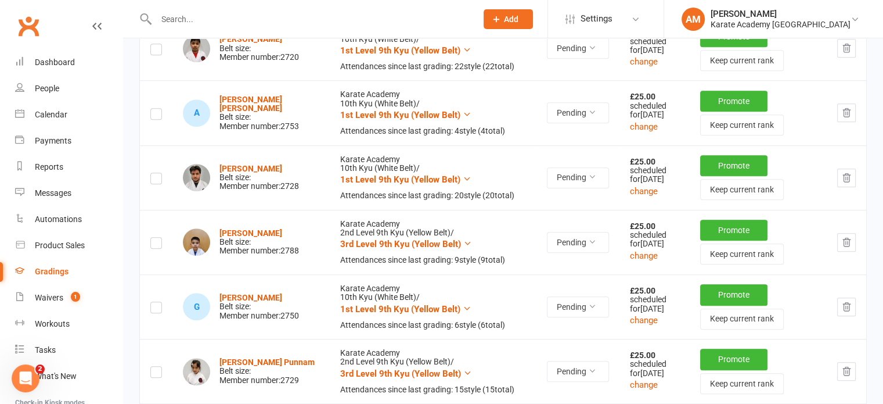
click at [855, 122] on button "button" at bounding box center [846, 112] width 19 height 19
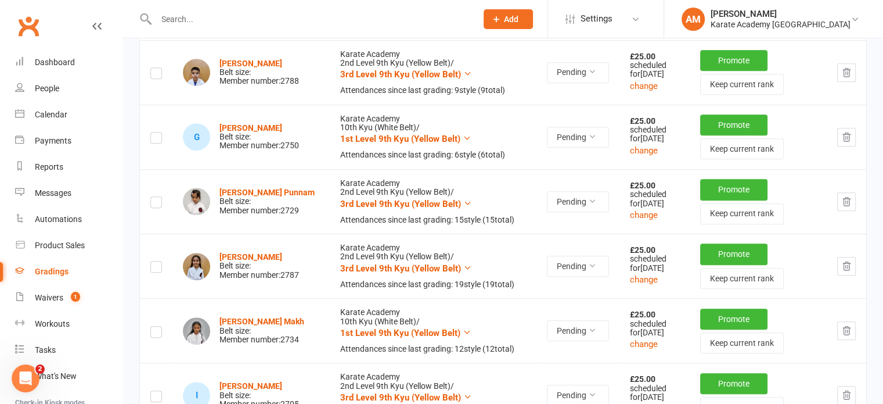
scroll to position [929, 0]
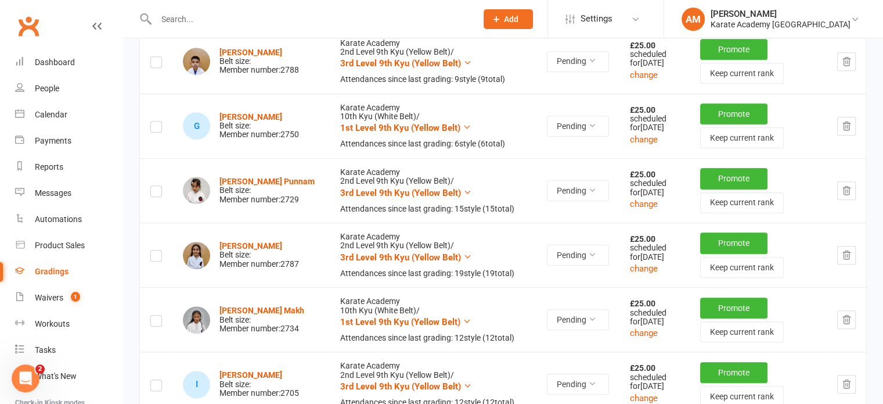
click at [852, 135] on button "button" at bounding box center [846, 126] width 19 height 19
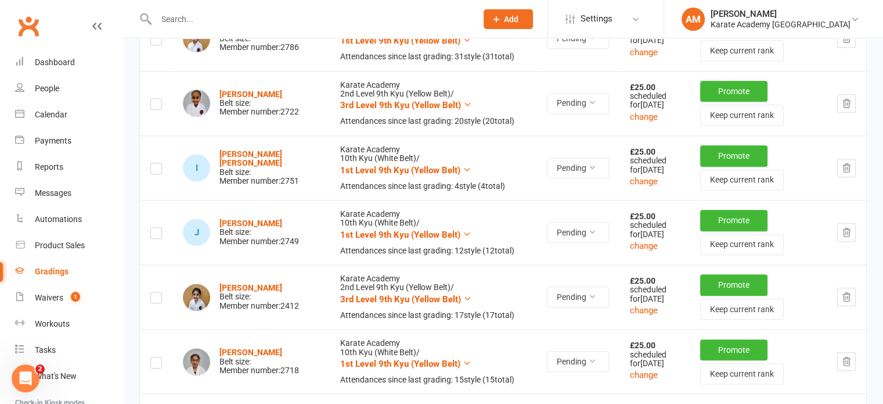
scroll to position [1277, 0]
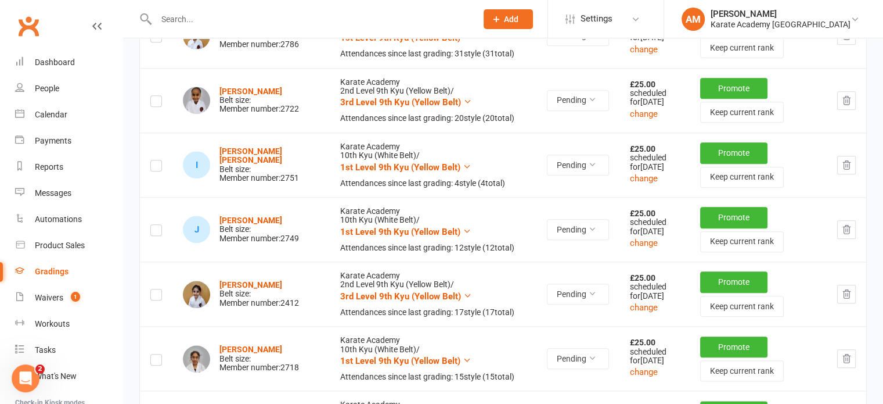
click at [842, 170] on icon "button" at bounding box center [846, 165] width 10 height 10
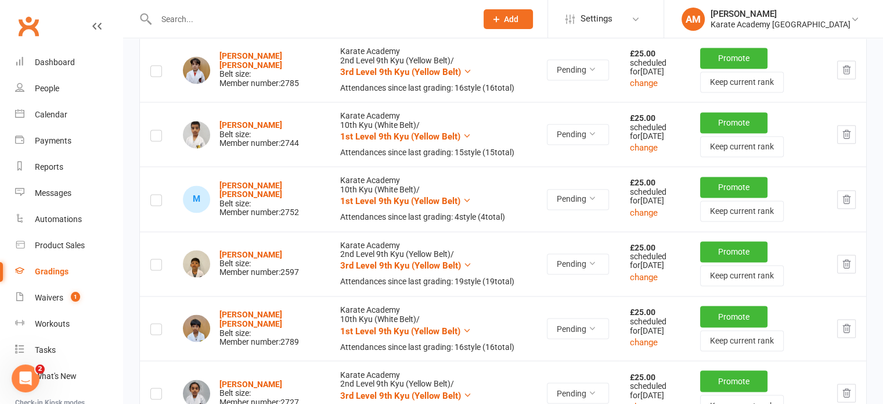
scroll to position [1916, 0]
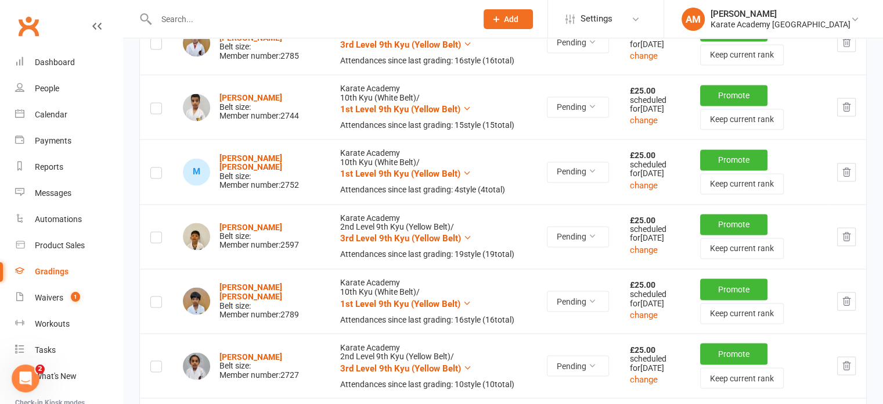
click at [842, 177] on icon "button" at bounding box center [846, 172] width 10 height 10
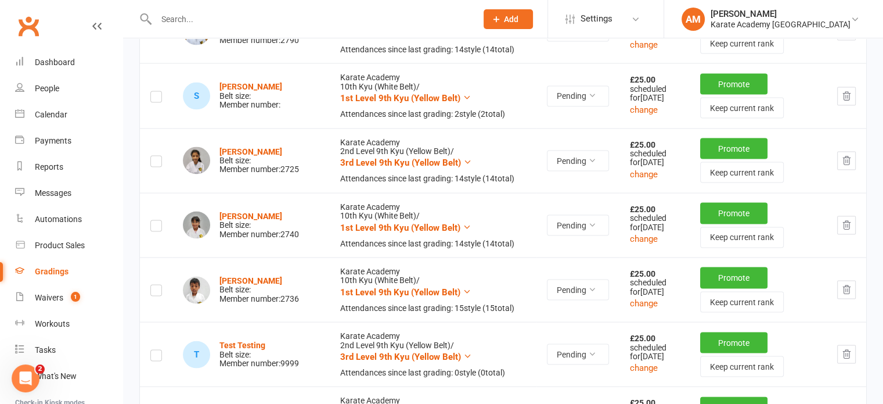
scroll to position [2380, 0]
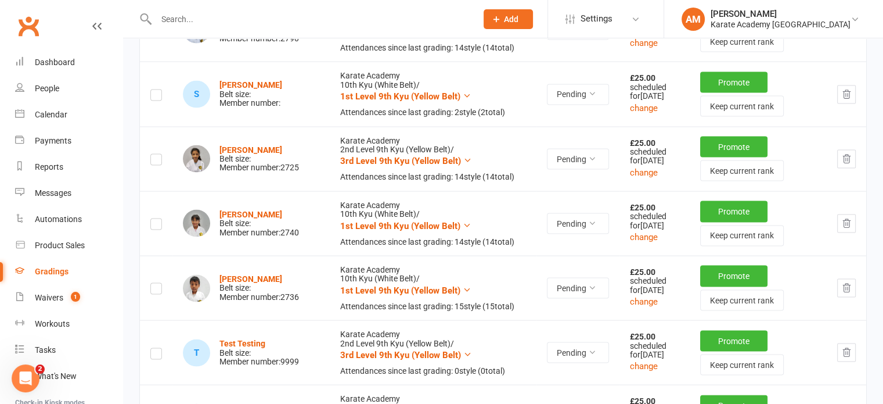
click at [845, 100] on icon "button" at bounding box center [846, 94] width 10 height 10
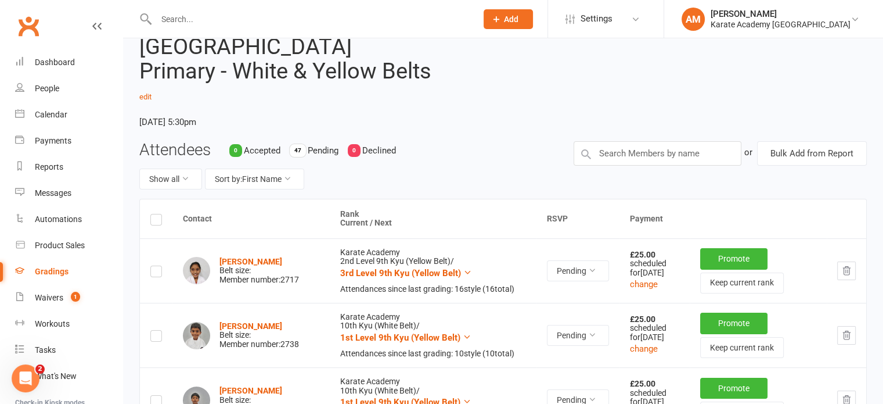
scroll to position [0, 0]
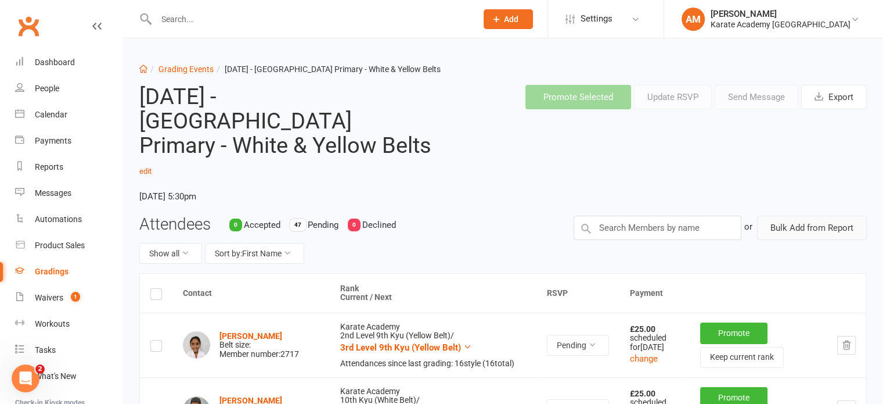
click at [824, 215] on button "Bulk Add from Report" at bounding box center [812, 227] width 110 height 24
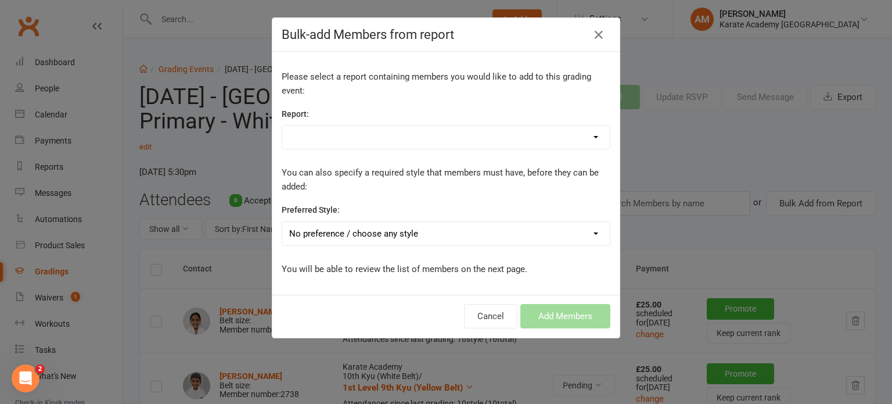
click at [380, 131] on select "1. Members - Active 1. Members - All Student Data 1. Members - Annual Membershi…" at bounding box center [445, 136] width 327 height 23
click at [282, 125] on select "1. Members - Active 1. Members - All Student Data 1. Members - Annual Membershi…" at bounding box center [445, 136] width 327 height 23
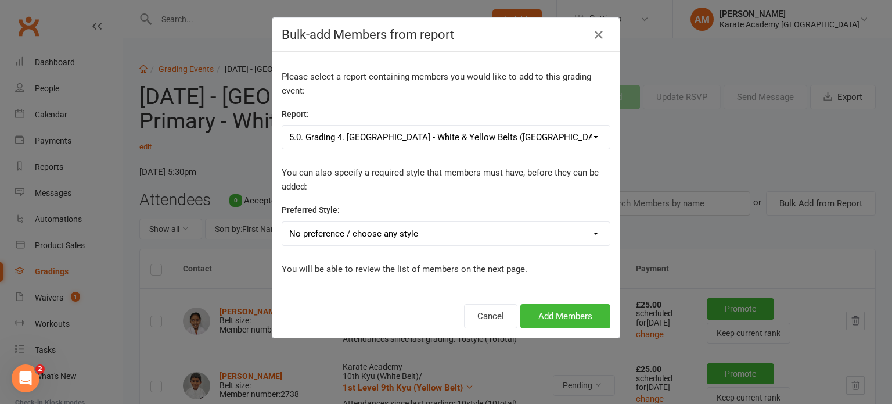
click at [468, 136] on select "1. Members - Active 1. Members - All Student Data 1. Members - Annual Membershi…" at bounding box center [445, 136] width 327 height 23
select select "99356"
click at [282, 125] on select "1. Members - Active 1. Members - All Student Data 1. Members - Annual Membershi…" at bounding box center [445, 136] width 327 height 23
click at [439, 223] on select "No preference / choose any style Karate Academy" at bounding box center [445, 233] width 327 height 23
select select "1443"
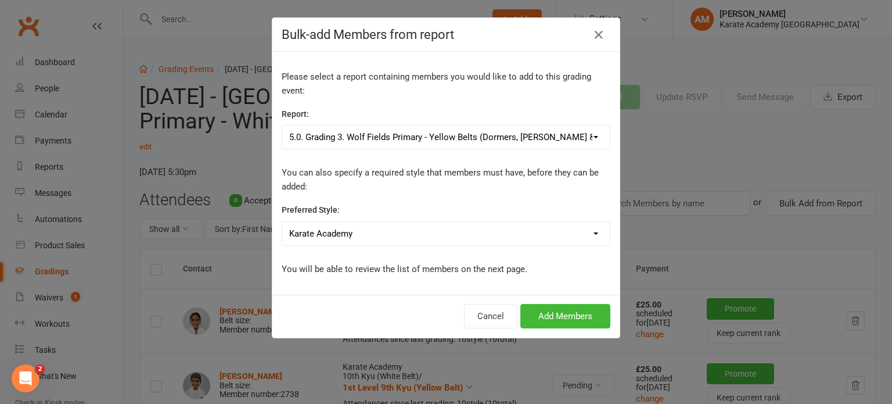
click at [282, 222] on select "No preference / choose any style Karate Academy" at bounding box center [445, 233] width 327 height 23
click at [561, 314] on button "Add Members" at bounding box center [565, 316] width 90 height 24
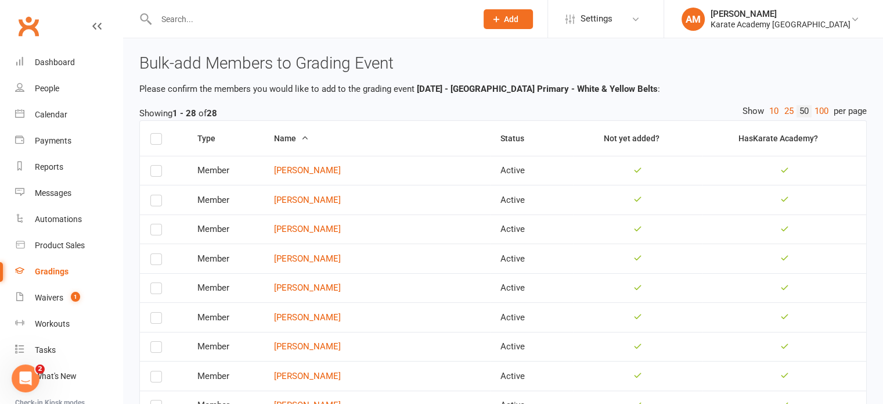
click at [153, 141] on label at bounding box center [156, 141] width 12 height 0
click at [153, 134] on input "checkbox" at bounding box center [156, 134] width 12 height 0
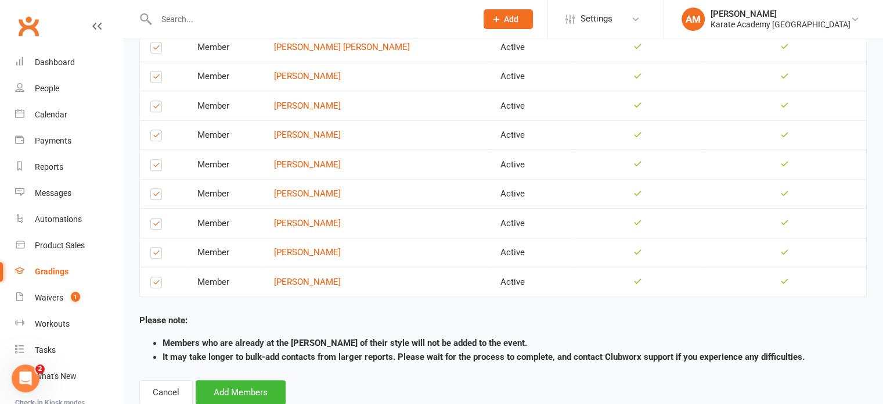
scroll to position [697, 0]
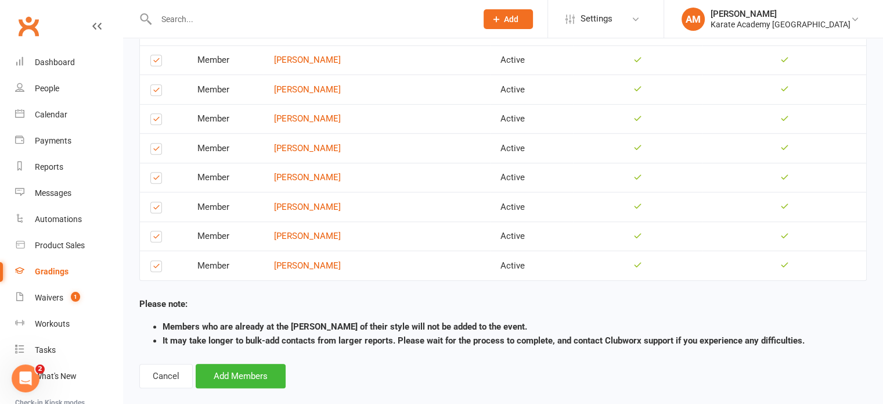
click at [155, 151] on label at bounding box center [156, 151] width 12 height 0
click at [155, 143] on input "checkbox" at bounding box center [156, 143] width 12 height 0
click at [153, 121] on label at bounding box center [156, 121] width 12 height 0
click at [153, 114] on input "checkbox" at bounding box center [156, 114] width 12 height 0
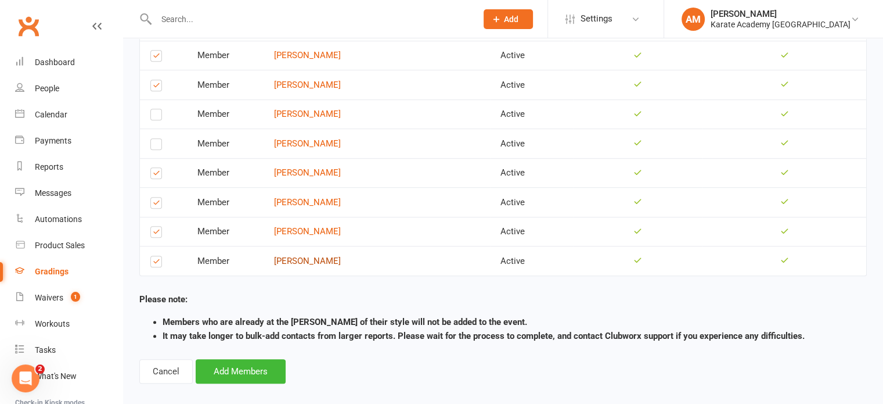
scroll to position [707, 0]
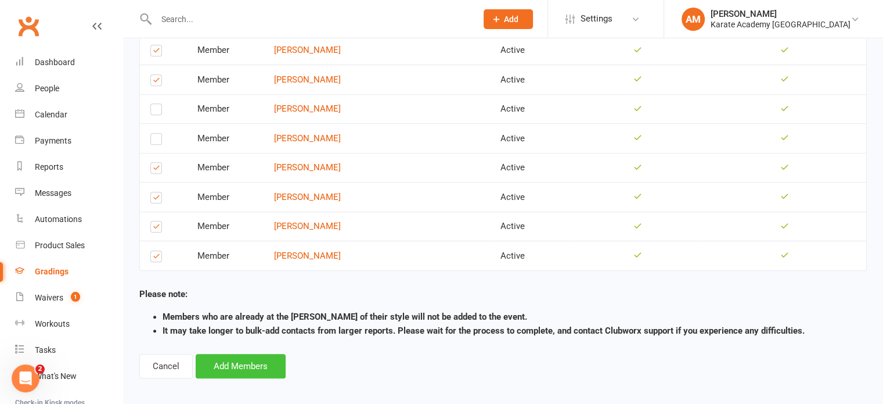
click at [243, 356] on button "Add Members" at bounding box center [241, 366] width 90 height 24
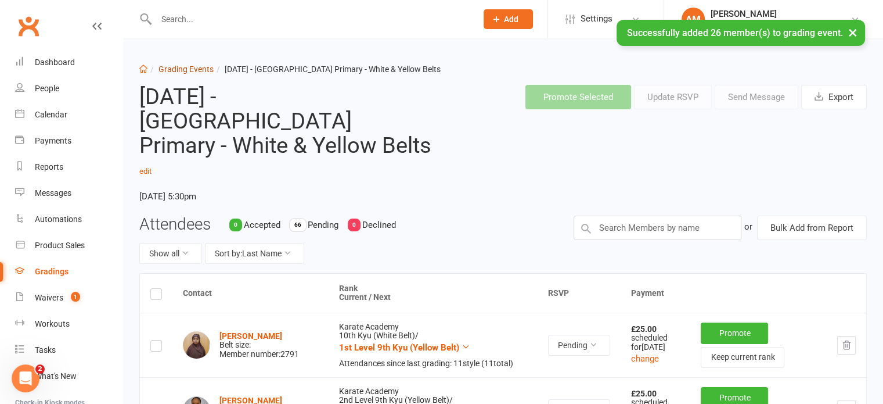
click at [190, 69] on link "Grading Events" at bounding box center [186, 68] width 55 height 9
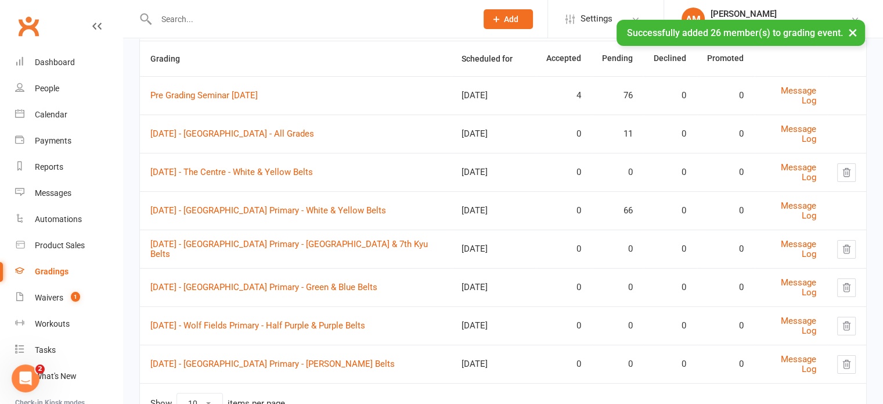
scroll to position [116, 0]
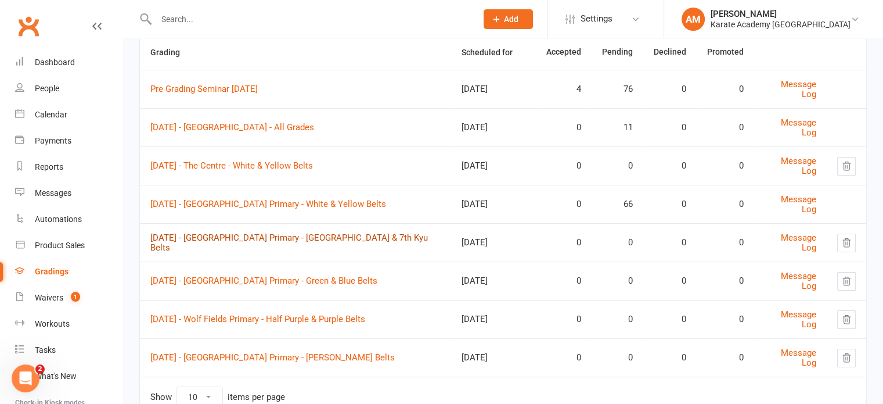
click at [341, 242] on link "Saturday 4th October 2025 - Wolf Fields Primary - Orange & 7th Kyu Belts" at bounding box center [289, 242] width 278 height 20
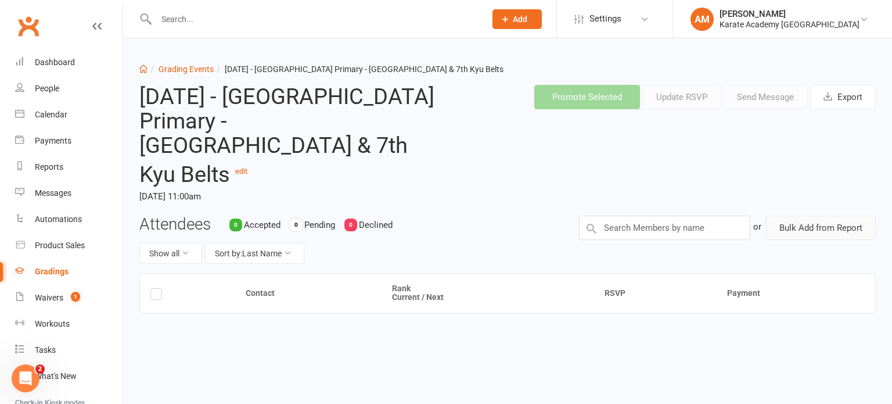
click at [794, 215] on button "Bulk Add from Report" at bounding box center [821, 227] width 110 height 24
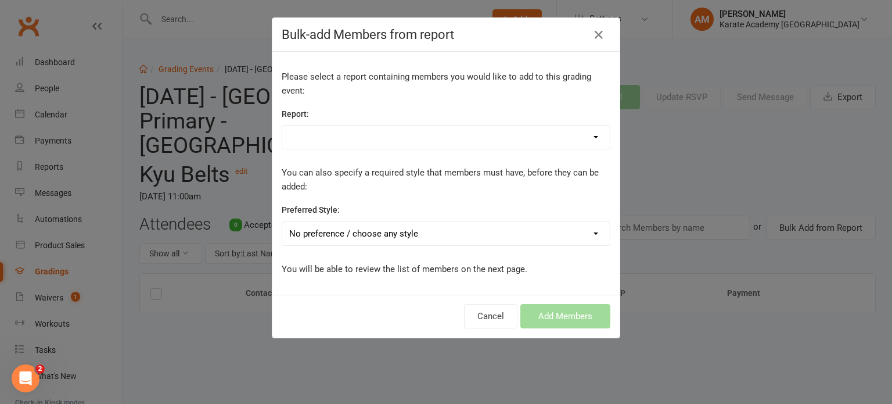
click at [405, 132] on select "1. Members - Active 1. Members - All Student Data 1. Members - Annual Membershi…" at bounding box center [445, 136] width 327 height 23
select select "71436"
click at [282, 125] on select "1. Members - Active 1. Members - All Student Data 1. Members - Annual Membershi…" at bounding box center [445, 136] width 327 height 23
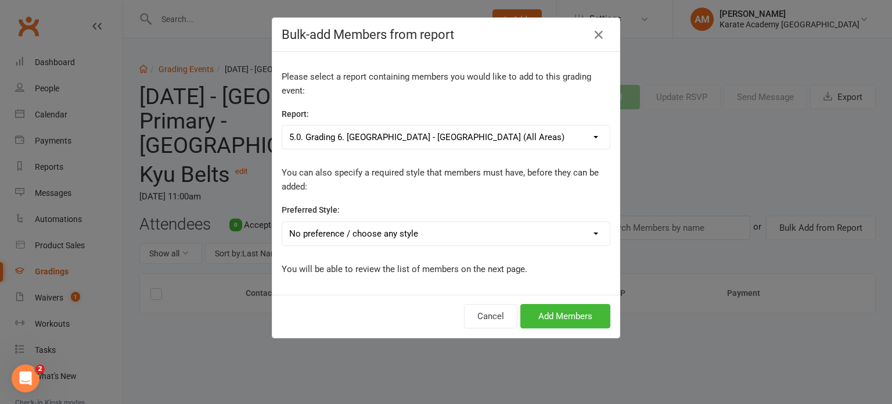
click at [384, 237] on select "No preference / choose any style Karate Academy" at bounding box center [445, 233] width 327 height 23
select select "1443"
click at [282, 222] on select "No preference / choose any style Karate Academy" at bounding box center [445, 233] width 327 height 23
click at [559, 314] on button "Add Members" at bounding box center [565, 316] width 90 height 24
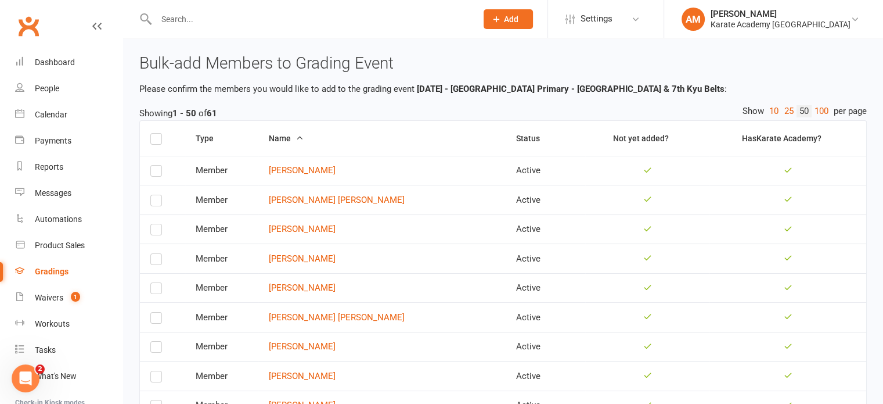
click at [156, 141] on label at bounding box center [156, 141] width 12 height 0
click at [156, 134] on input "checkbox" at bounding box center [156, 134] width 12 height 0
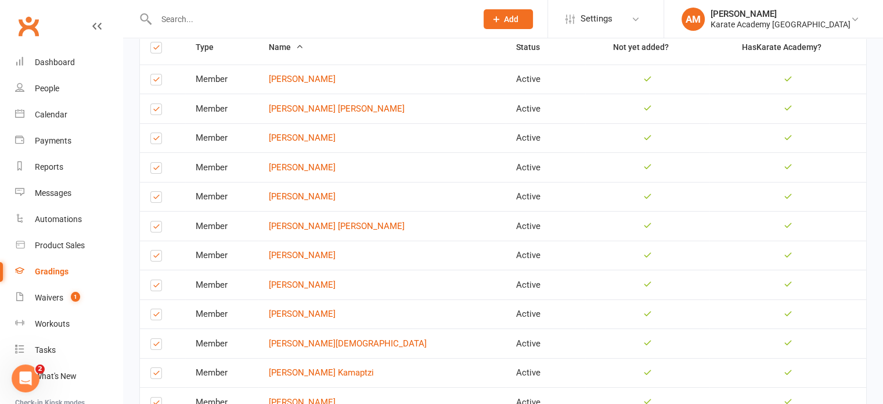
scroll to position [116, 0]
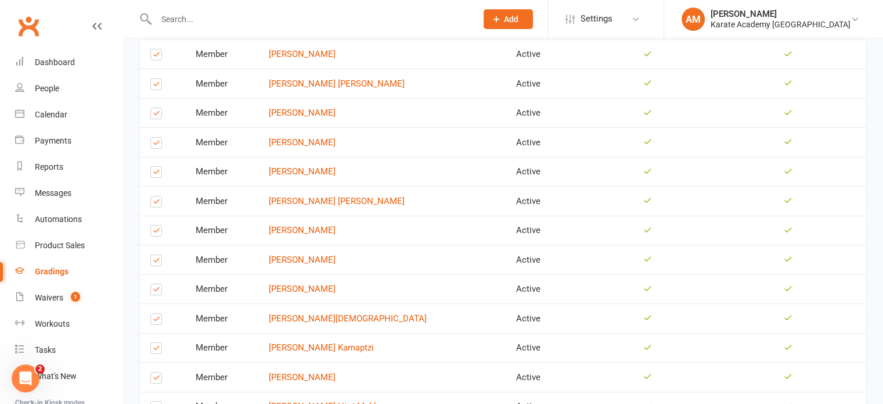
click at [155, 233] on label at bounding box center [156, 233] width 12 height 0
click at [155, 225] on input "checkbox" at bounding box center [156, 225] width 12 height 0
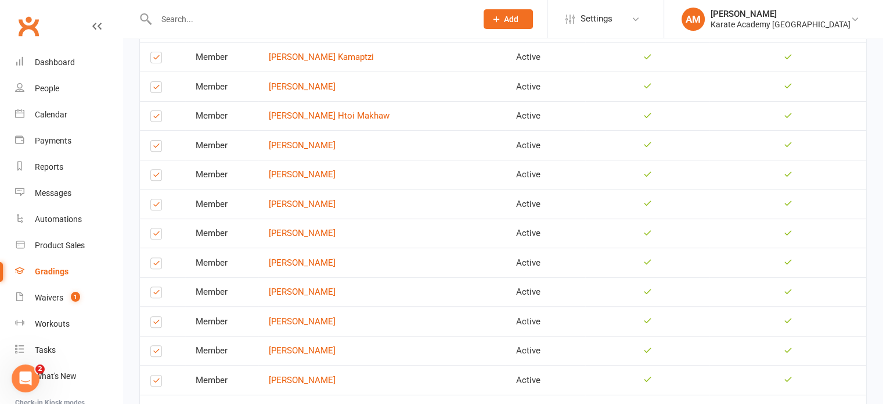
scroll to position [464, 0]
click at [158, 178] on label at bounding box center [156, 178] width 12 height 0
click at [158, 170] on input "checkbox" at bounding box center [156, 170] width 12 height 0
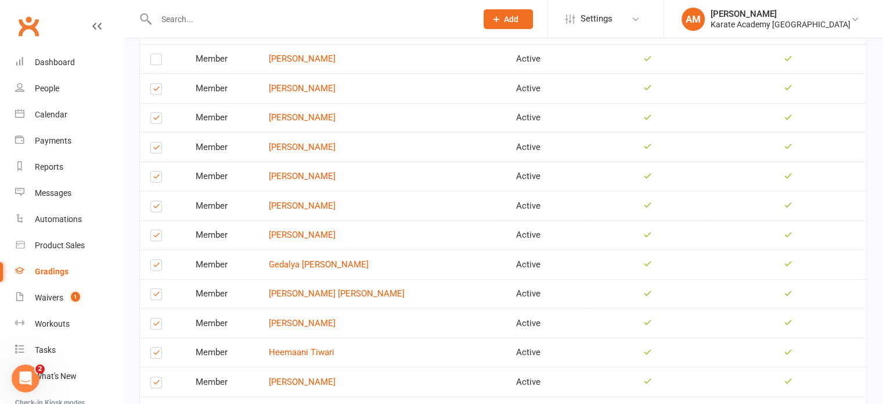
click at [160, 237] on label at bounding box center [156, 237] width 12 height 0
click at [160, 230] on input "checkbox" at bounding box center [156, 230] width 12 height 0
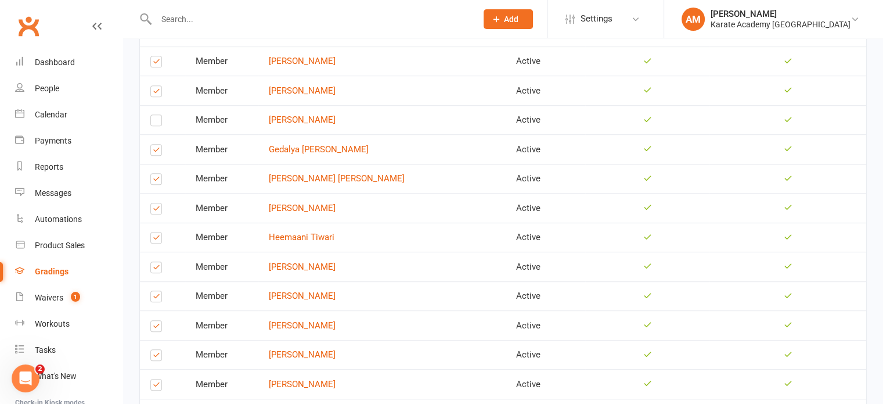
scroll to position [697, 0]
click at [156, 239] on label at bounding box center [156, 239] width 12 height 0
click at [156, 231] on input "checkbox" at bounding box center [156, 231] width 12 height 0
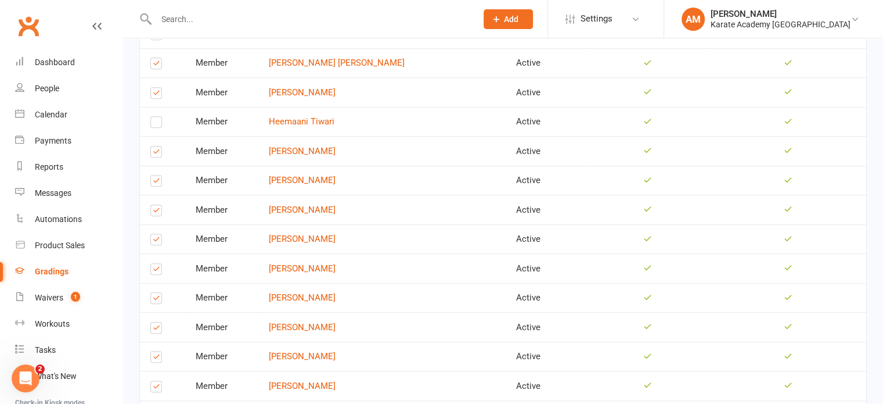
scroll to position [813, 0]
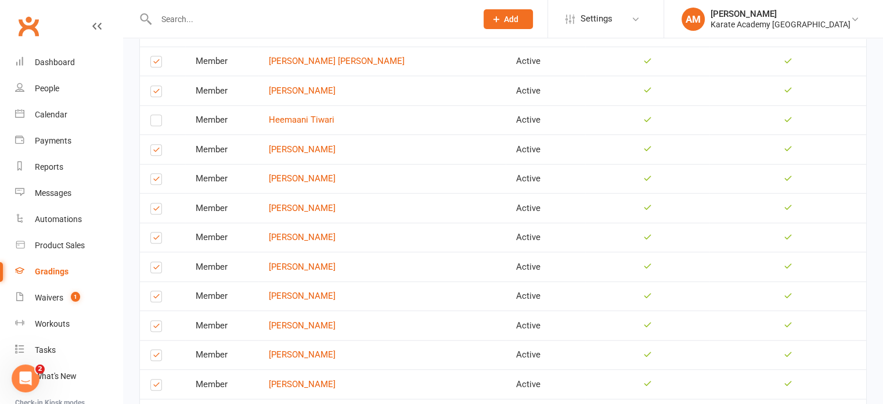
click at [157, 211] on label at bounding box center [156, 211] width 12 height 0
click at [157, 203] on input "checkbox" at bounding box center [156, 203] width 12 height 0
click at [153, 181] on label at bounding box center [156, 181] width 12 height 0
click at [153, 174] on input "checkbox" at bounding box center [156, 174] width 12 height 0
click at [156, 211] on label at bounding box center [156, 211] width 12 height 0
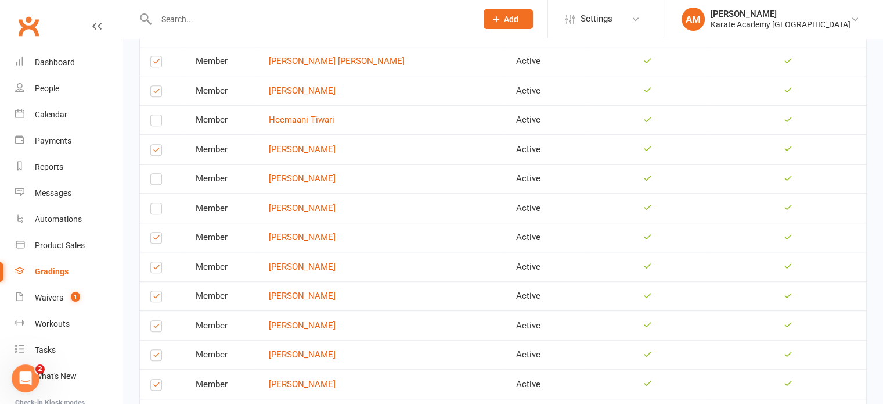
click at [156, 203] on input "checkbox" at bounding box center [156, 203] width 12 height 0
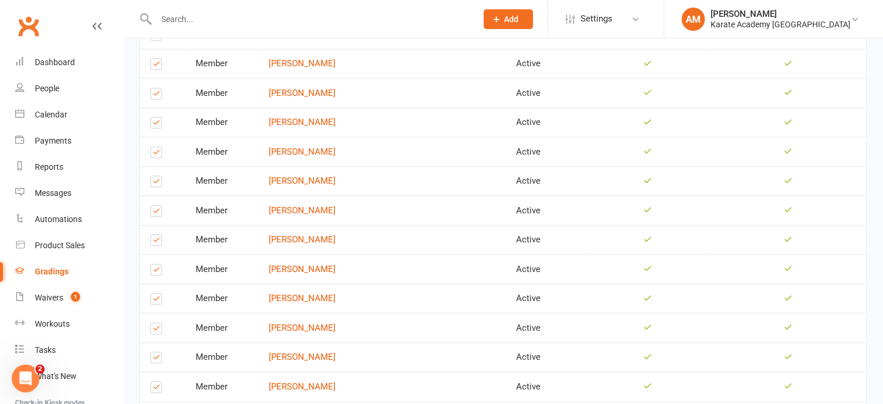
scroll to position [987, 0]
click at [157, 183] on label at bounding box center [156, 183] width 12 height 0
click at [157, 175] on input "checkbox" at bounding box center [156, 175] width 12 height 0
click at [156, 242] on label at bounding box center [156, 242] width 12 height 0
click at [156, 234] on input "checkbox" at bounding box center [156, 234] width 12 height 0
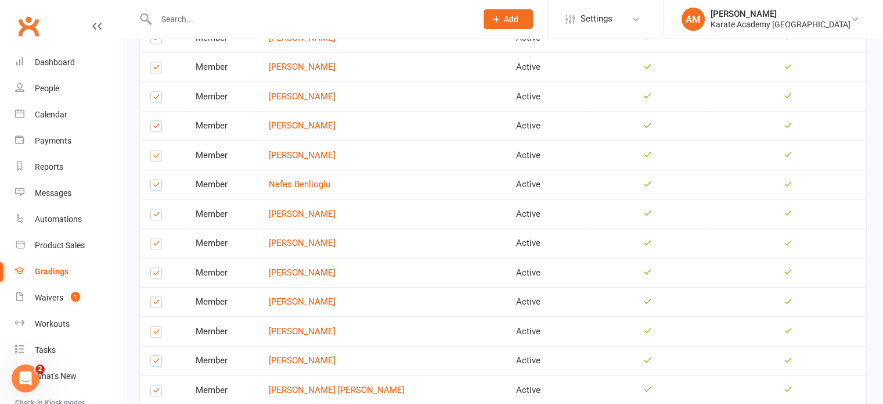
scroll to position [1219, 0]
click at [154, 215] on label at bounding box center [156, 215] width 12 height 0
click at [154, 207] on input "checkbox" at bounding box center [156, 207] width 12 height 0
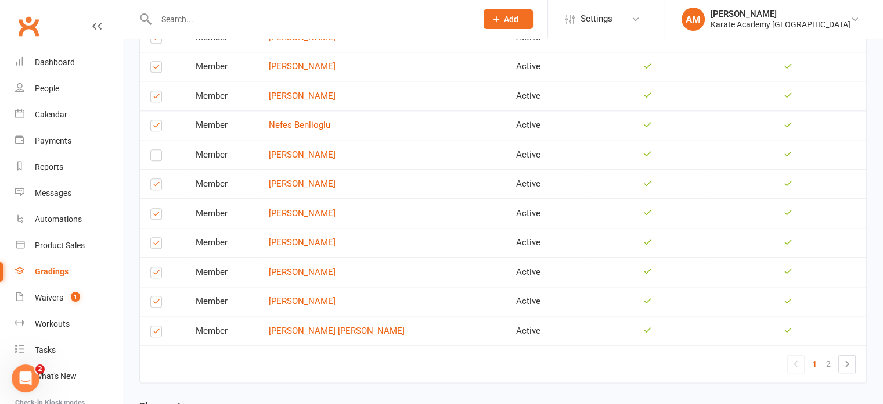
scroll to position [1277, 0]
click at [158, 186] on label at bounding box center [156, 186] width 12 height 0
click at [158, 178] on input "checkbox" at bounding box center [156, 178] width 12 height 0
click at [156, 274] on label at bounding box center [156, 274] width 12 height 0
click at [156, 266] on input "checkbox" at bounding box center [156, 266] width 12 height 0
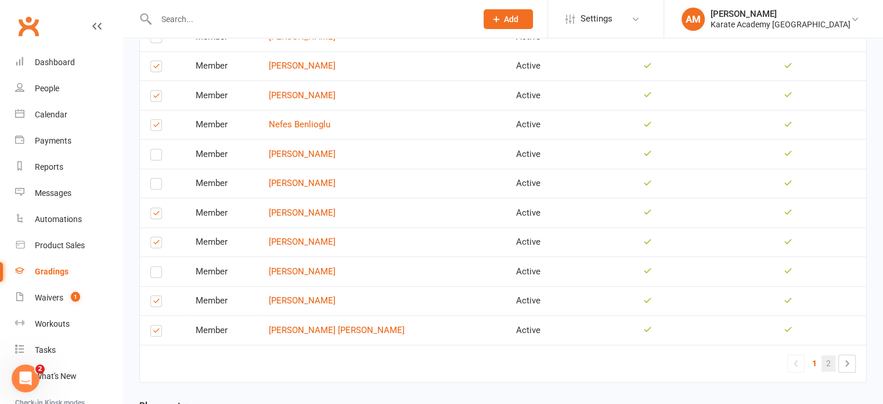
click at [830, 355] on link "2" at bounding box center [829, 363] width 14 height 16
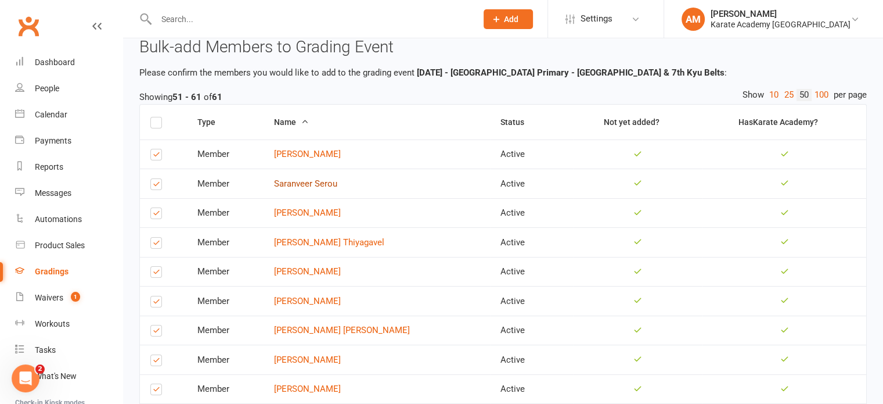
scroll to position [74, 0]
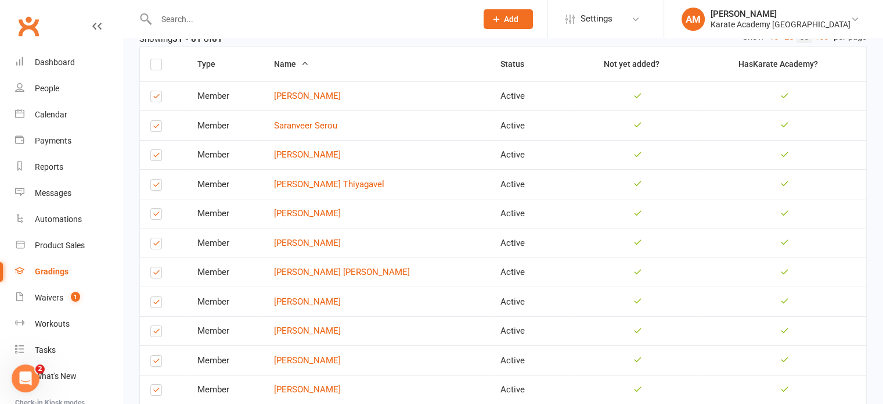
click at [157, 157] on label at bounding box center [156, 157] width 12 height 0
click at [157, 150] on input "checkbox" at bounding box center [156, 150] width 12 height 0
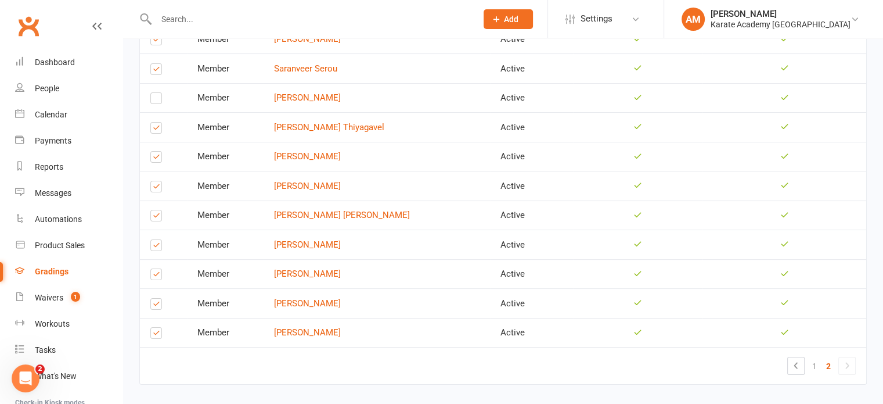
scroll to position [132, 0]
click at [156, 129] on label at bounding box center [156, 129] width 12 height 0
click at [156, 121] on input "checkbox" at bounding box center [156, 121] width 12 height 0
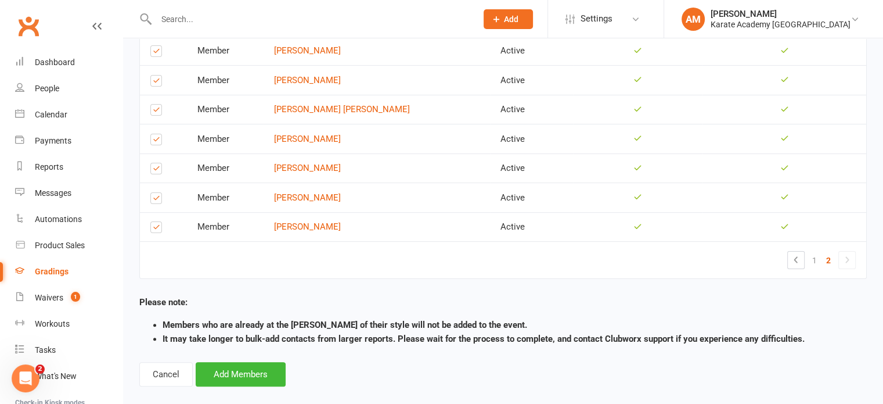
scroll to position [248, 0]
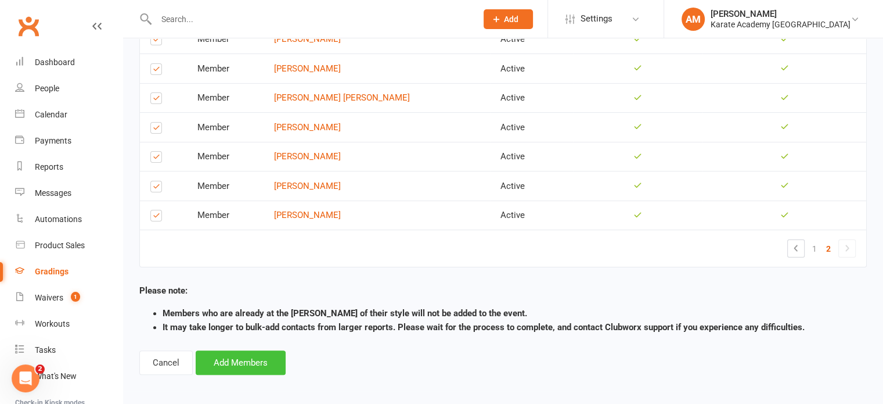
click at [237, 359] on button "Add Members" at bounding box center [241, 362] width 90 height 24
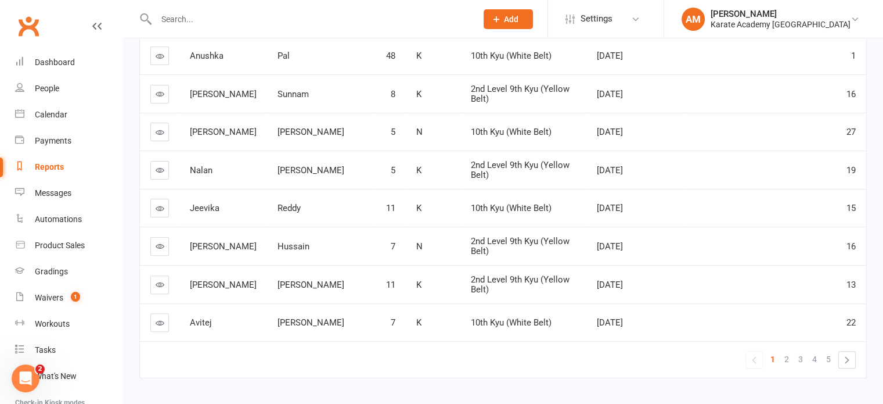
scroll to position [338, 0]
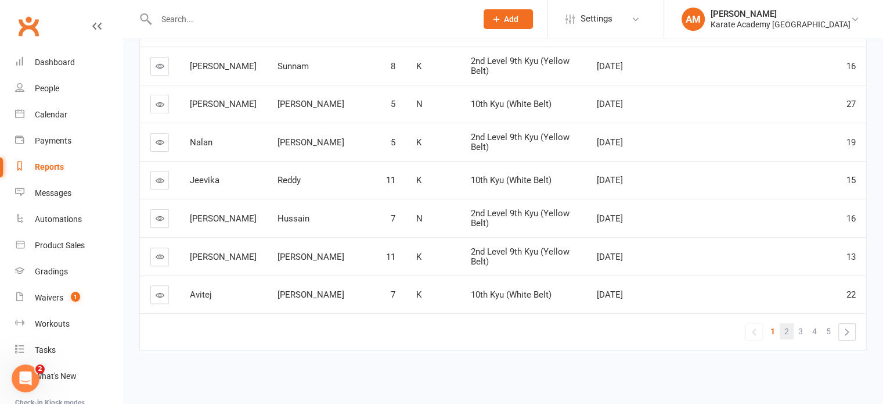
click at [788, 329] on span "2" at bounding box center [786, 331] width 5 height 16
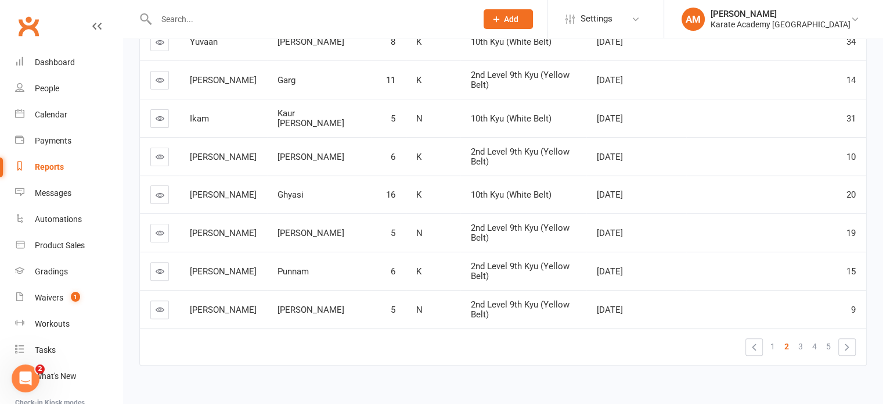
scroll to position [326, 0]
click at [801, 337] on span "3" at bounding box center [800, 345] width 5 height 16
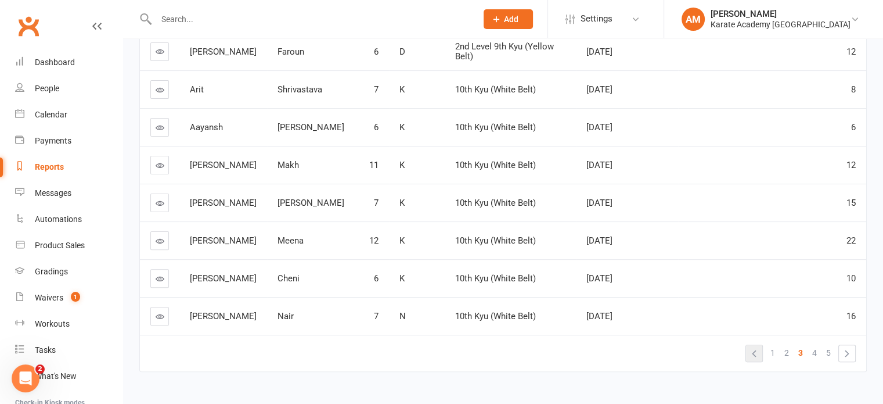
scroll to position [337, 0]
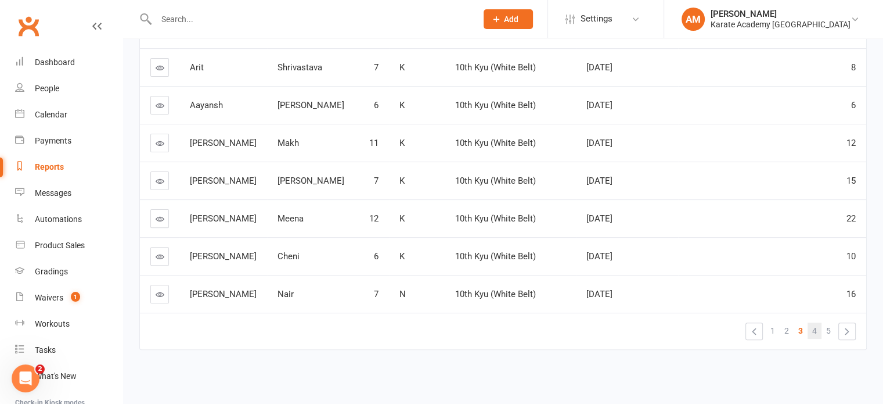
click at [815, 334] on span "4" at bounding box center [814, 330] width 5 height 16
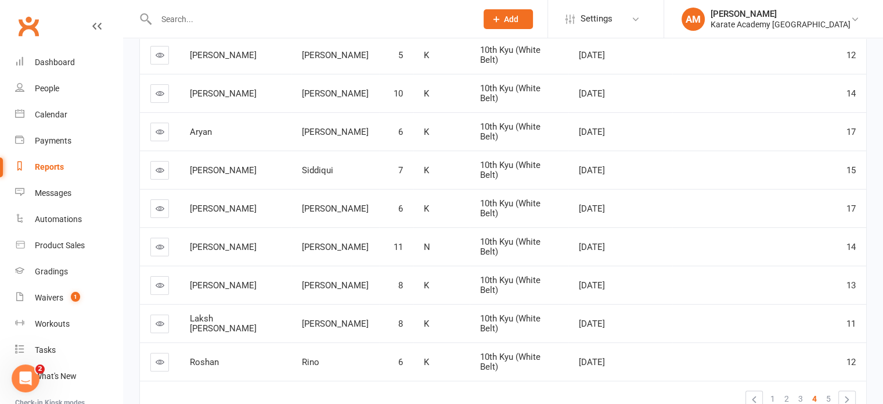
scroll to position [290, 0]
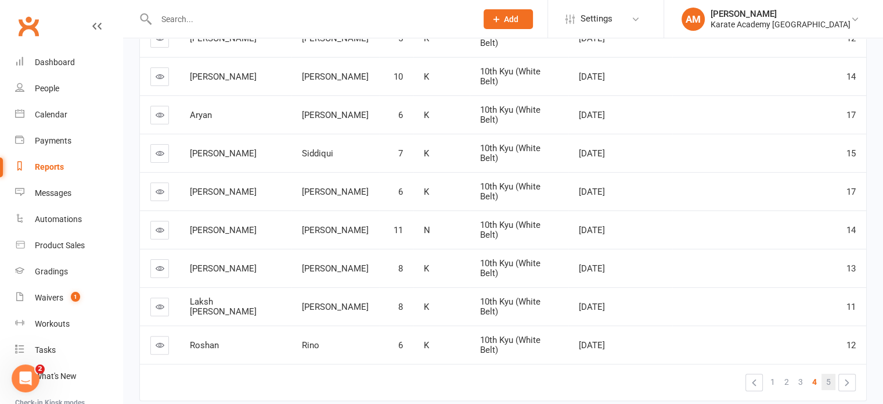
click at [826, 373] on link "5" at bounding box center [829, 381] width 14 height 16
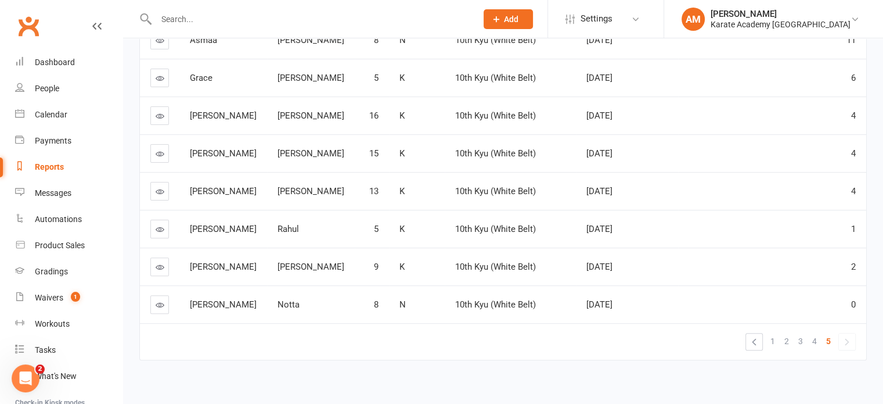
scroll to position [0, 0]
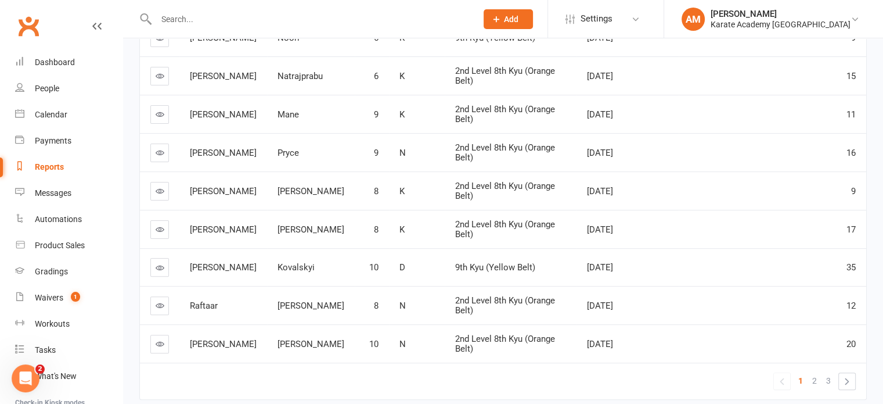
scroll to position [290, 0]
click at [812, 381] on span "2" at bounding box center [814, 380] width 5 height 16
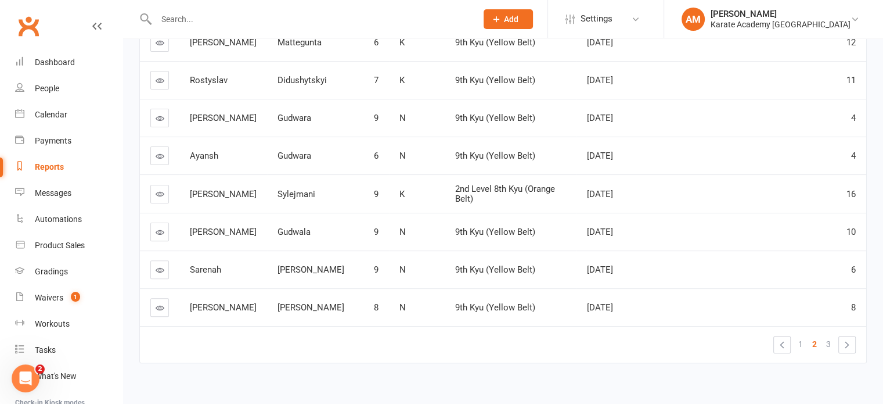
scroll to position [326, 0]
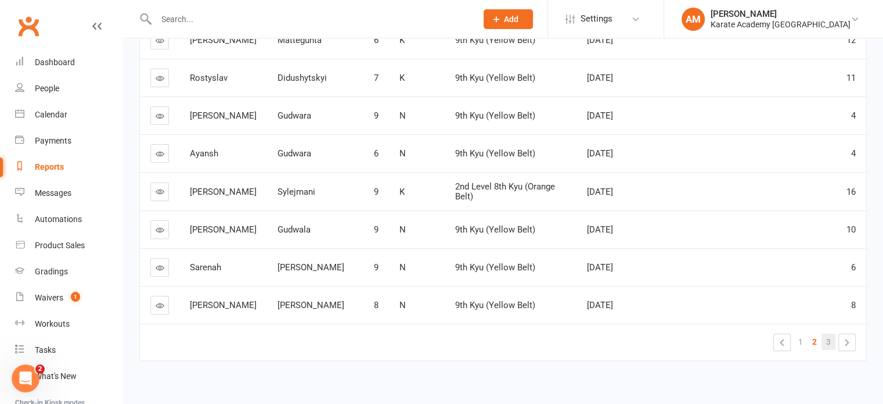
click at [827, 333] on span "3" at bounding box center [828, 341] width 5 height 16
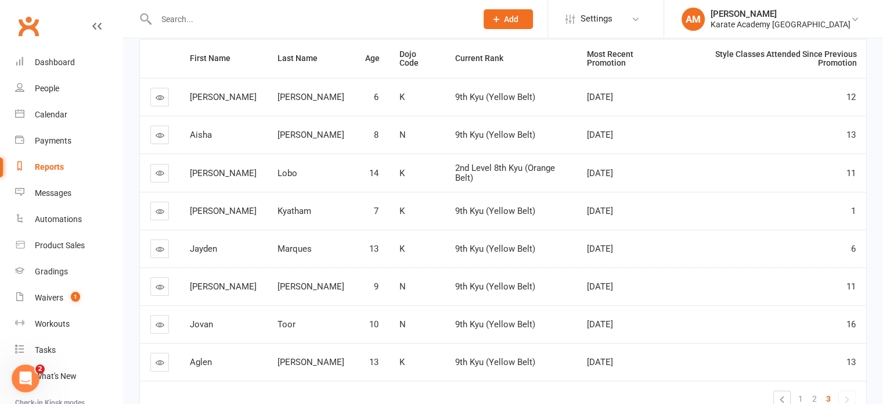
scroll to position [251, 0]
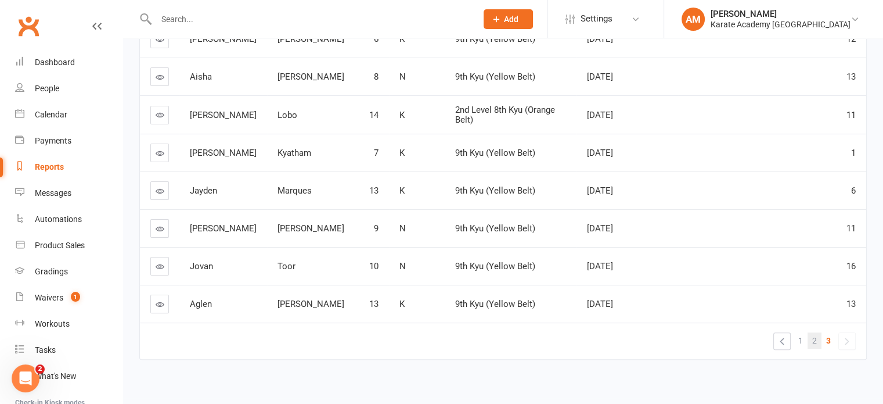
click at [817, 333] on link "2" at bounding box center [815, 340] width 14 height 16
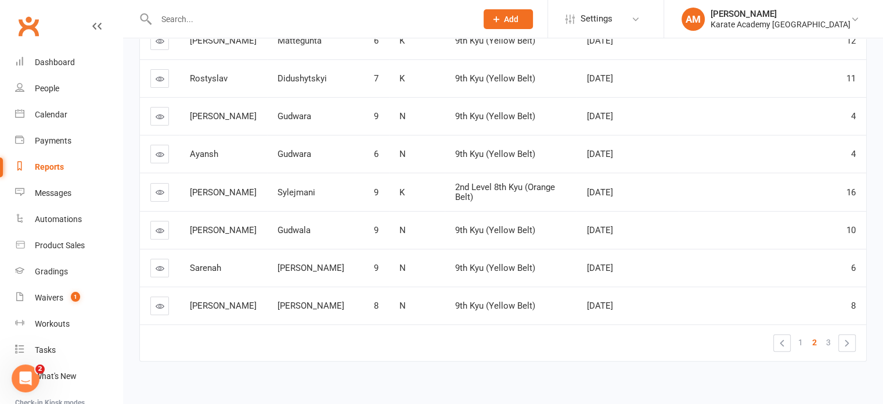
scroll to position [326, 0]
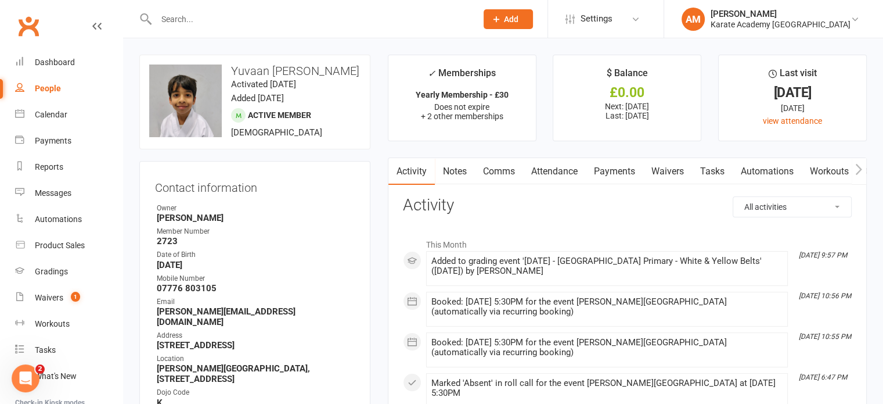
click at [568, 173] on link "Attendance" at bounding box center [554, 171] width 63 height 27
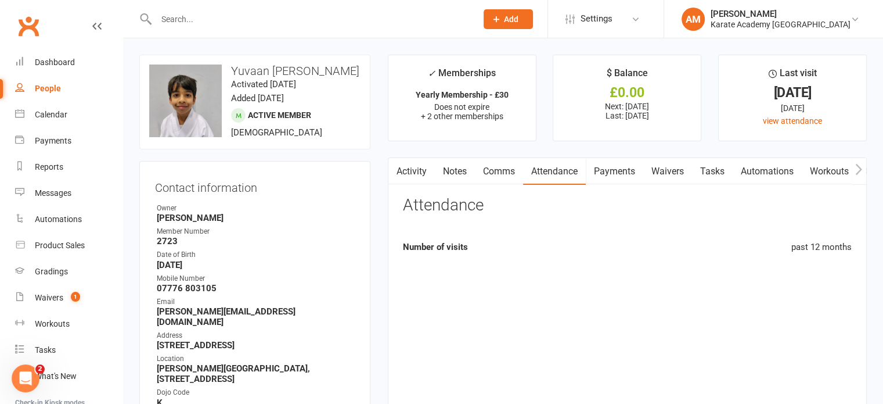
click at [626, 172] on link "Payments" at bounding box center [614, 171] width 57 height 27
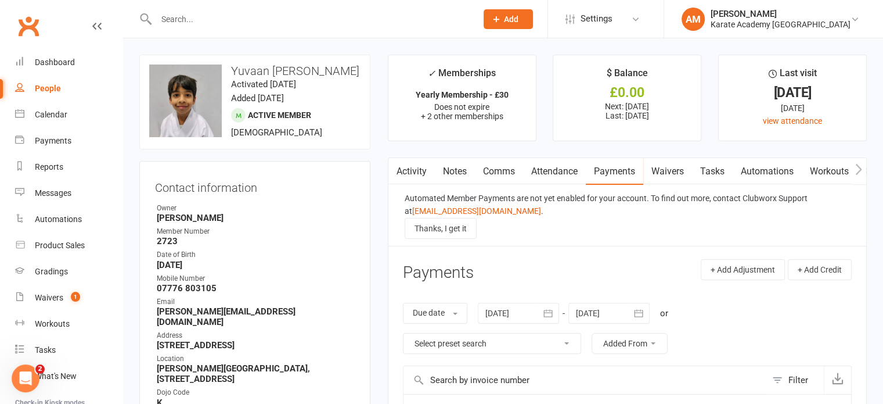
click at [572, 176] on link "Attendance" at bounding box center [554, 171] width 63 height 27
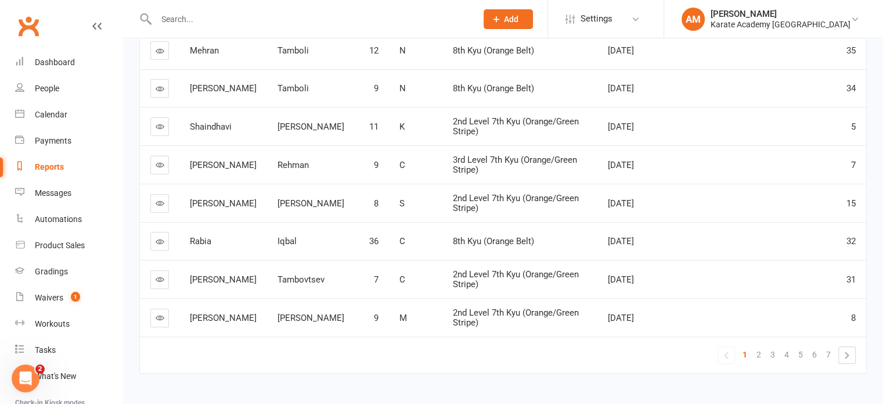
scroll to position [338, 0]
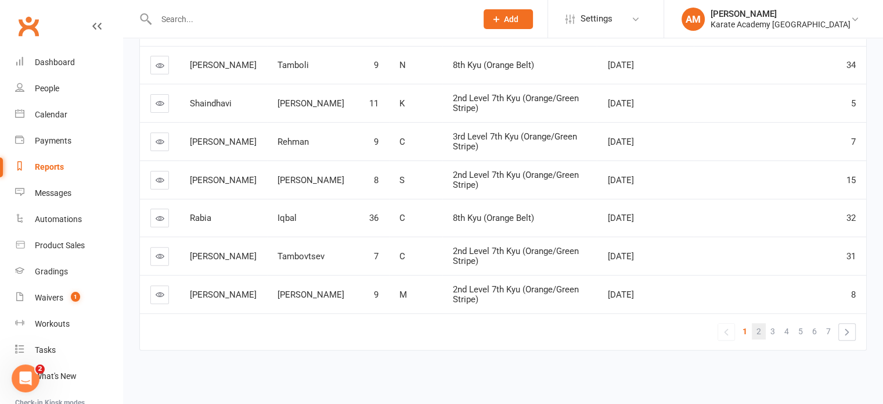
click at [759, 329] on span "2" at bounding box center [759, 331] width 5 height 16
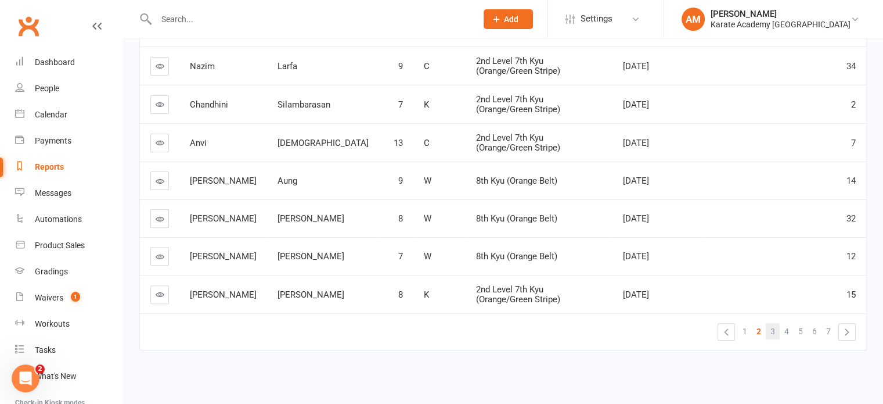
click at [774, 332] on span "3" at bounding box center [772, 331] width 5 height 16
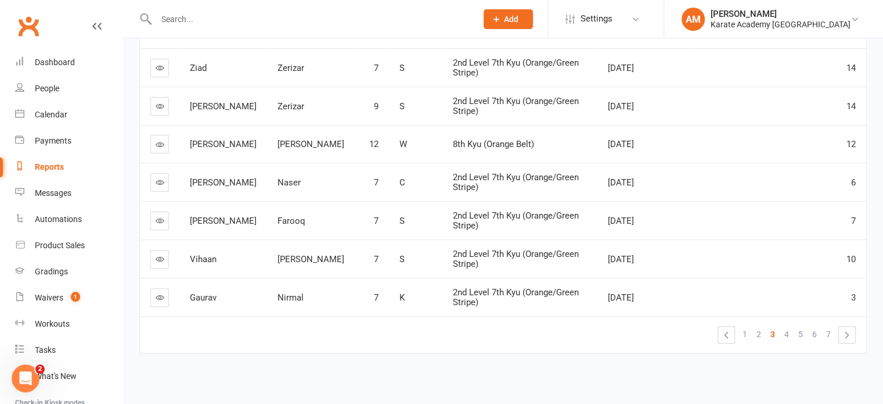
scroll to position [337, 0]
click at [788, 332] on span "4" at bounding box center [786, 333] width 5 height 16
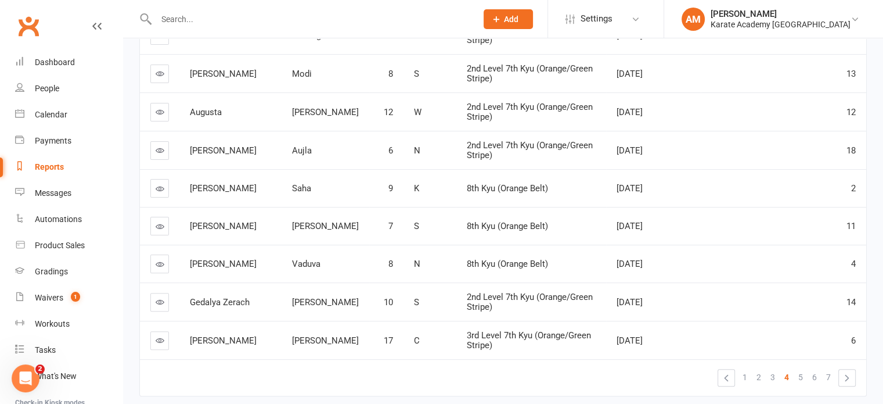
scroll to position [338, 0]
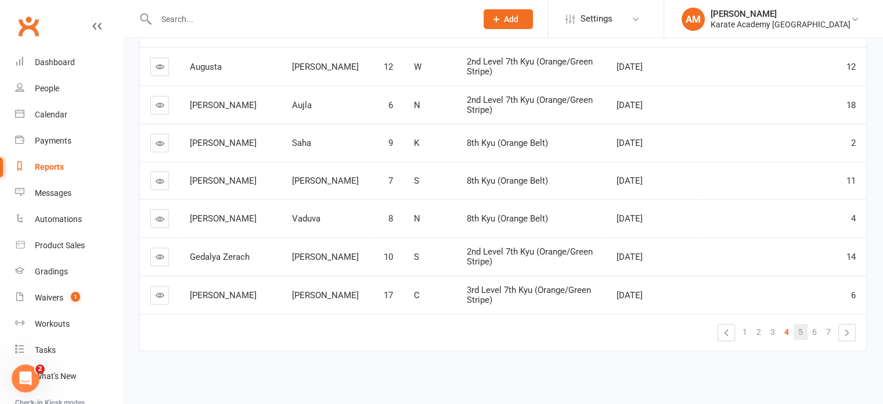
click at [802, 333] on span "5" at bounding box center [800, 331] width 5 height 16
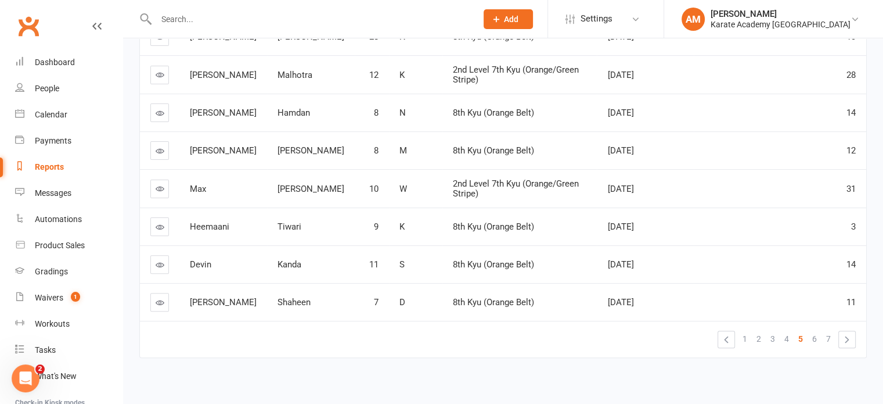
scroll to position [337, 0]
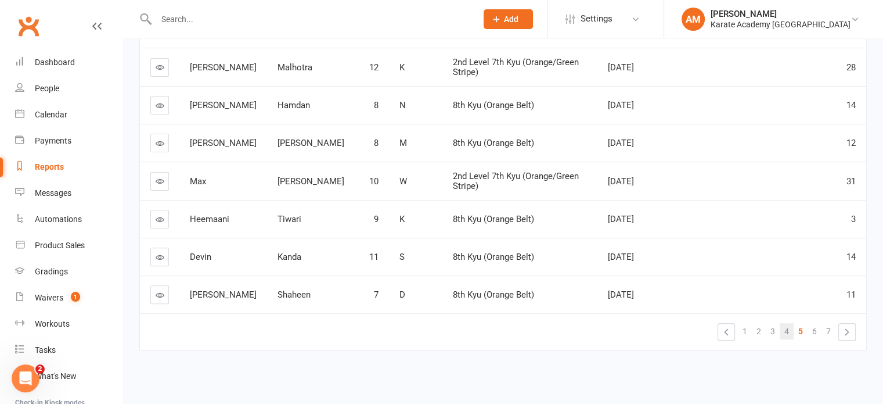
click at [785, 330] on span "4" at bounding box center [786, 331] width 5 height 16
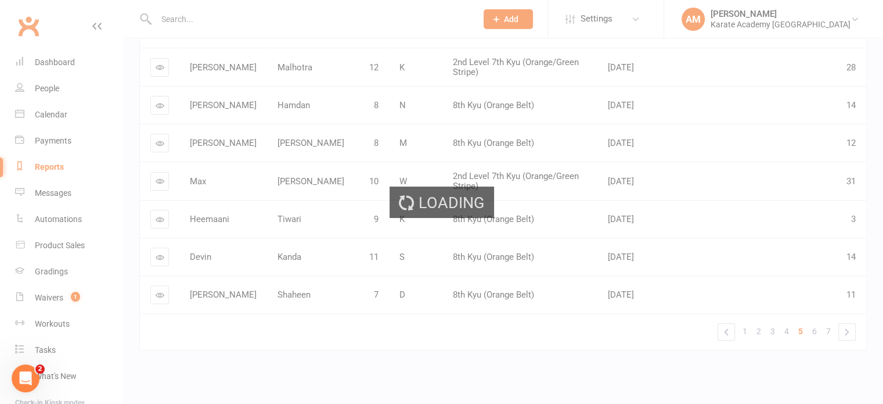
scroll to position [338, 0]
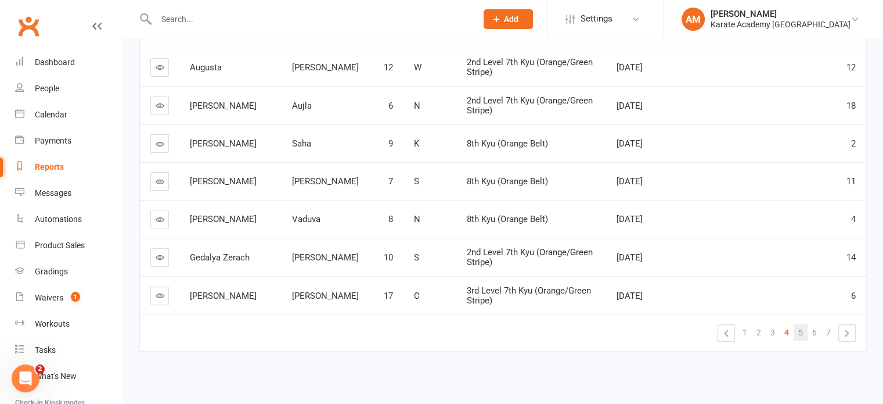
click at [802, 332] on span "5" at bounding box center [800, 332] width 5 height 16
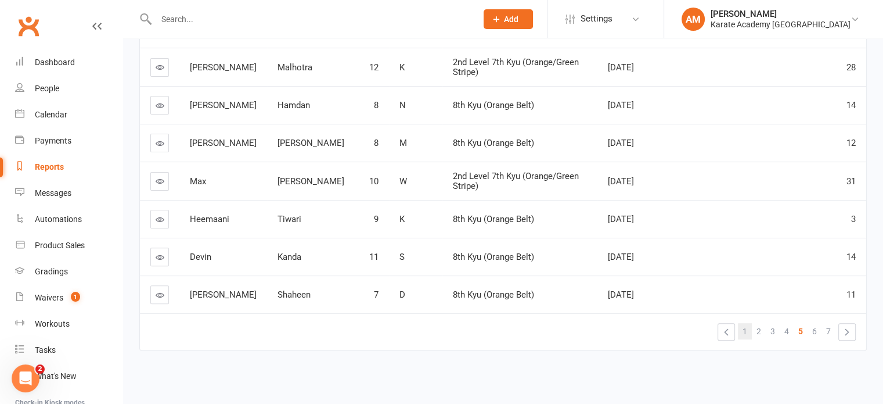
scroll to position [337, 0]
click at [819, 332] on link "6" at bounding box center [815, 331] width 14 height 16
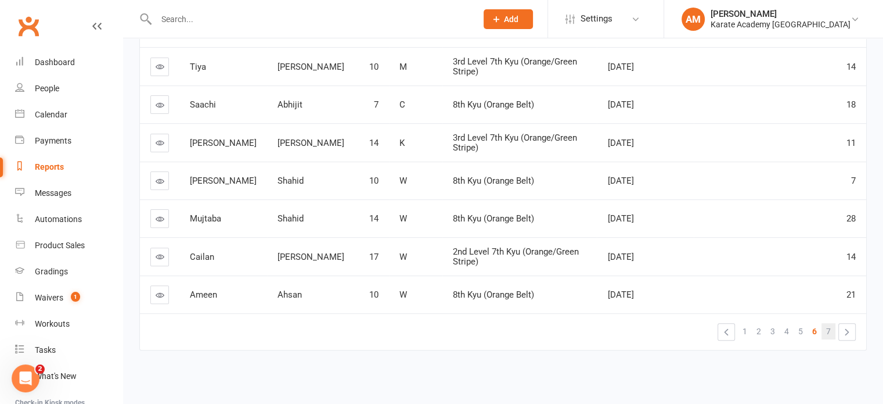
click at [826, 332] on span "7" at bounding box center [828, 331] width 5 height 16
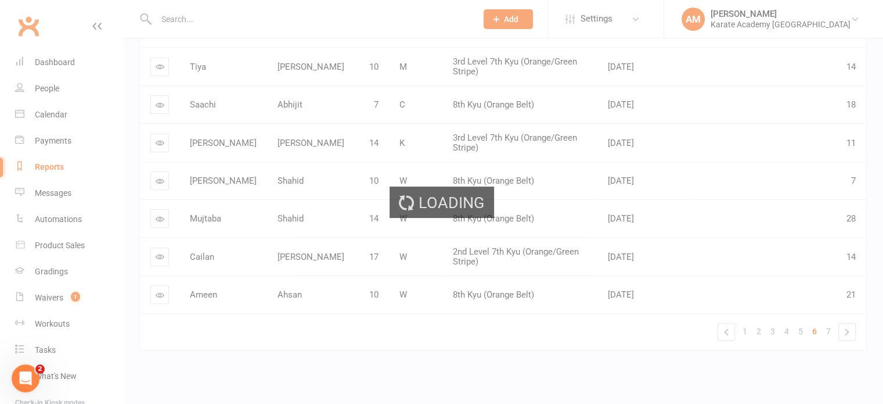
scroll to position [0, 0]
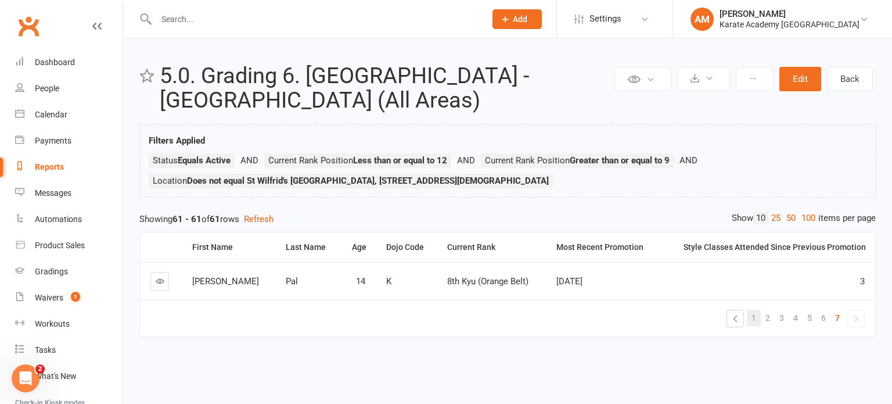
click at [755, 320] on span "1" at bounding box center [753, 317] width 5 height 16
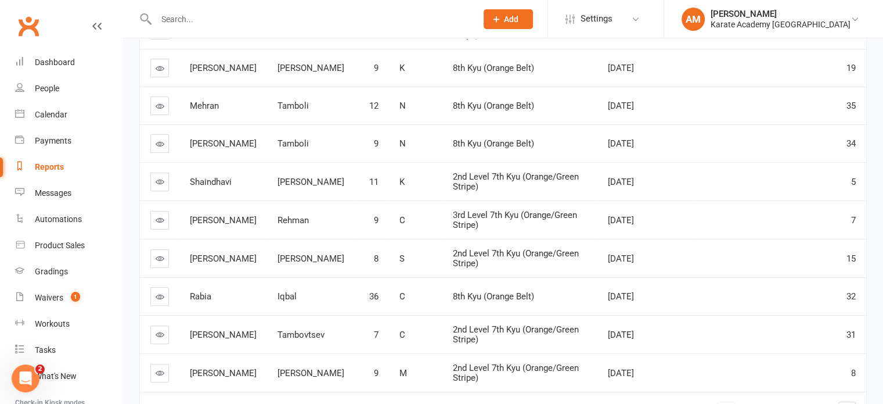
scroll to position [338, 0]
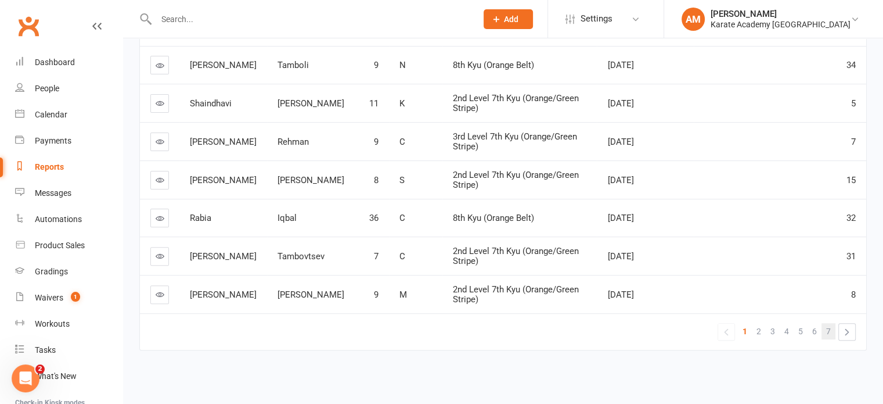
click at [824, 332] on link "7" at bounding box center [829, 331] width 14 height 16
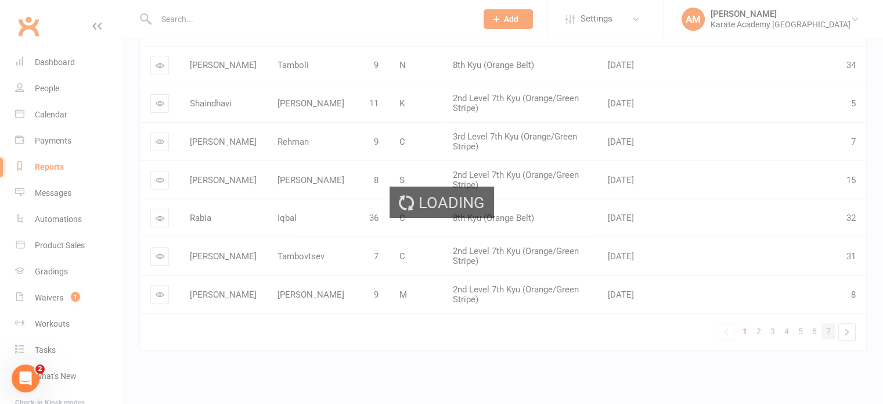
scroll to position [0, 0]
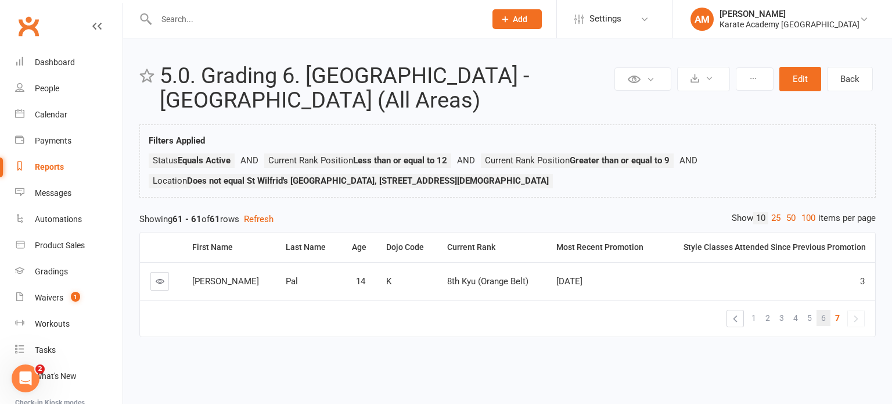
click at [823, 318] on span "6" at bounding box center [823, 317] width 5 height 16
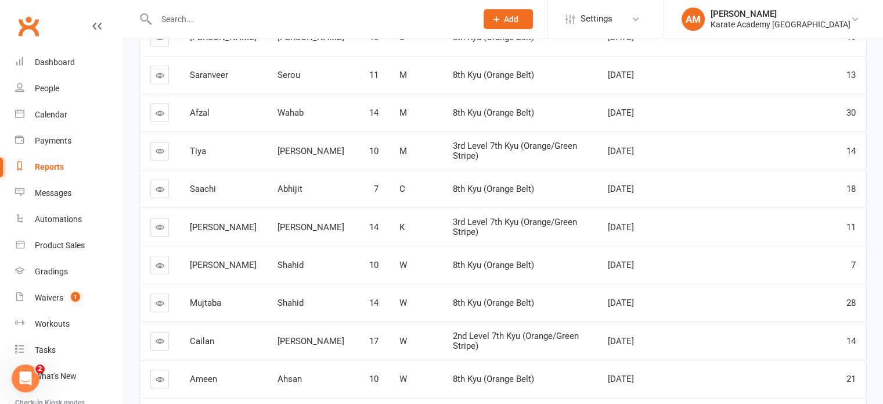
scroll to position [290, 0]
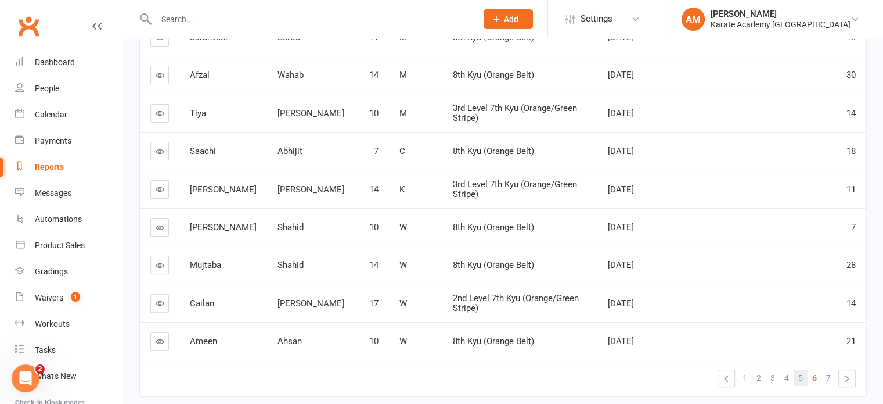
click at [806, 378] on link "5" at bounding box center [801, 377] width 14 height 16
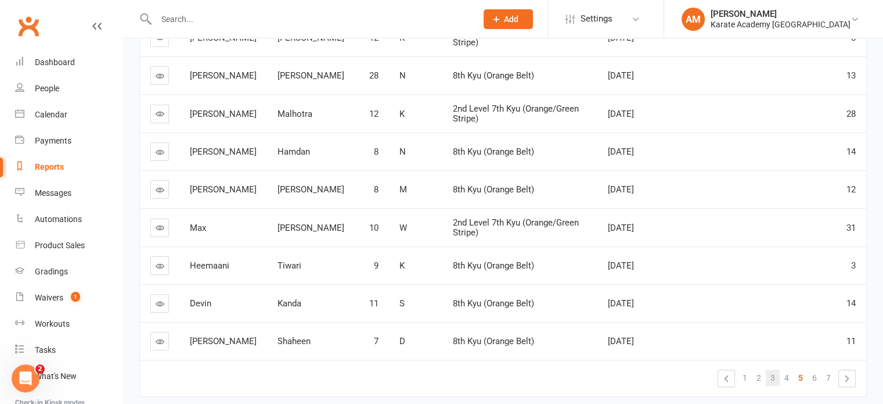
click at [766, 373] on link "3" at bounding box center [773, 377] width 14 height 16
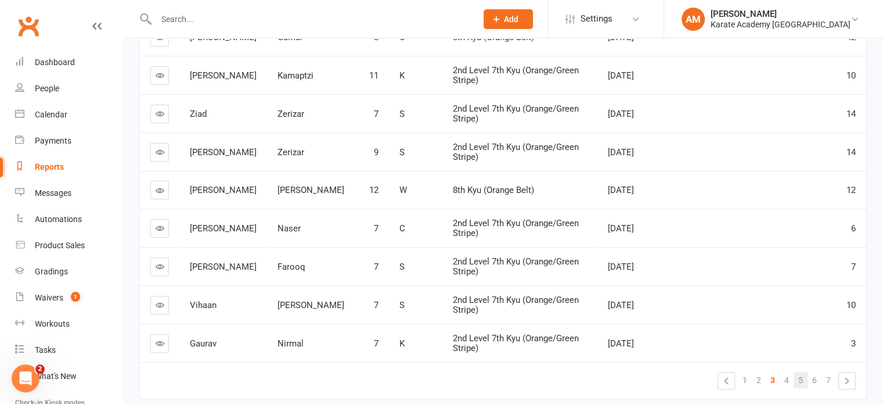
click at [801, 383] on span "5" at bounding box center [800, 380] width 5 height 16
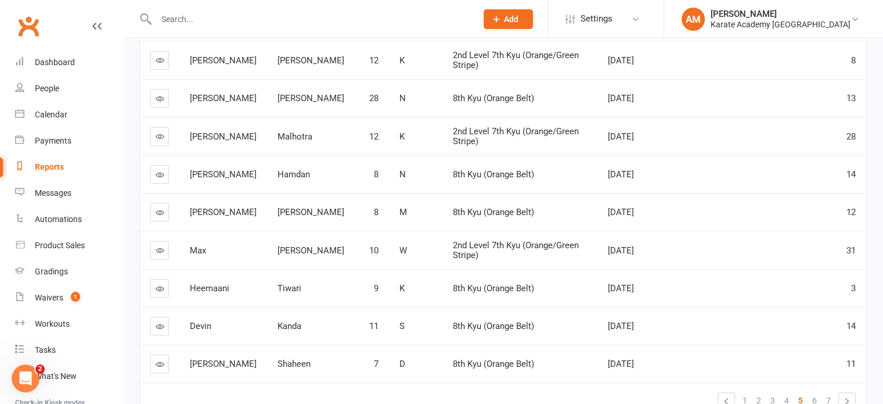
scroll to position [337, 0]
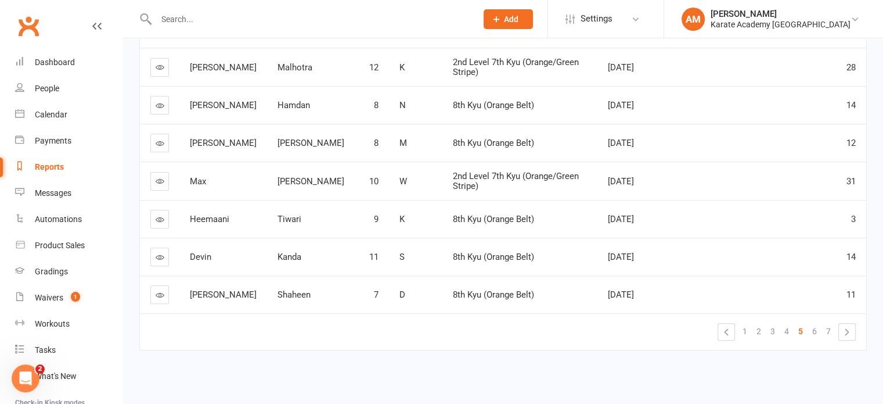
click at [787, 335] on span "4" at bounding box center [786, 331] width 5 height 16
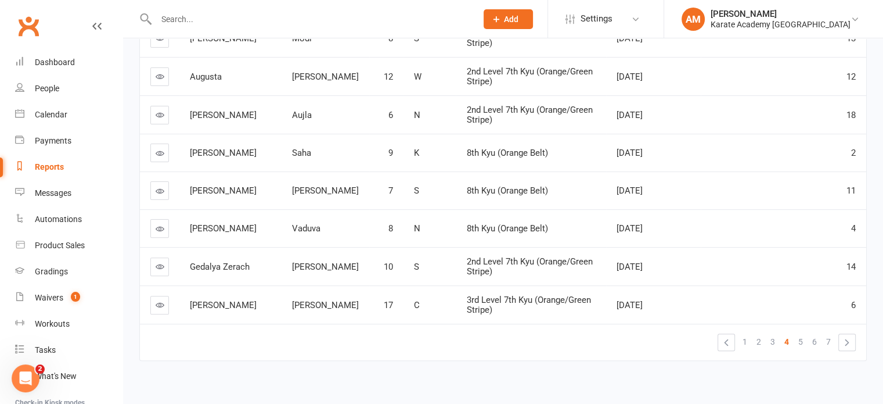
scroll to position [339, 0]
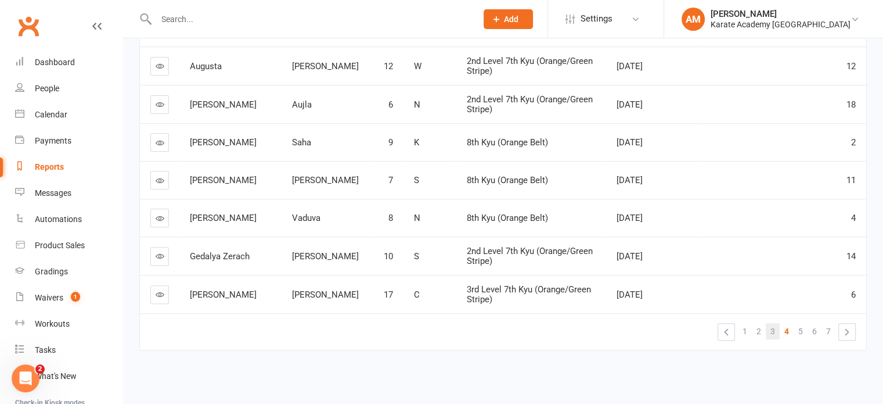
click at [777, 330] on link "3" at bounding box center [773, 331] width 14 height 16
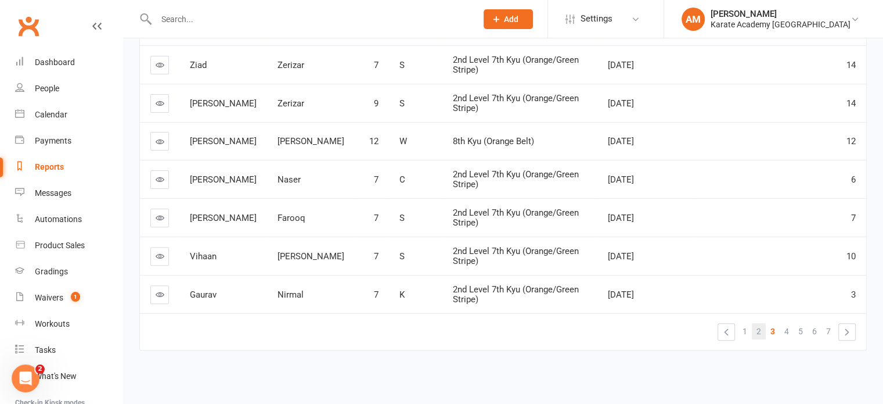
click at [761, 330] on span "2" at bounding box center [759, 331] width 5 height 16
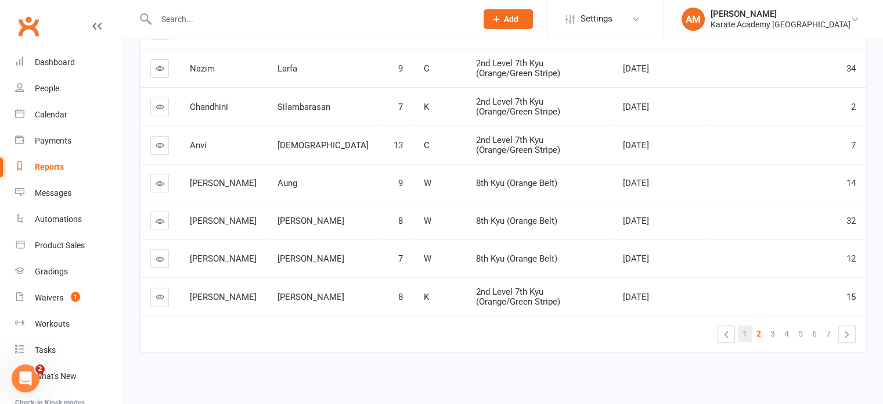
scroll to position [338, 0]
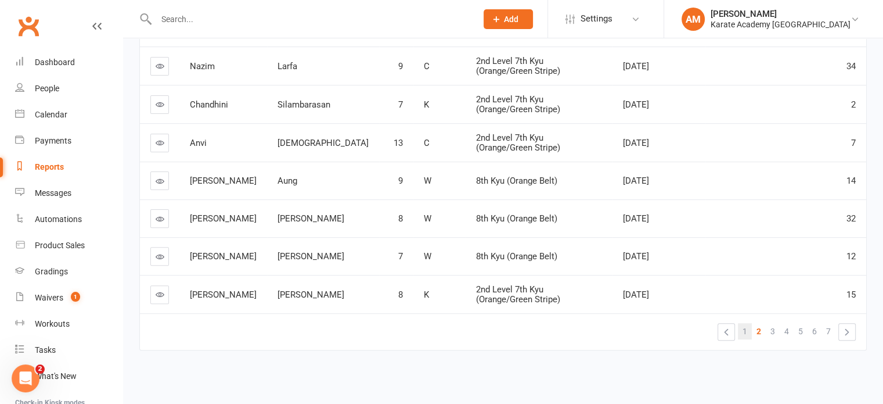
click at [747, 332] on span "1" at bounding box center [745, 331] width 5 height 16
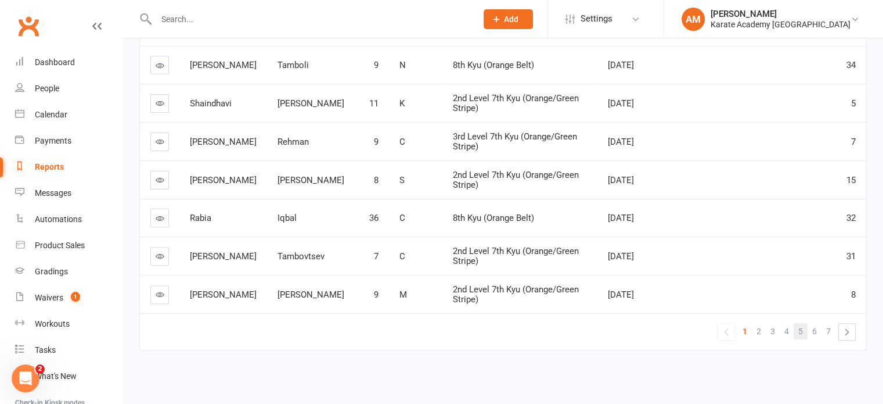
click at [799, 330] on span "5" at bounding box center [800, 331] width 5 height 16
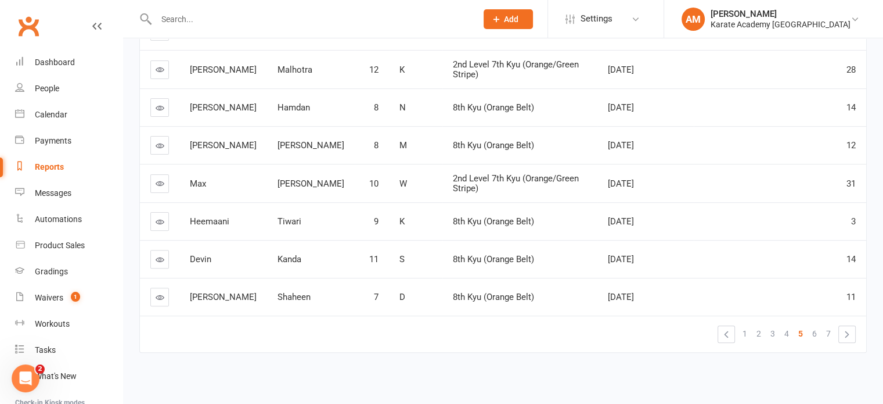
scroll to position [337, 0]
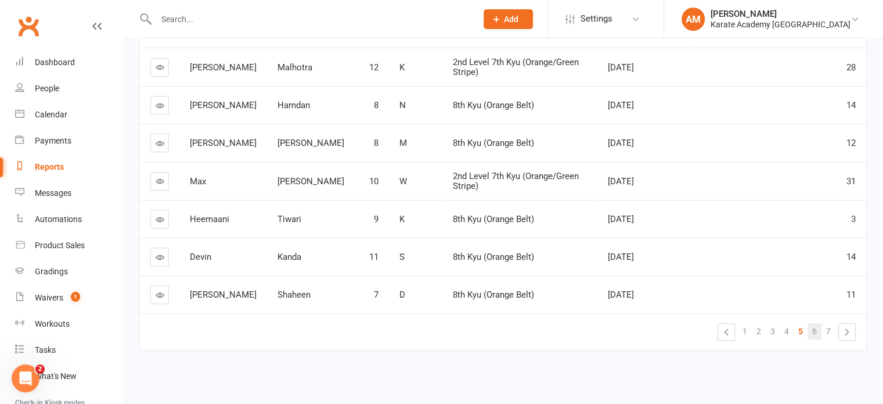
click at [819, 332] on link "6" at bounding box center [815, 331] width 14 height 16
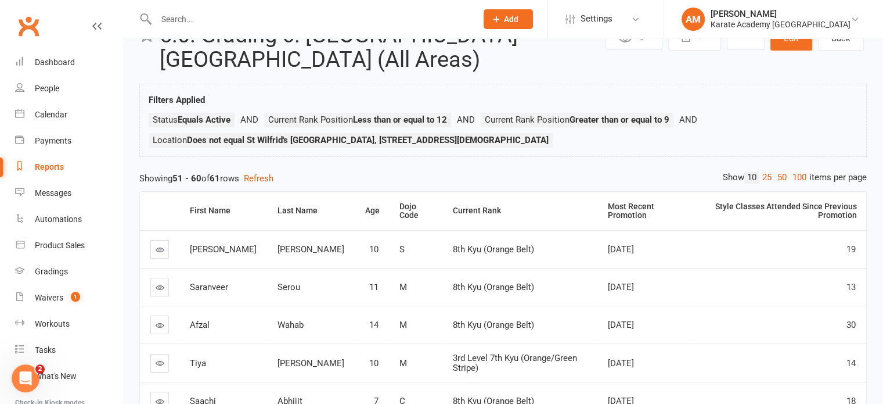
scroll to position [0, 0]
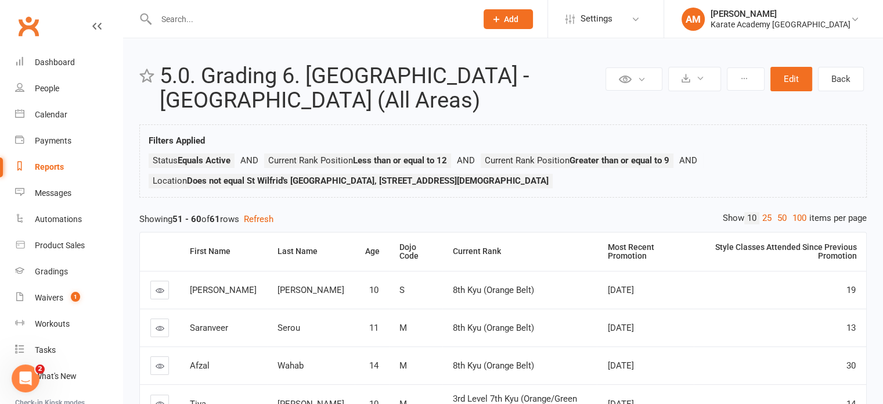
click at [444, 216] on div "Showing 51 - 60 of 61 rows Refresh" at bounding box center [502, 219] width 727 height 14
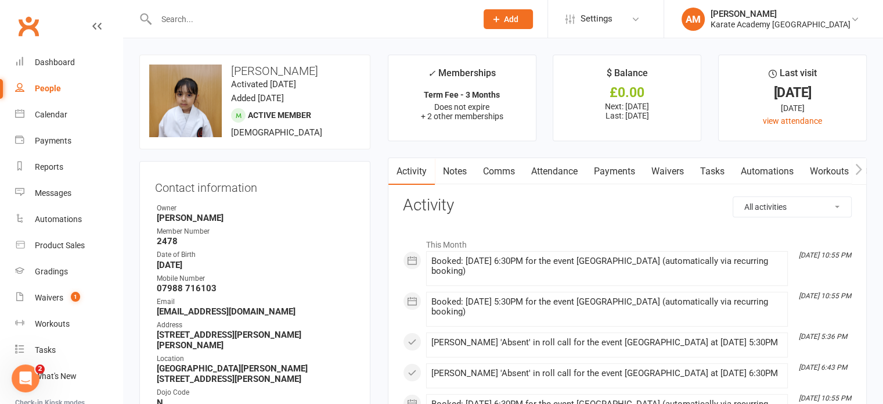
click at [622, 174] on link "Payments" at bounding box center [614, 171] width 57 height 27
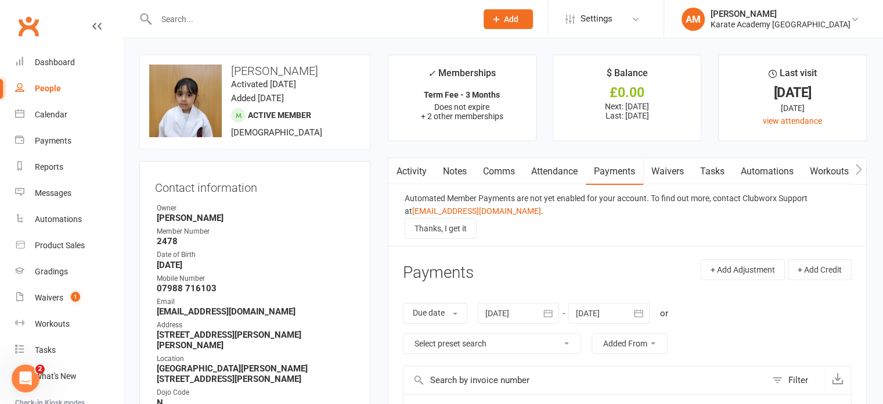
click at [570, 174] on link "Attendance" at bounding box center [554, 171] width 63 height 27
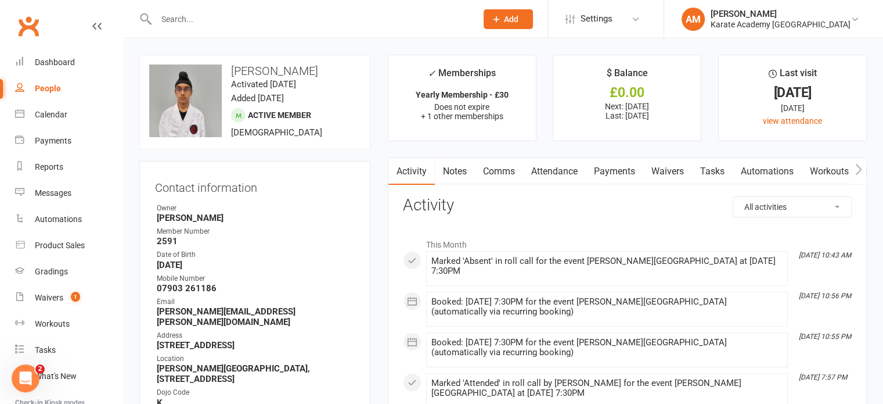
click at [608, 170] on link "Payments" at bounding box center [614, 171] width 57 height 27
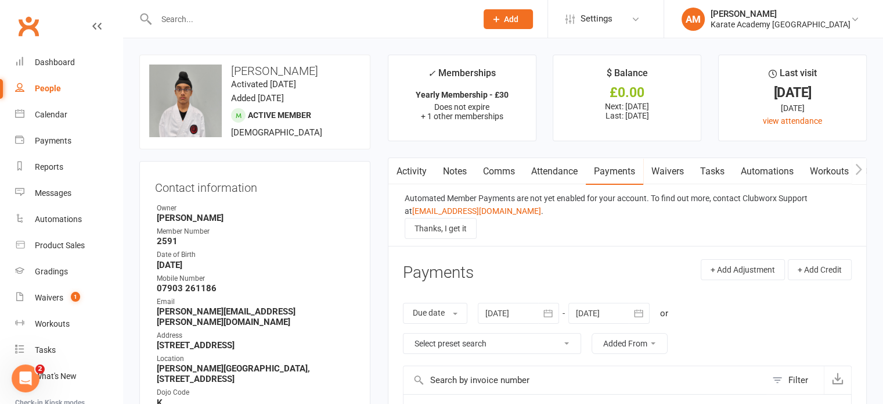
click at [551, 170] on link "Attendance" at bounding box center [554, 171] width 63 height 27
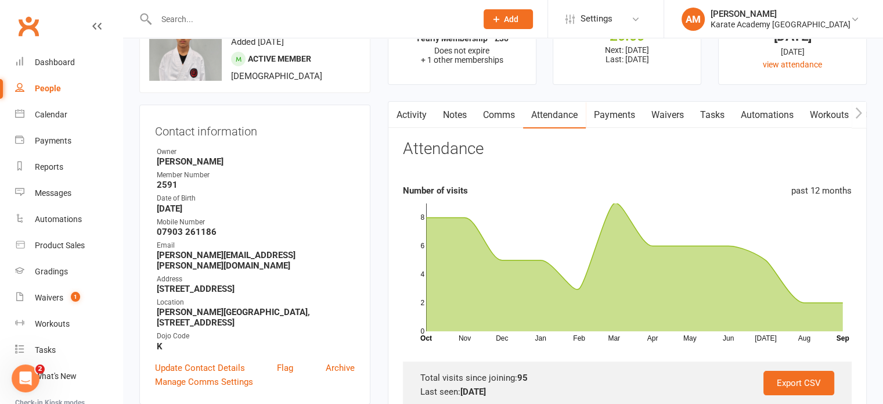
scroll to position [58, 0]
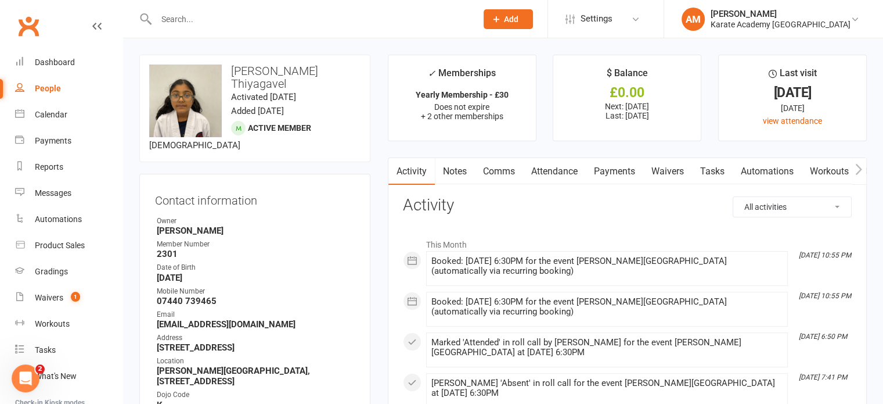
click at [555, 170] on link "Attendance" at bounding box center [554, 171] width 63 height 27
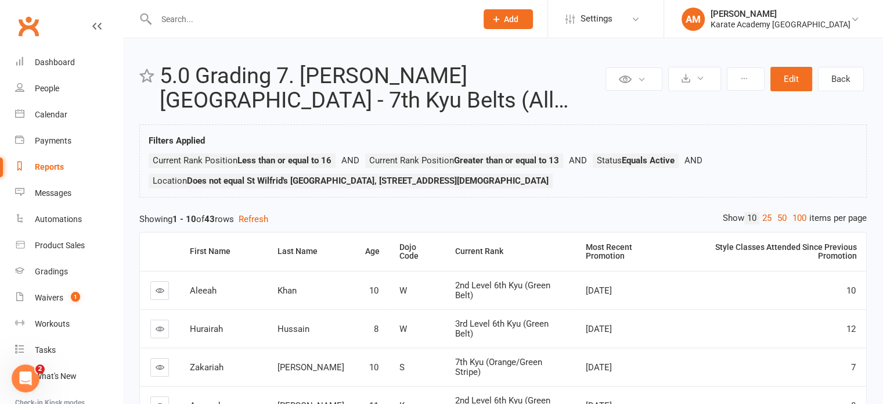
click at [439, 205] on div "Private Report Only visible by me Public Report Visible to everyone Export to C…" at bounding box center [503, 383] width 760 height 691
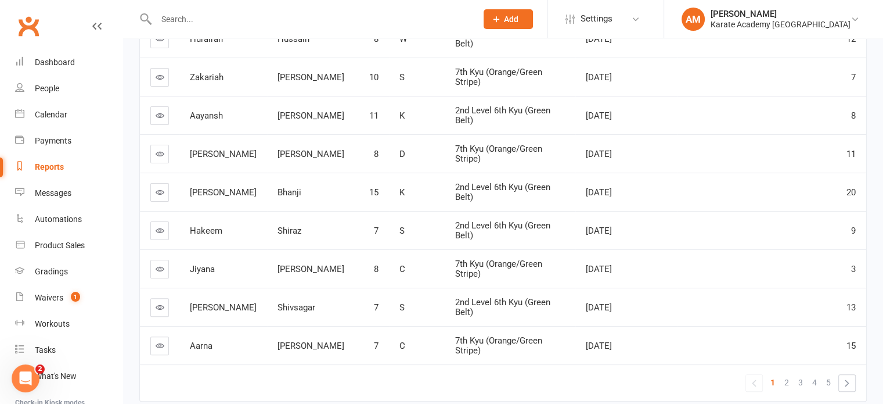
scroll to position [290, 0]
click at [790, 373] on link "2" at bounding box center [787, 381] width 14 height 16
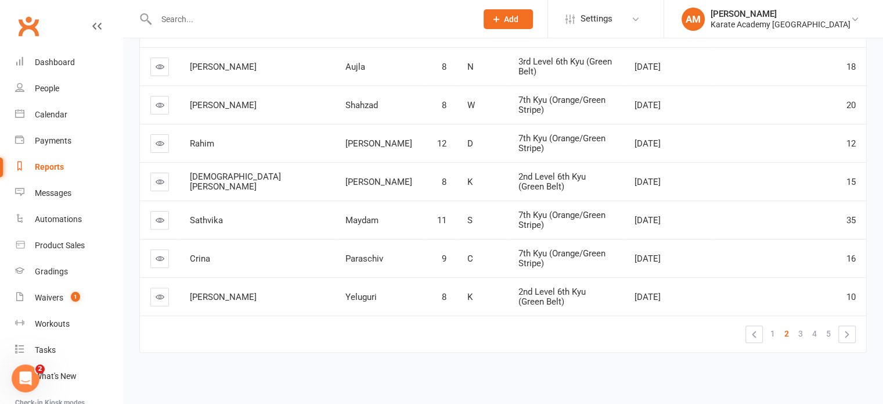
scroll to position [339, 0]
click at [795, 327] on link "3" at bounding box center [801, 333] width 14 height 16
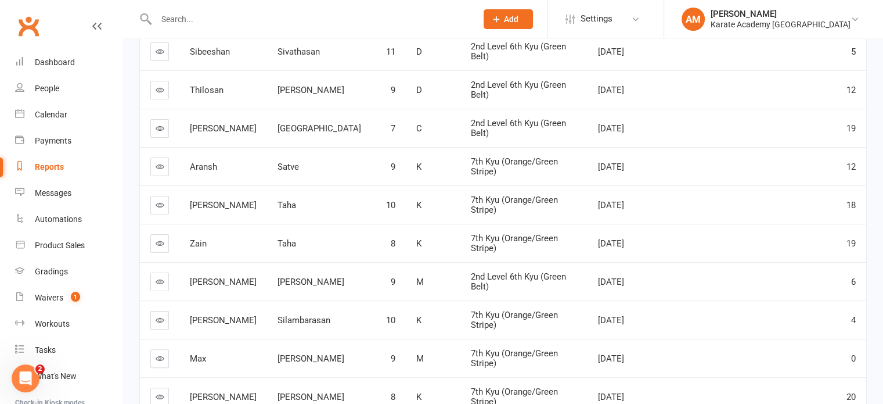
scroll to position [281, 0]
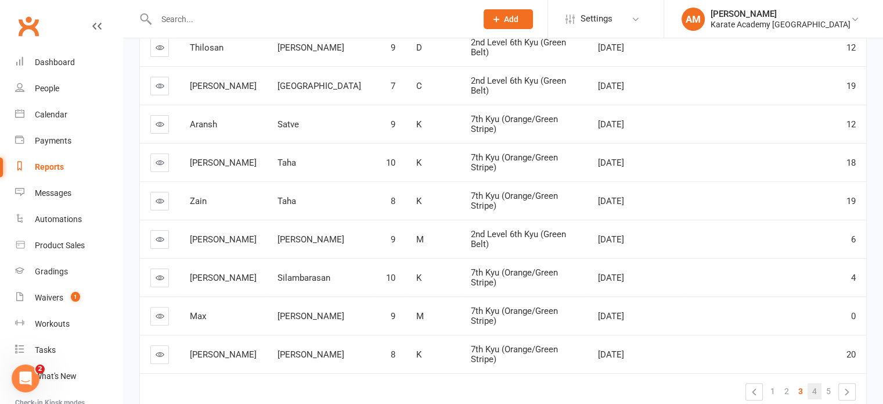
click at [811, 394] on link "4" at bounding box center [815, 391] width 14 height 16
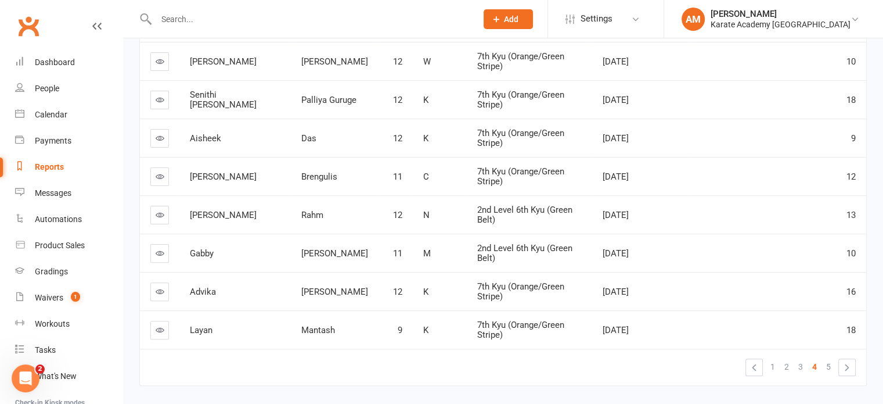
scroll to position [341, 0]
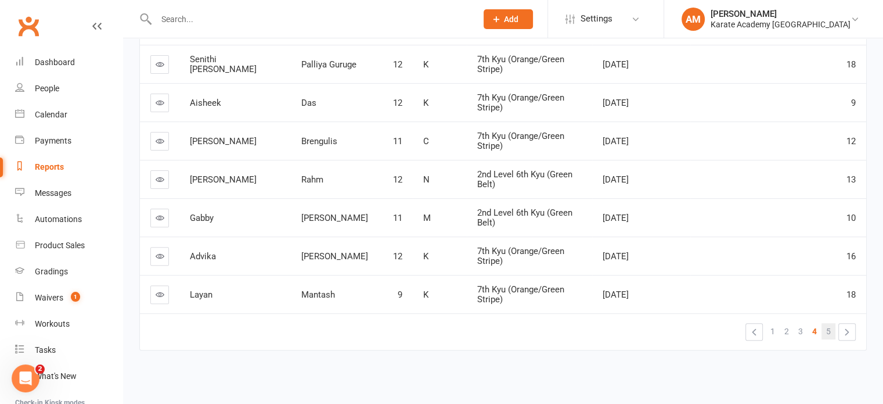
click at [827, 329] on span "5" at bounding box center [828, 331] width 5 height 16
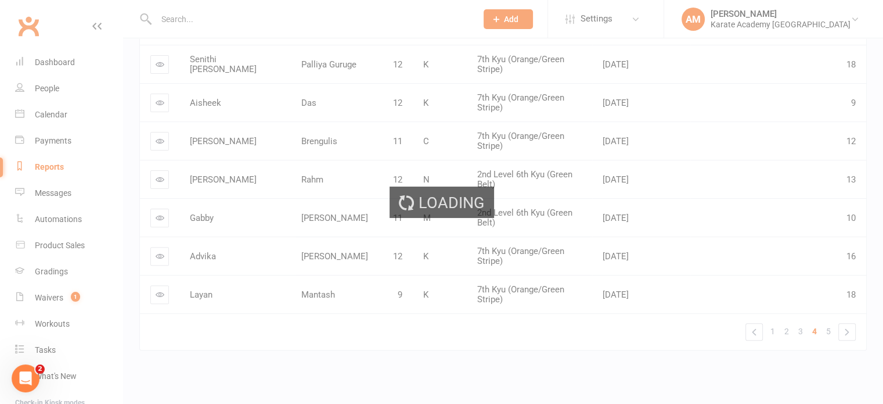
scroll to position [63, 0]
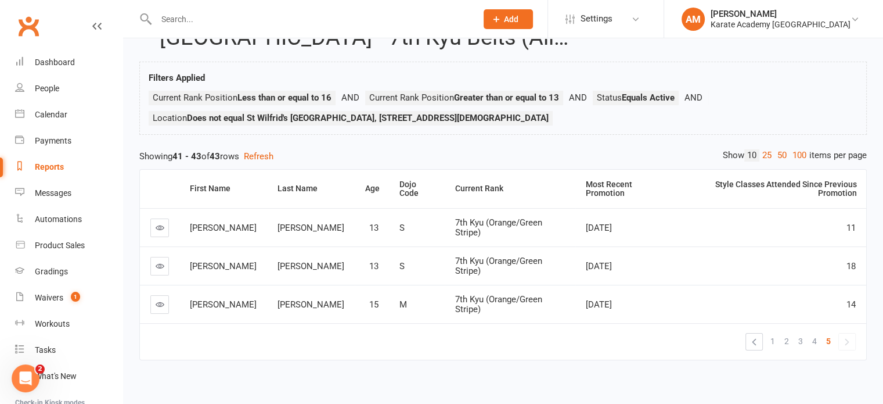
click at [437, 345] on td "« 1 2 3 4 5 »" at bounding box center [503, 341] width 726 height 37
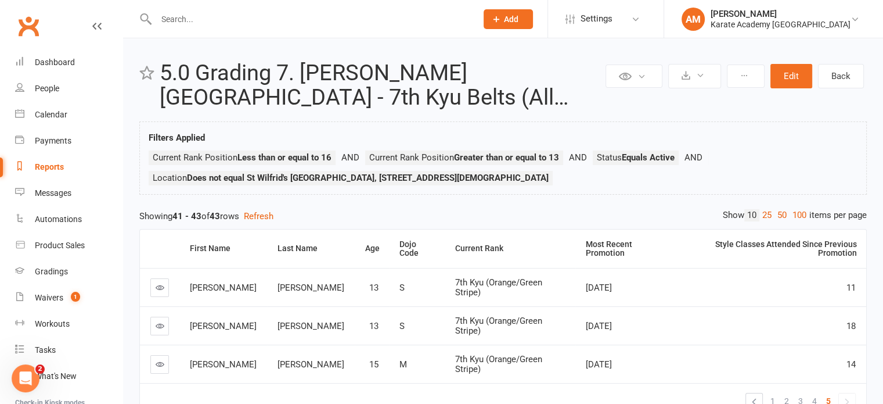
scroll to position [0, 0]
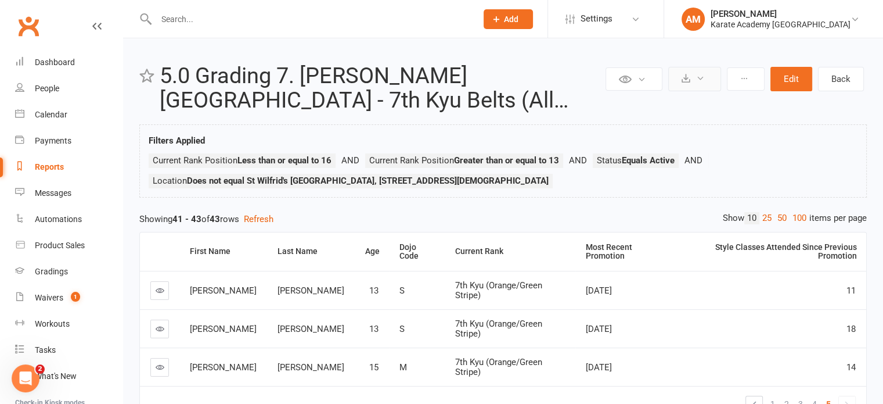
click at [705, 78] on icon at bounding box center [700, 78] width 9 height 9
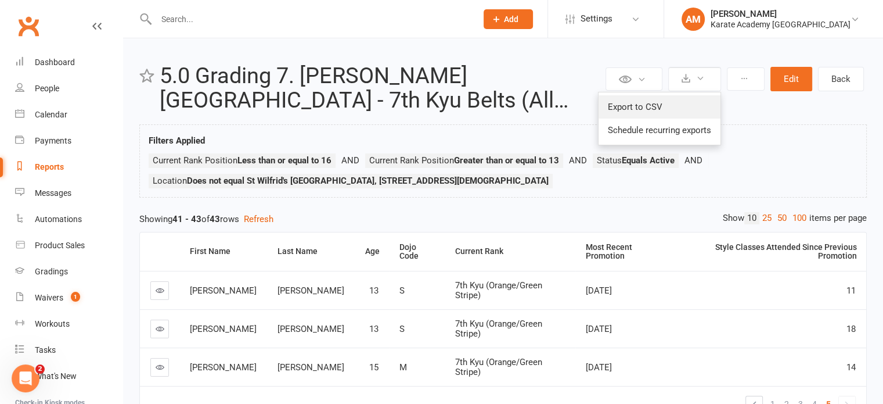
click at [668, 100] on link "Export to CSV" at bounding box center [660, 106] width 122 height 23
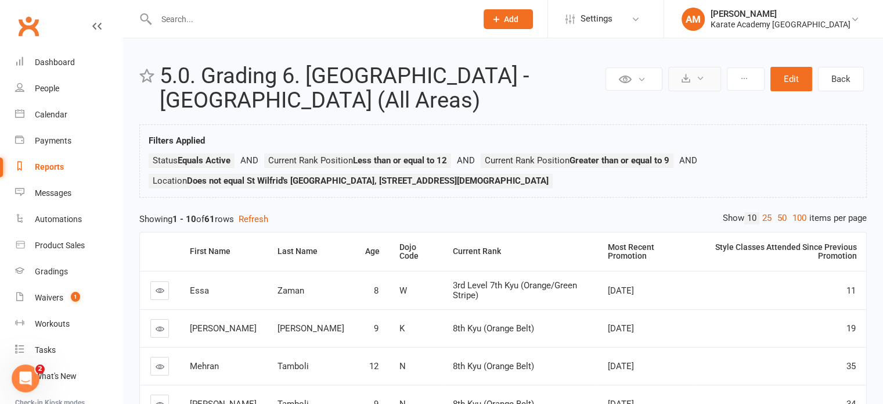
click at [704, 80] on icon at bounding box center [700, 78] width 9 height 9
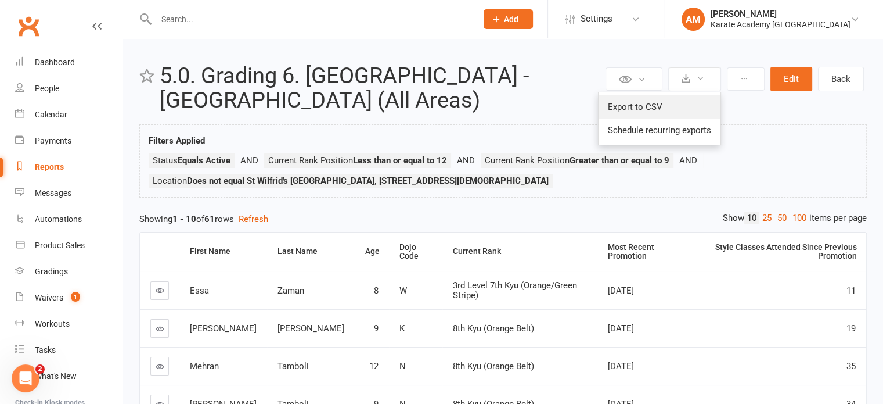
click at [663, 103] on link "Export to CSV" at bounding box center [660, 106] width 122 height 23
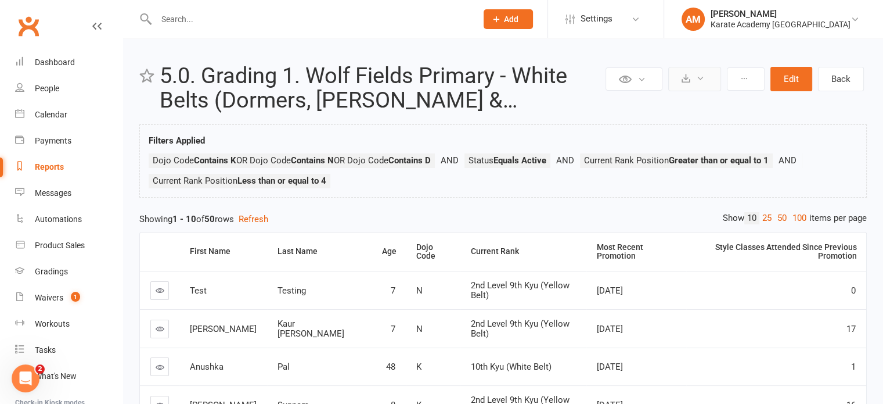
click at [696, 78] on button at bounding box center [694, 79] width 53 height 24
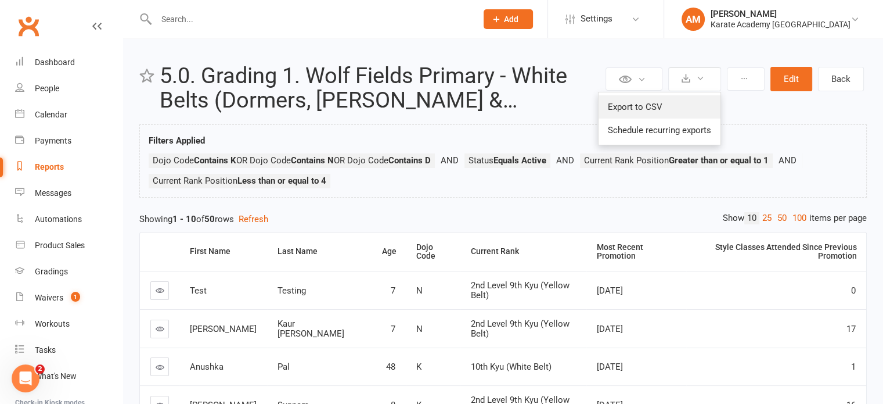
click at [664, 105] on link "Export to CSV" at bounding box center [660, 106] width 122 height 23
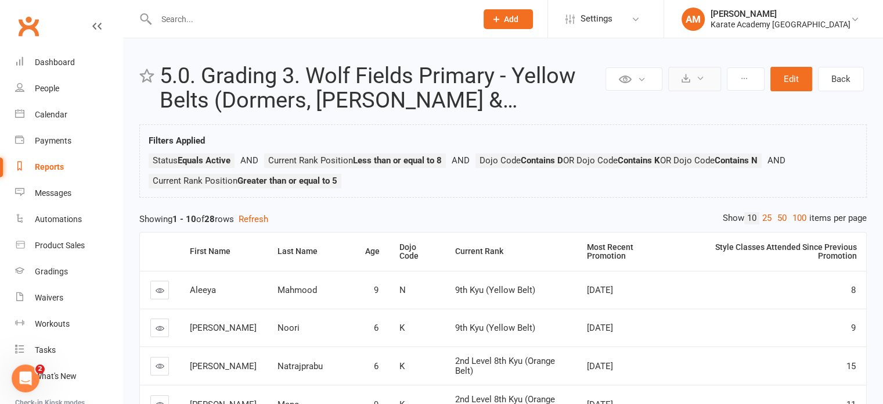
click at [708, 69] on button at bounding box center [694, 79] width 53 height 24
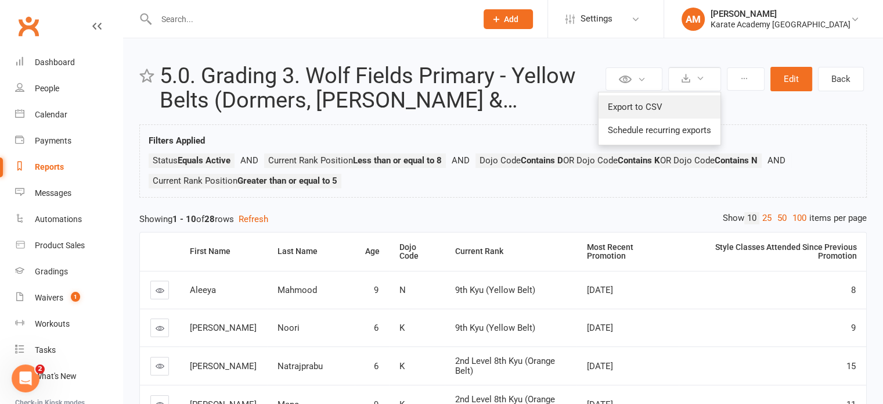
click at [668, 100] on link "Export to CSV" at bounding box center [660, 106] width 122 height 23
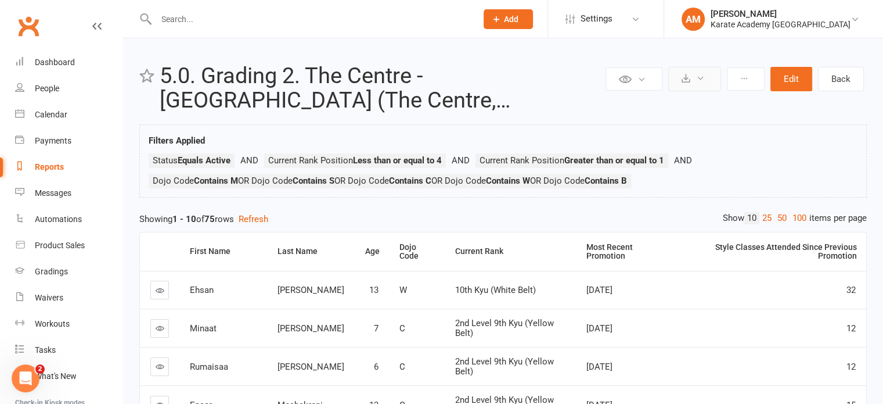
click at [696, 76] on button at bounding box center [694, 79] width 53 height 24
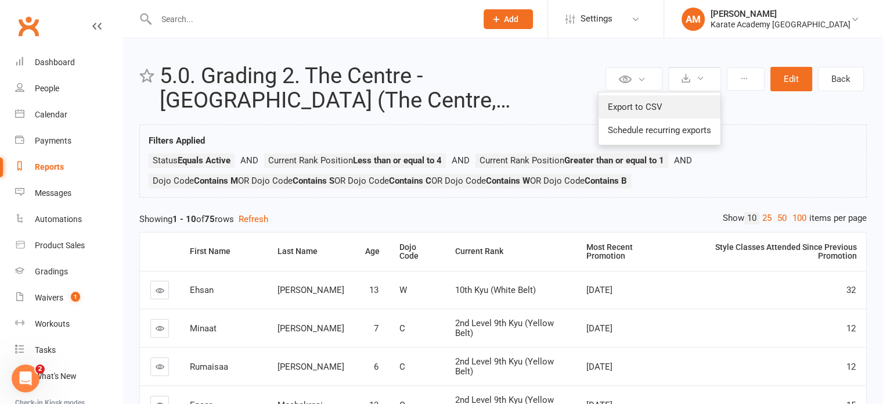
click at [653, 106] on link "Export to CSV" at bounding box center [660, 106] width 122 height 23
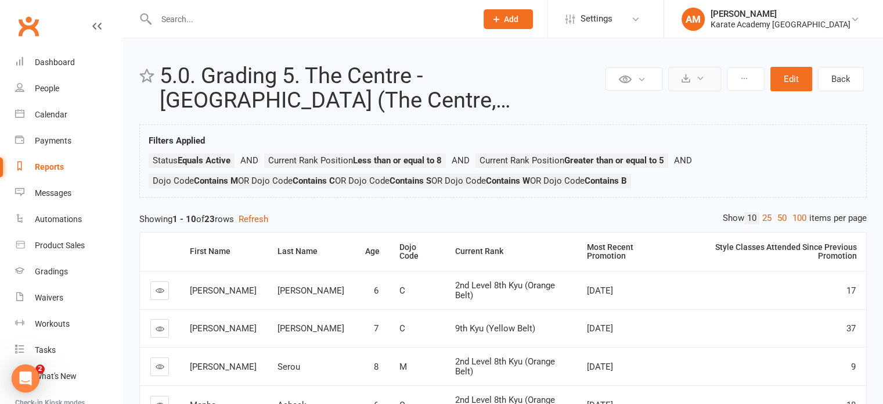
click at [699, 75] on icon at bounding box center [700, 78] width 9 height 9
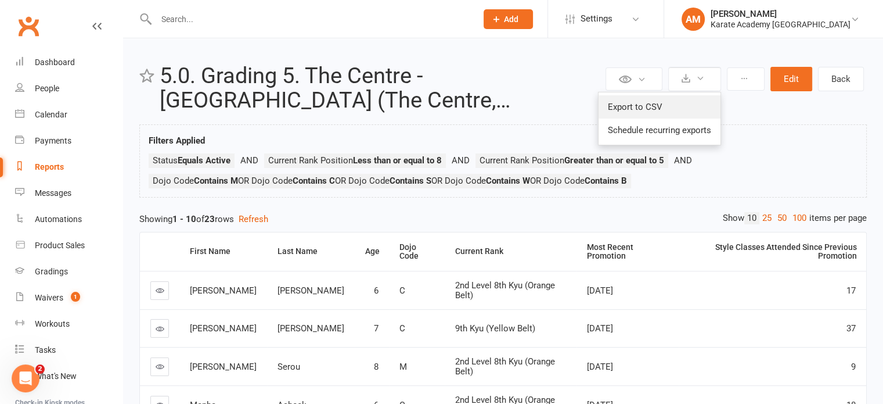
click at [685, 105] on link "Export to CSV" at bounding box center [660, 106] width 122 height 23
